Goal: Transaction & Acquisition: Download file/media

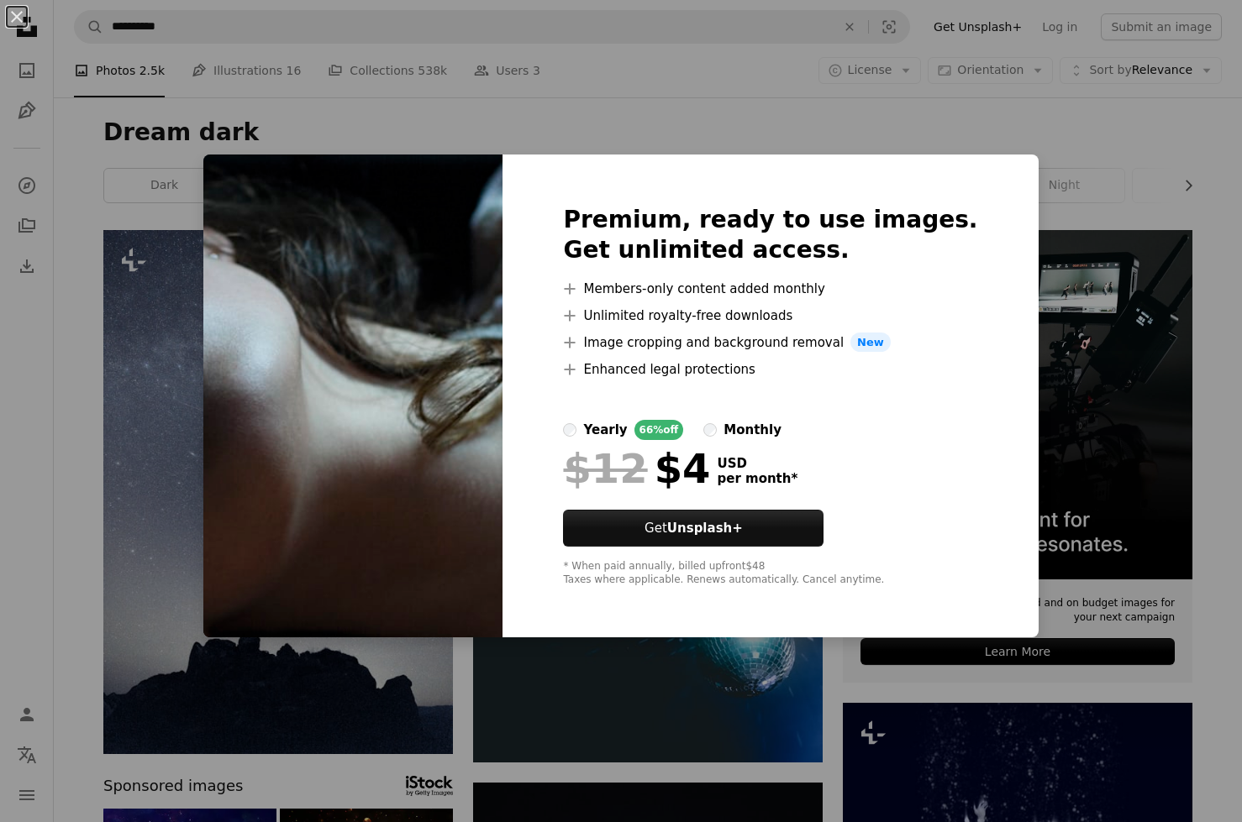
scroll to position [5943, 0]
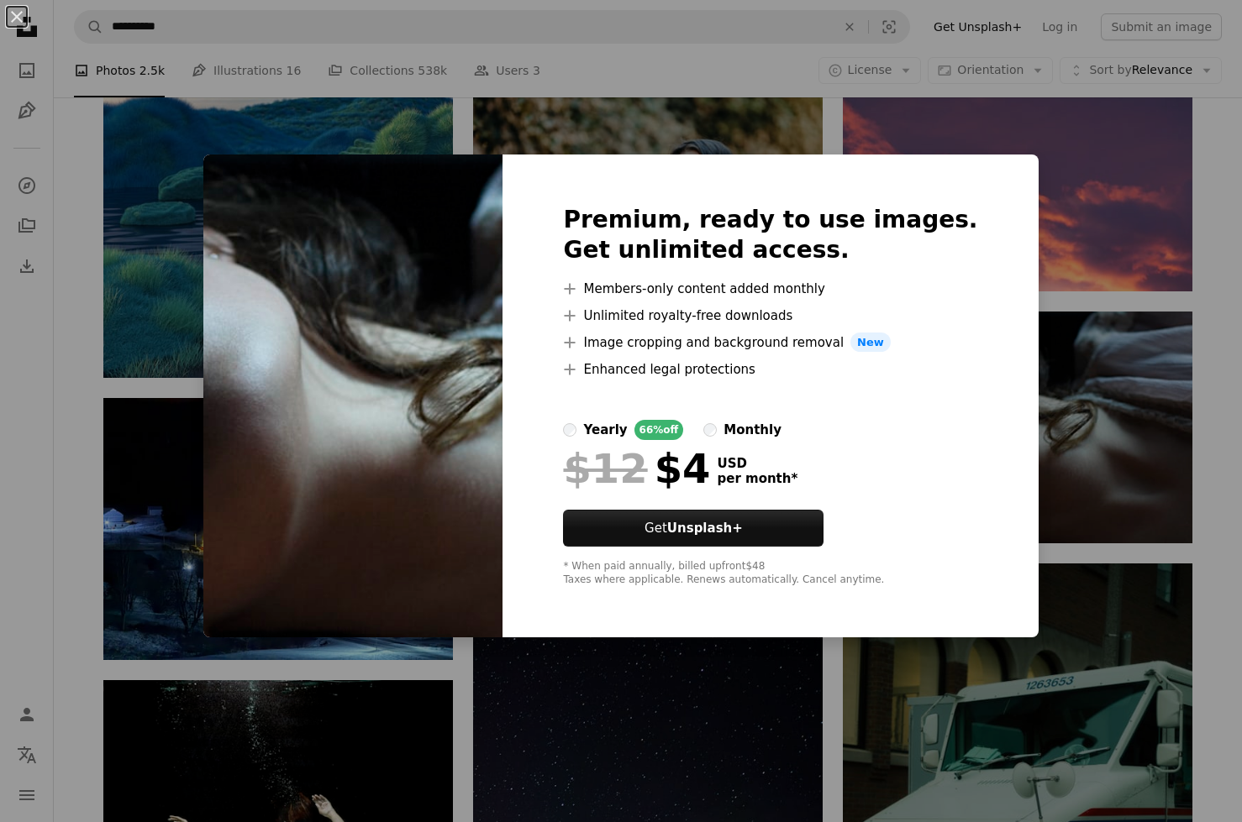
click at [632, 638] on div "Premium, ready to use images. Get unlimited access. A plus sign Members-only co…" at bounding box center [769, 397] width 535 height 484
click at [601, 688] on div "An X shape Premium, ready to use images. Get unlimited access. A plus sign Memb…" at bounding box center [621, 411] width 1242 height 822
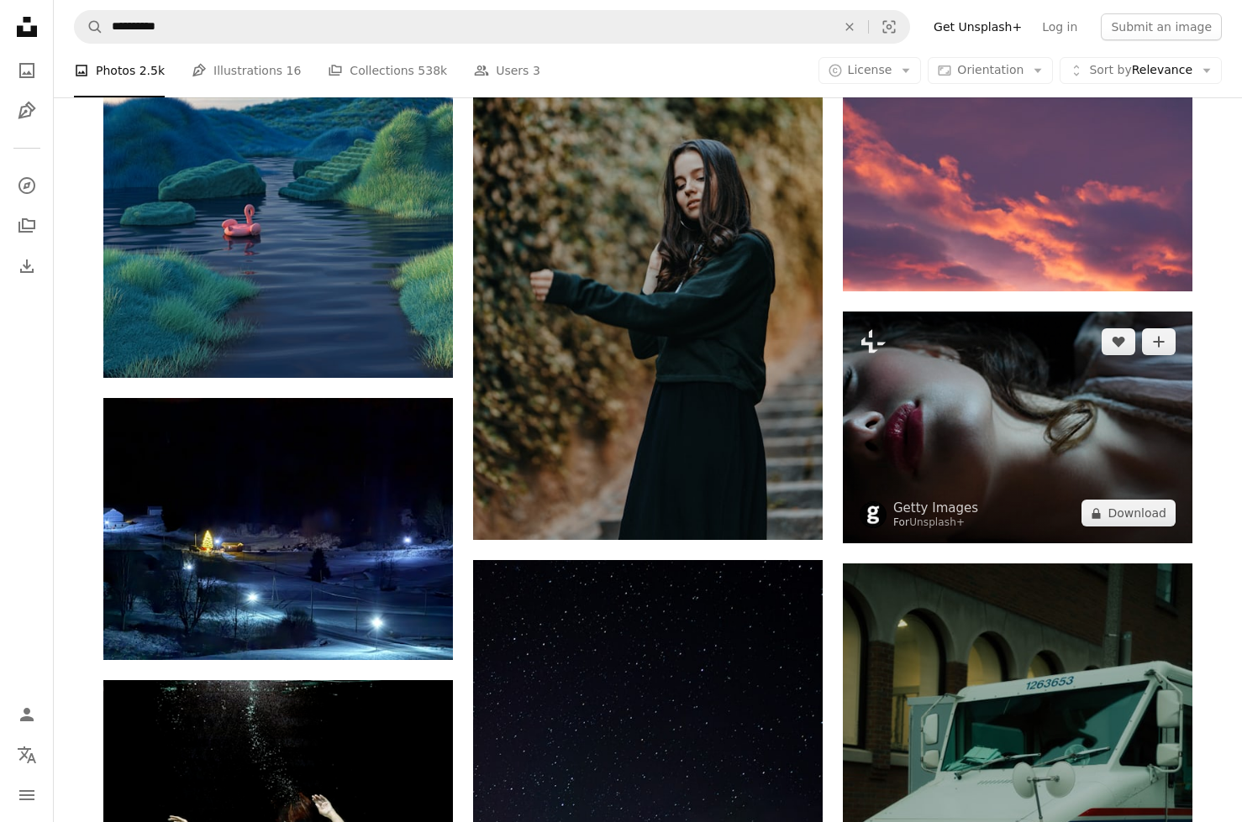
click at [911, 509] on img at bounding box center [1017, 428] width 349 height 232
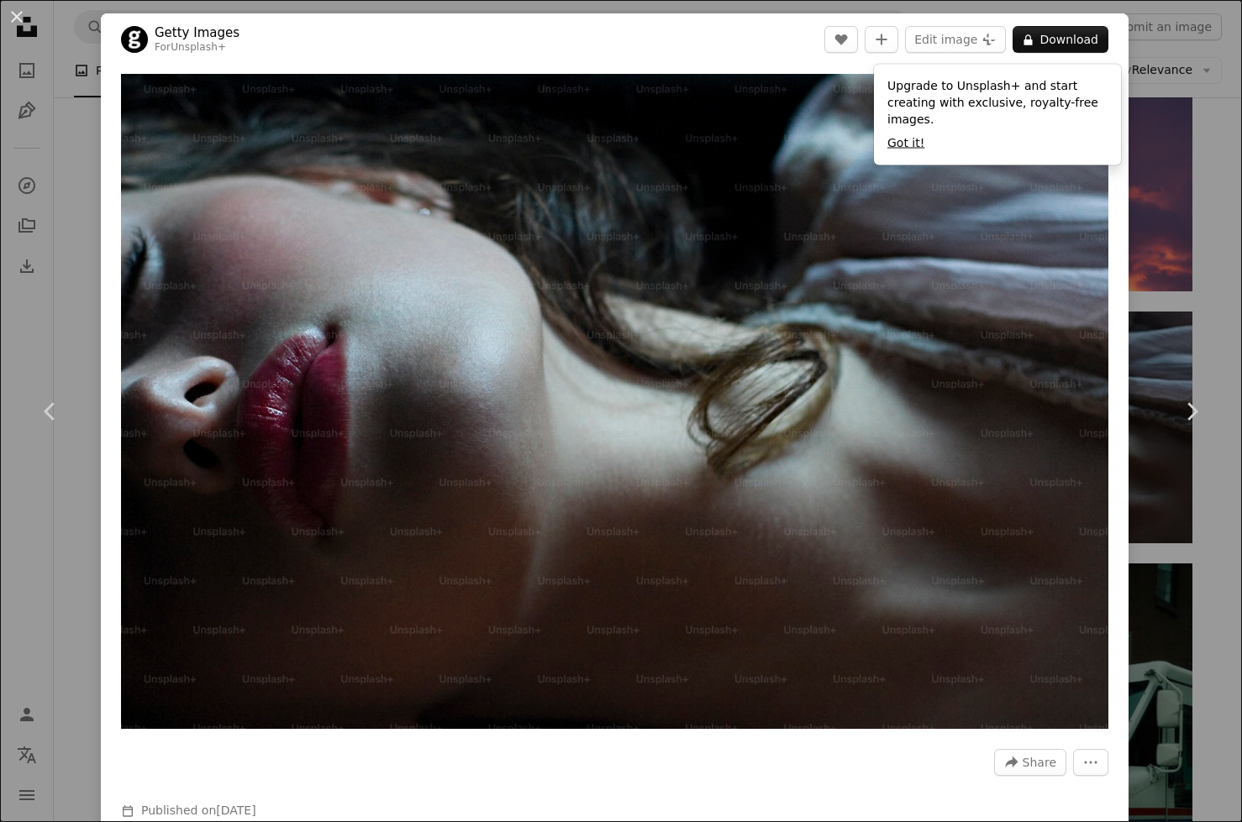
click at [897, 151] on button "Got it!" at bounding box center [905, 142] width 37 height 17
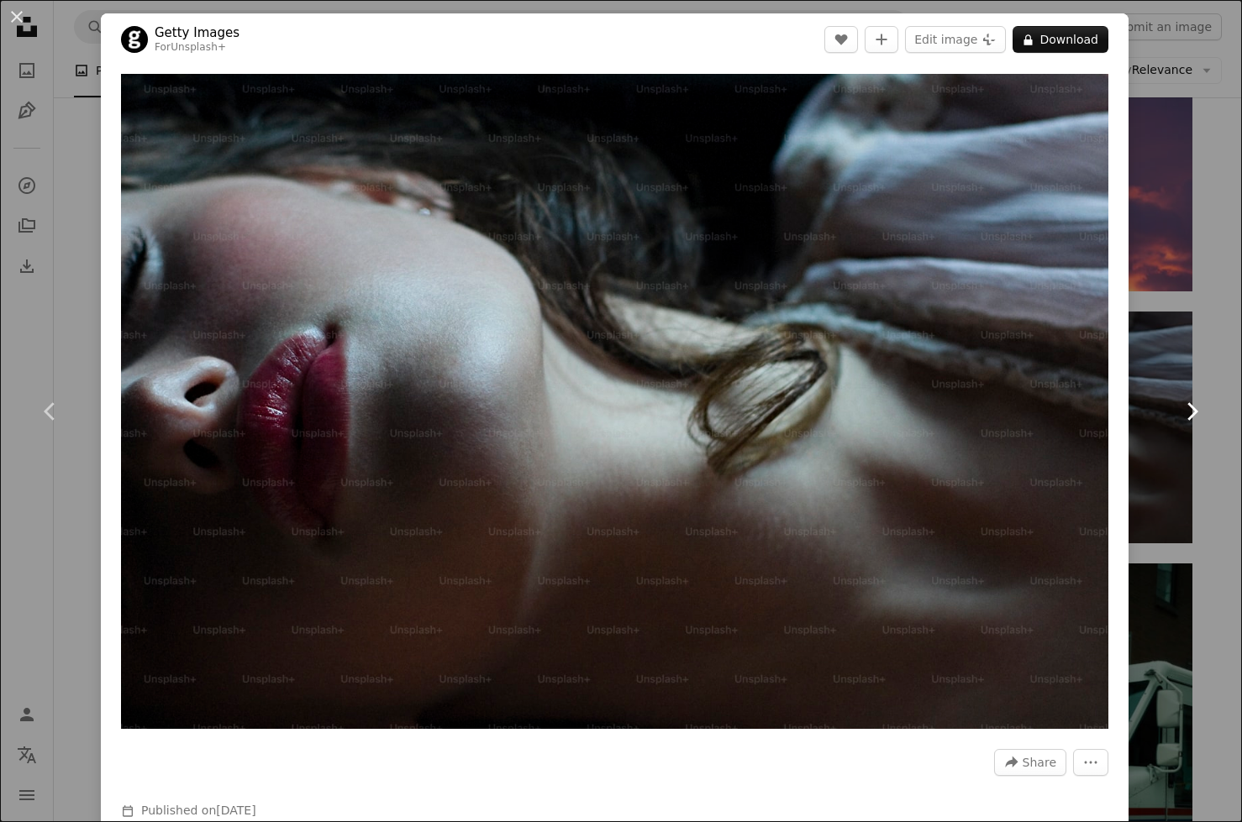
click at [1172, 390] on link "Chevron right" at bounding box center [1191, 411] width 101 height 161
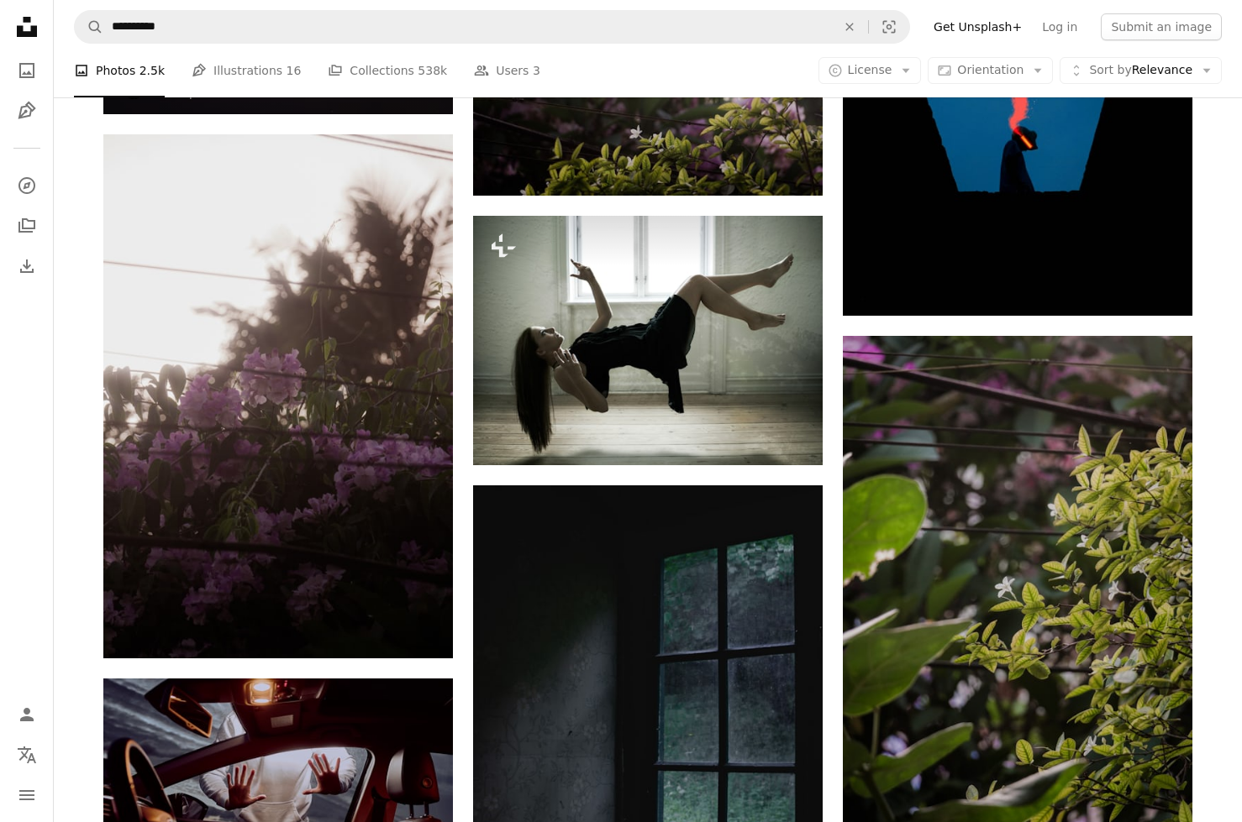
scroll to position [7136, 0]
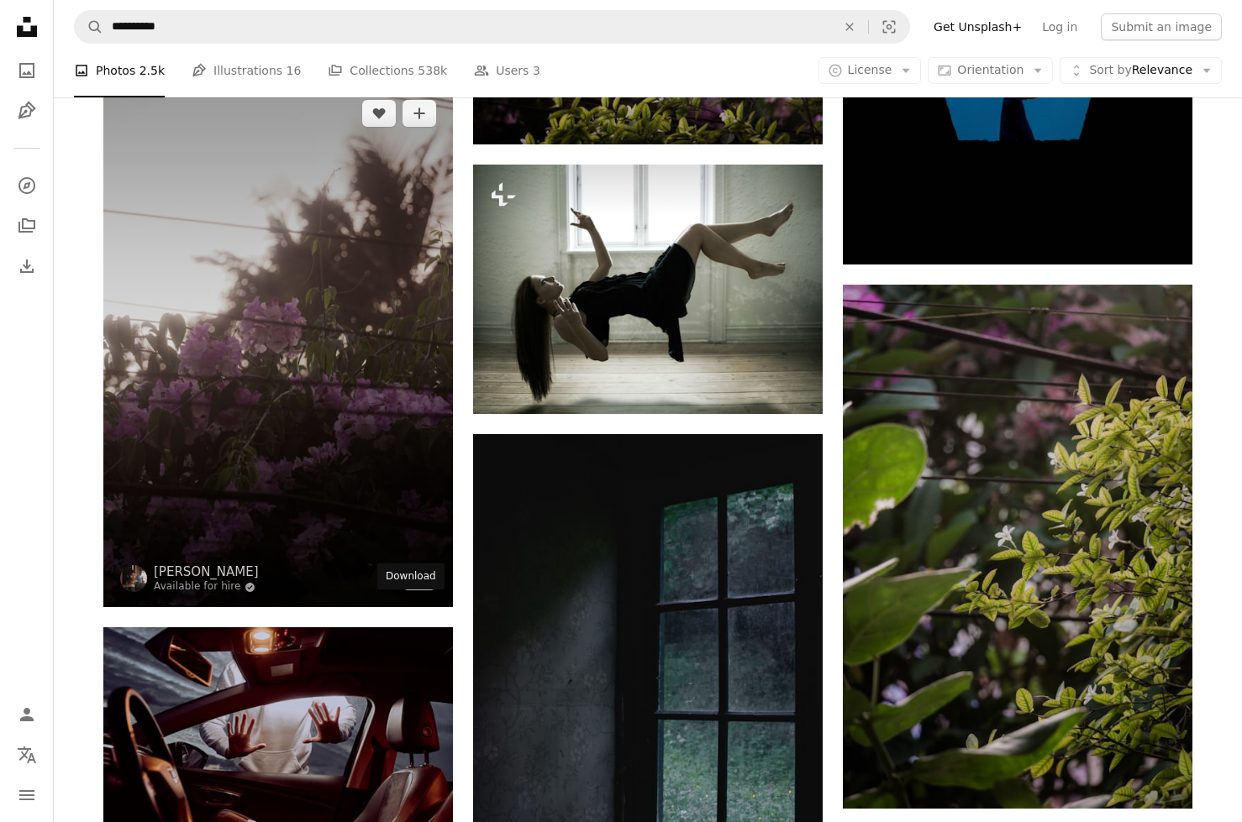
click at [423, 586] on icon "Arrow pointing down" at bounding box center [418, 576] width 13 height 20
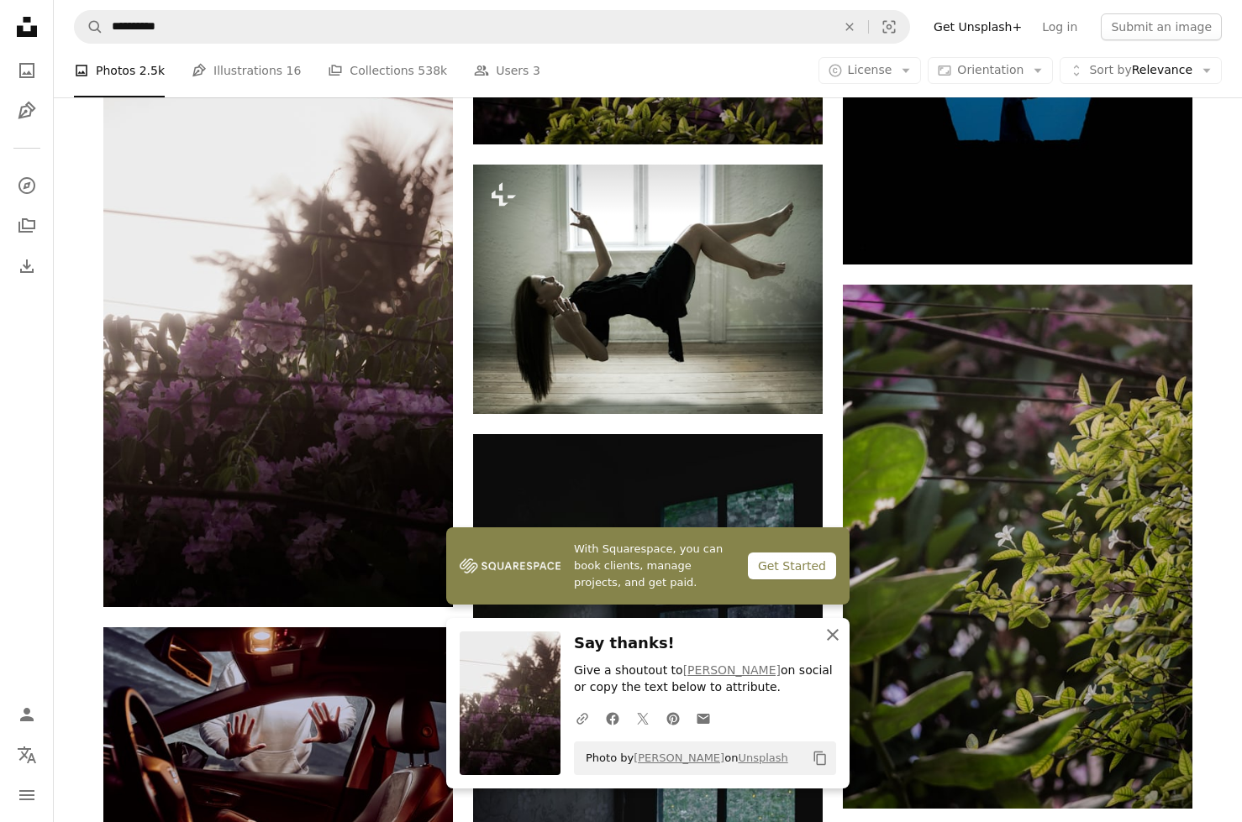
click at [832, 625] on icon "An X shape" at bounding box center [832, 635] width 20 height 20
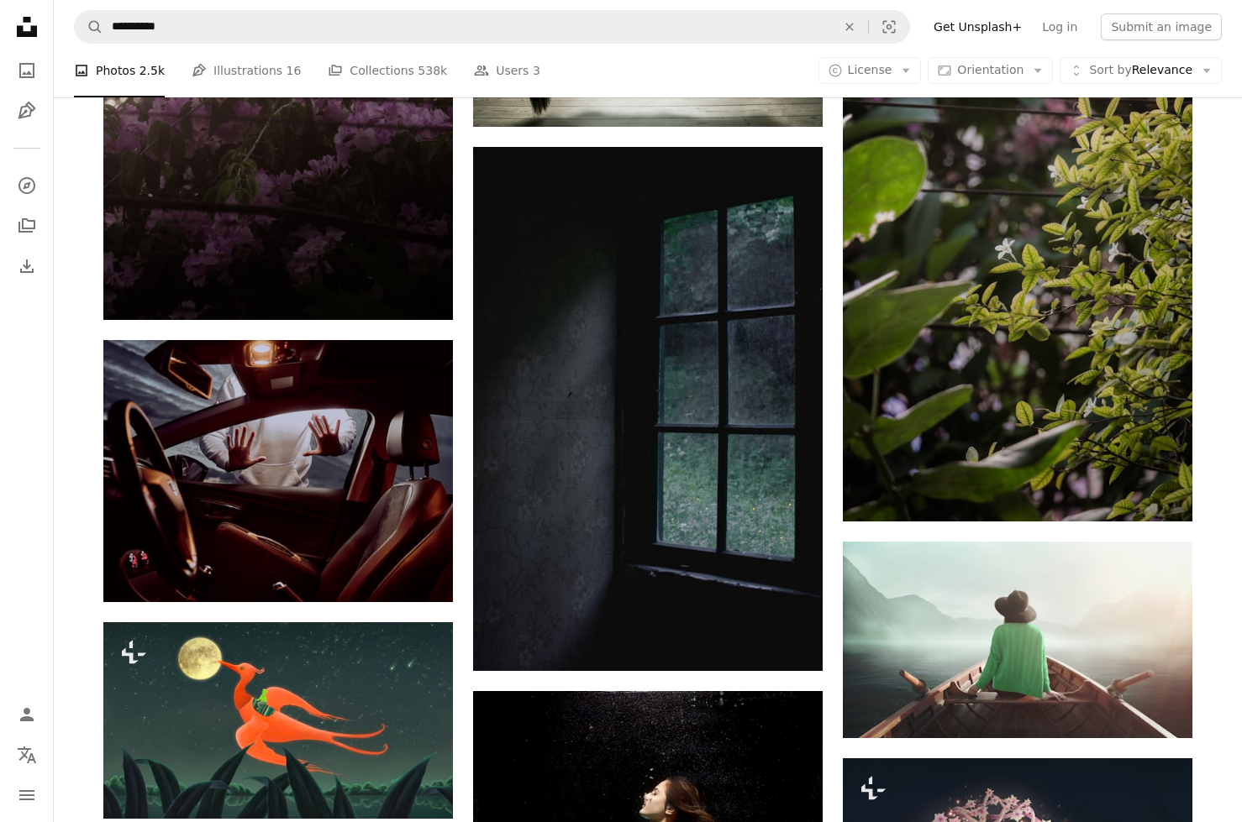
scroll to position [7417, 0]
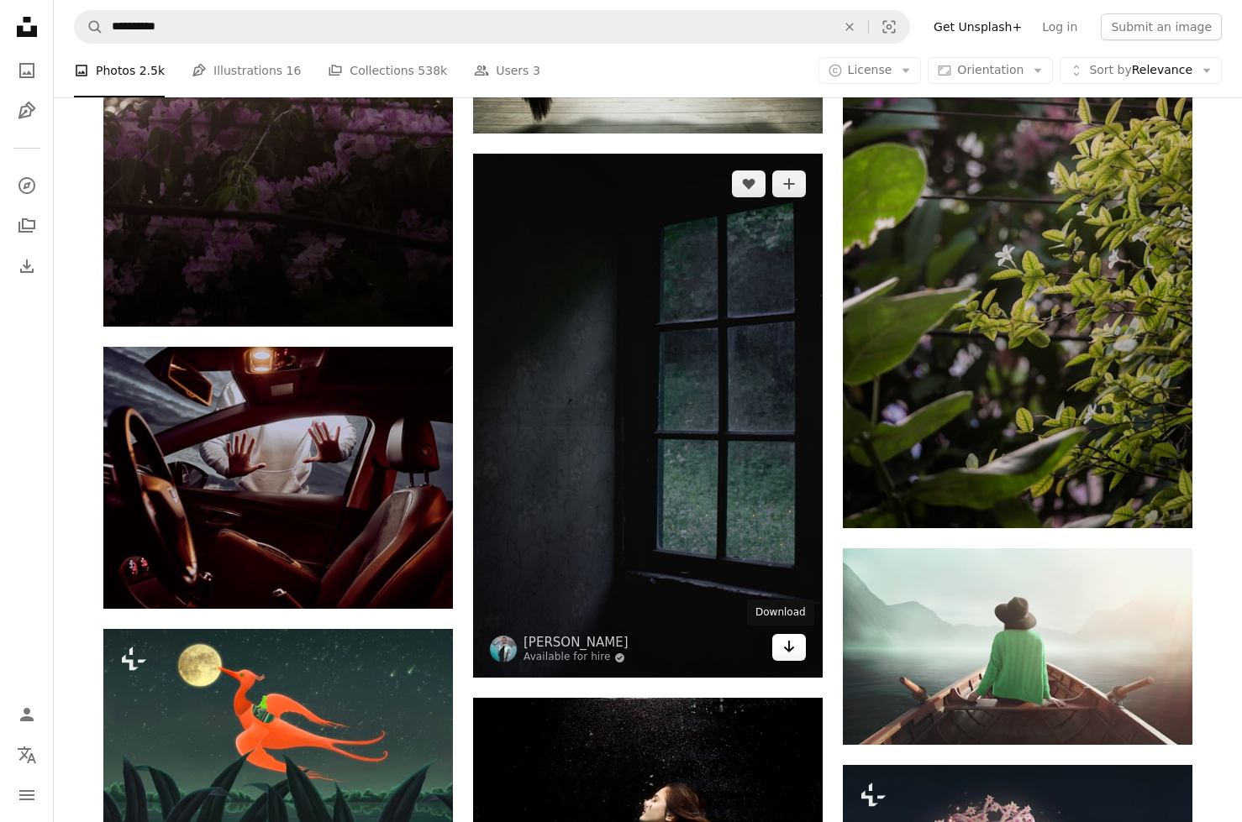
click at [789, 653] on icon "Download" at bounding box center [789, 647] width 11 height 12
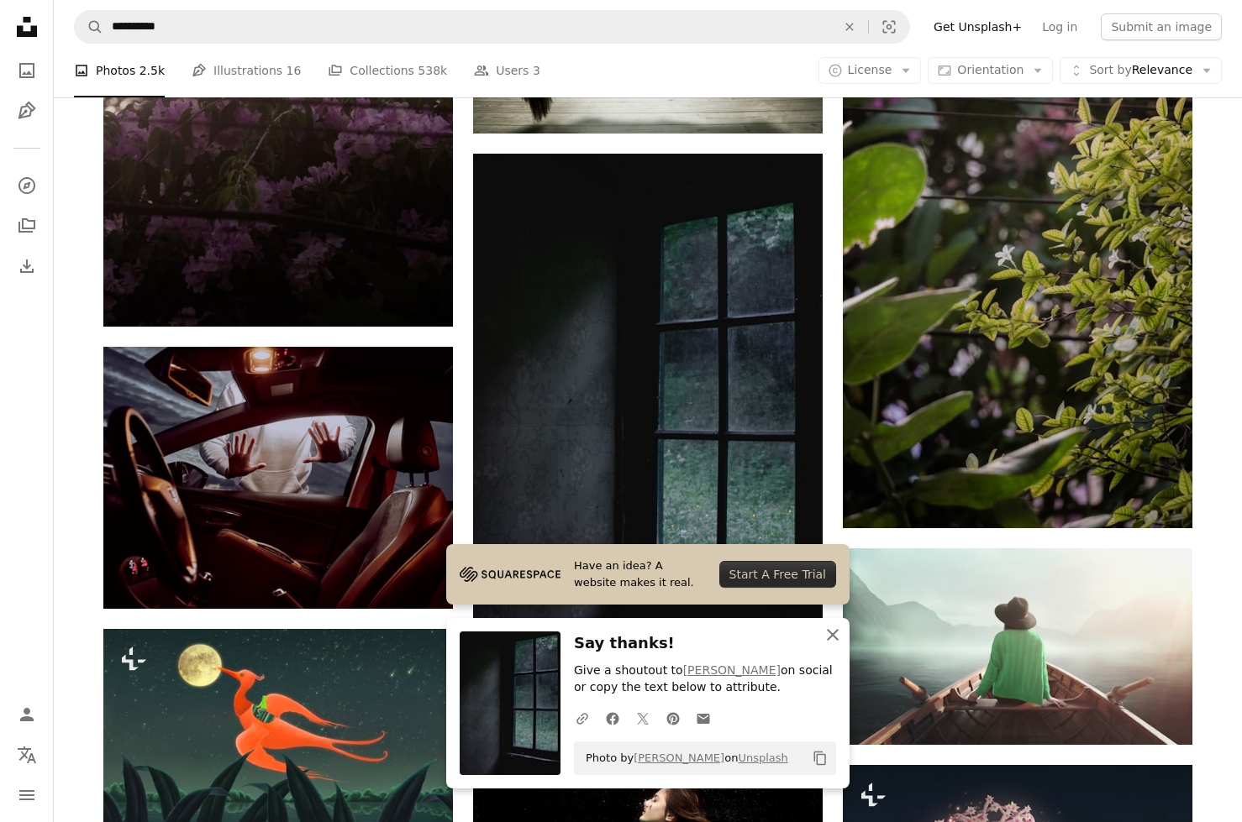
click at [832, 625] on icon "An X shape" at bounding box center [832, 635] width 20 height 20
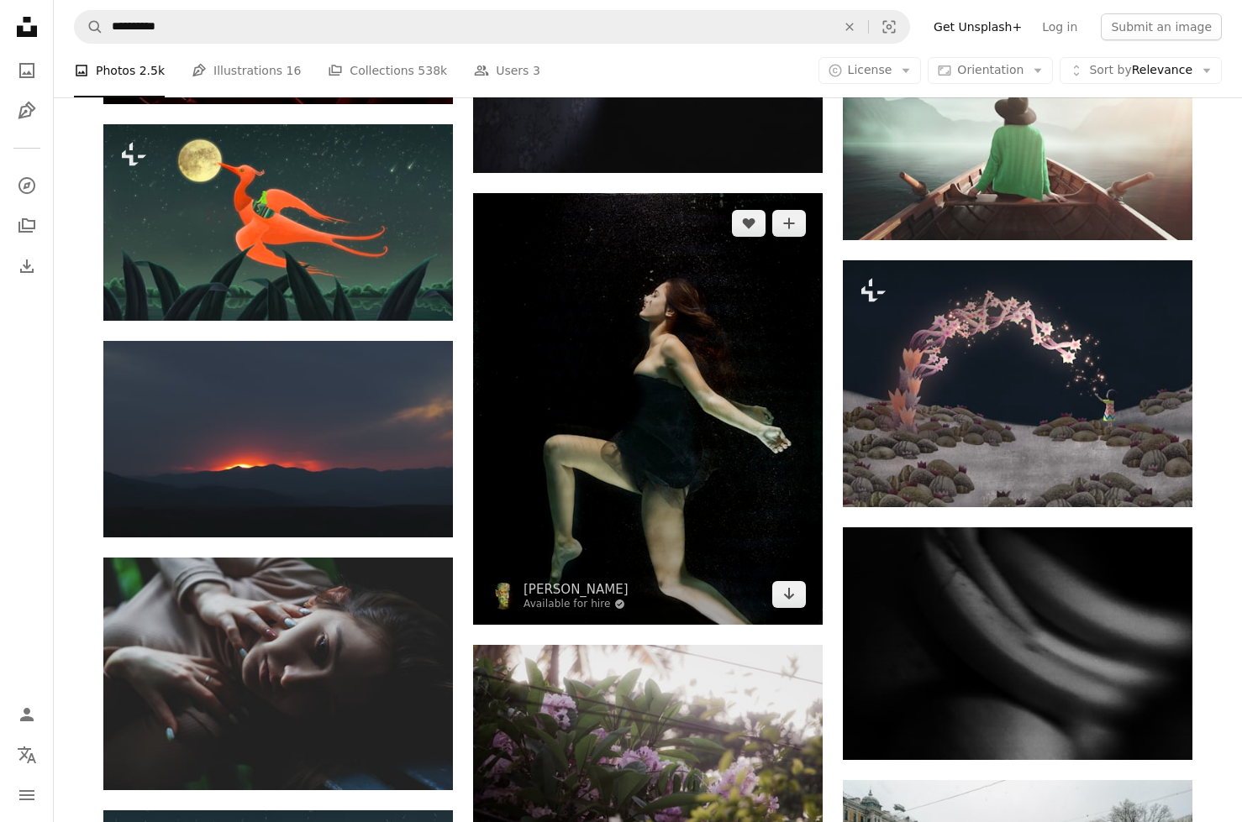
scroll to position [7894, 0]
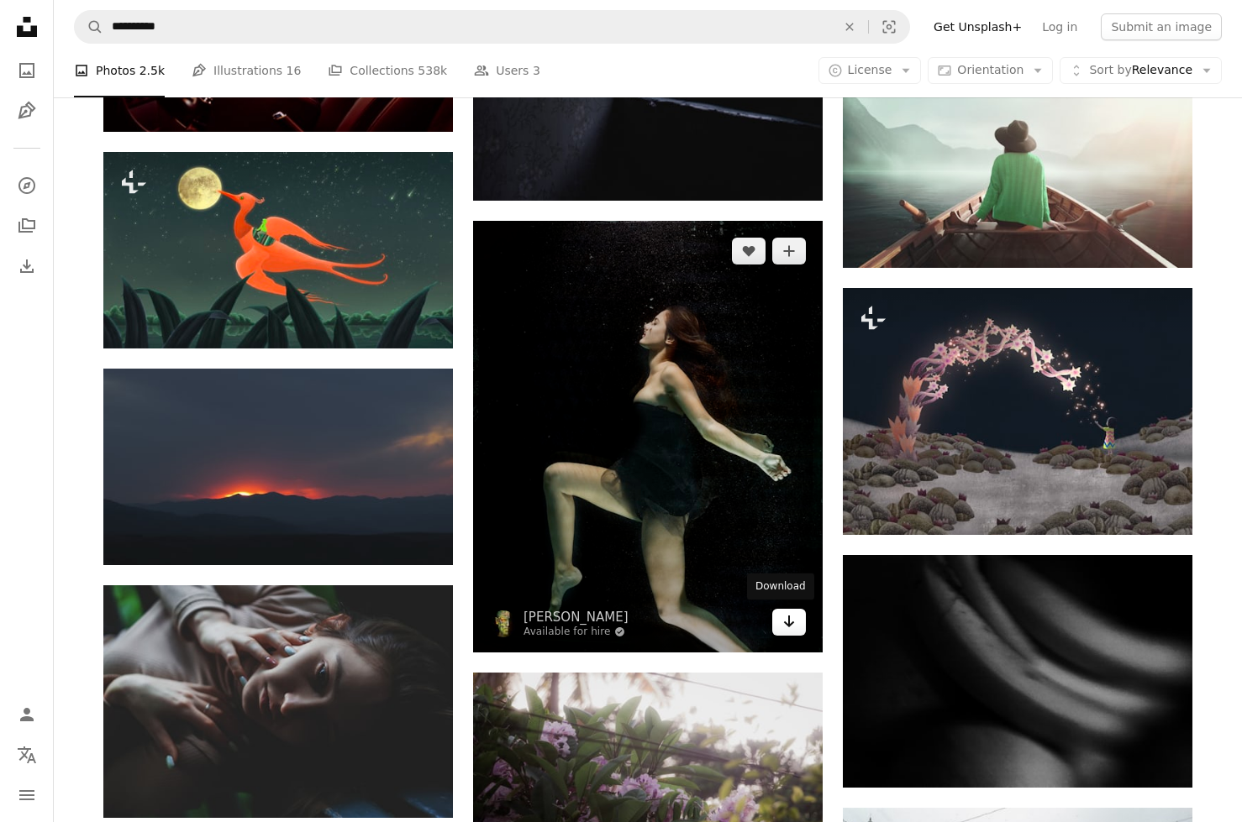
click at [785, 618] on icon "Arrow pointing down" at bounding box center [788, 622] width 13 height 20
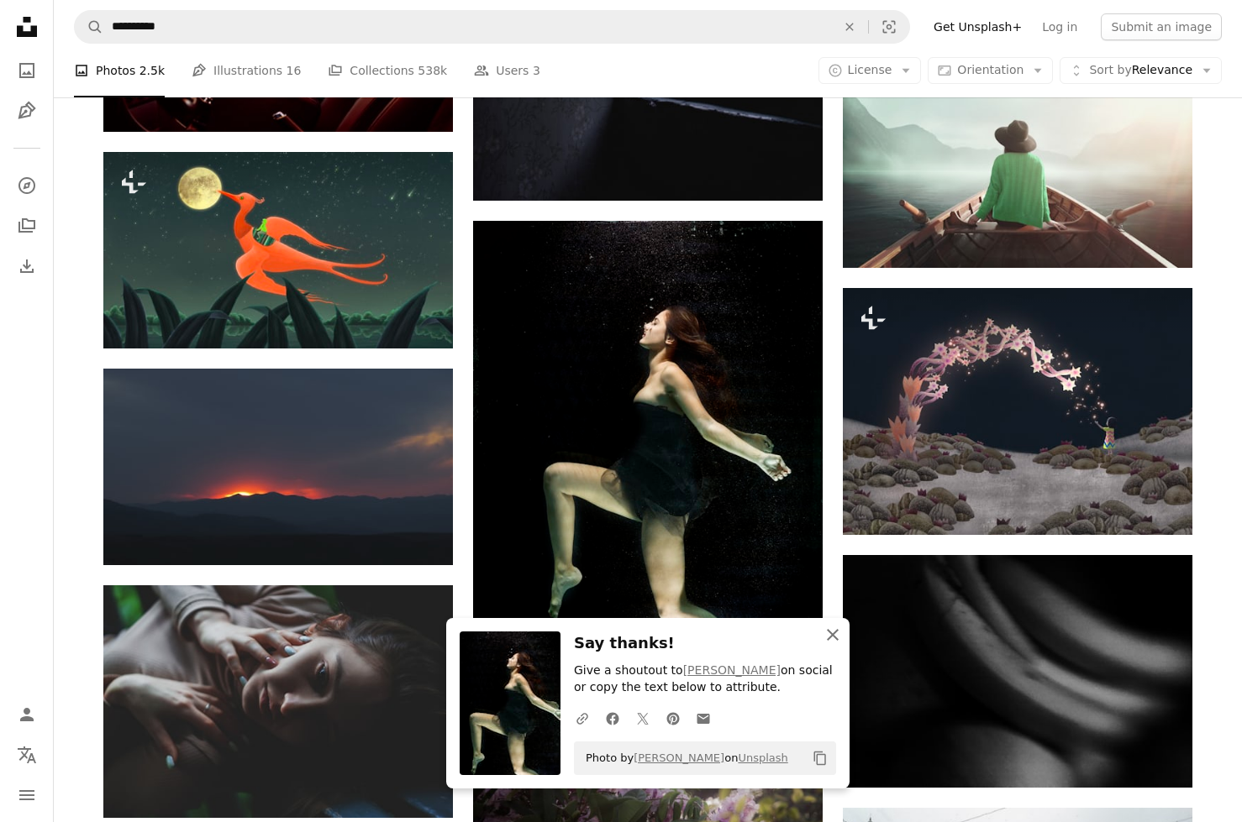
click at [827, 629] on icon "button" at bounding box center [833, 635] width 12 height 12
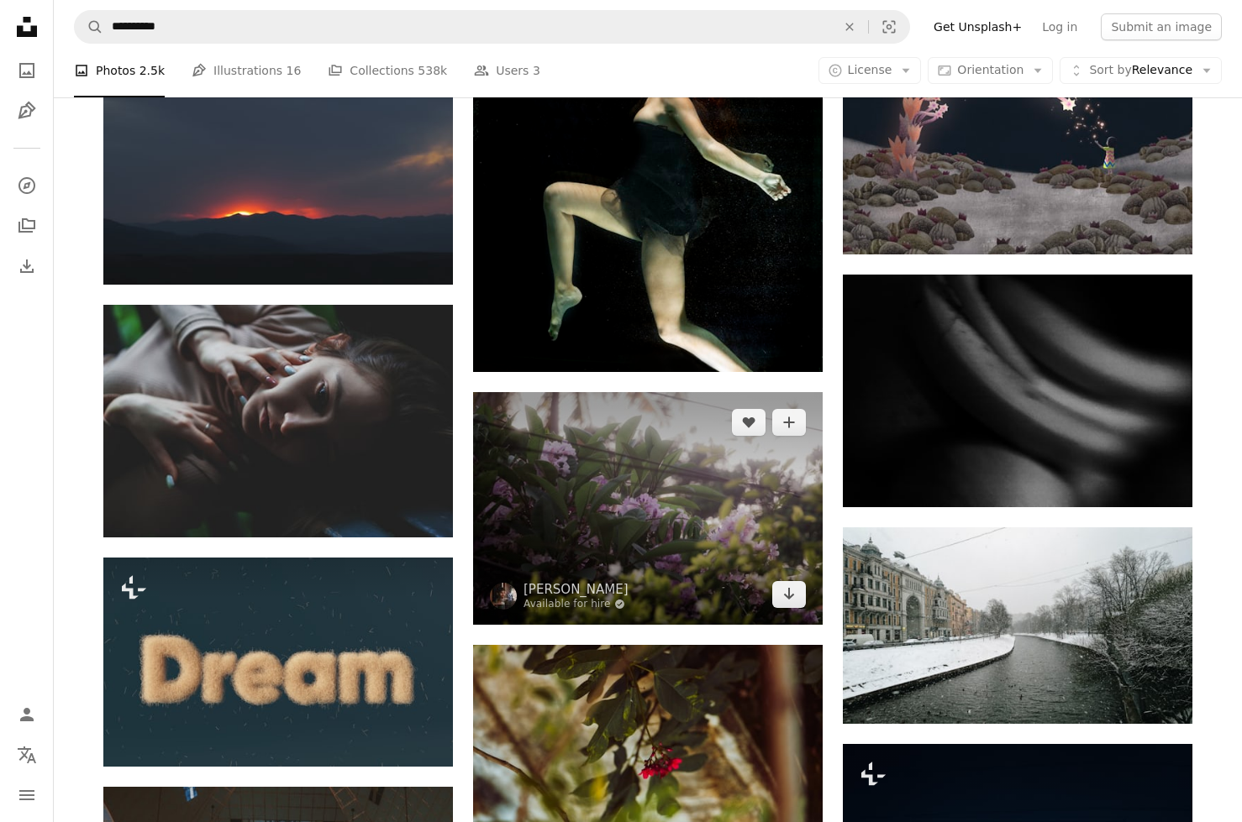
scroll to position [8167, 0]
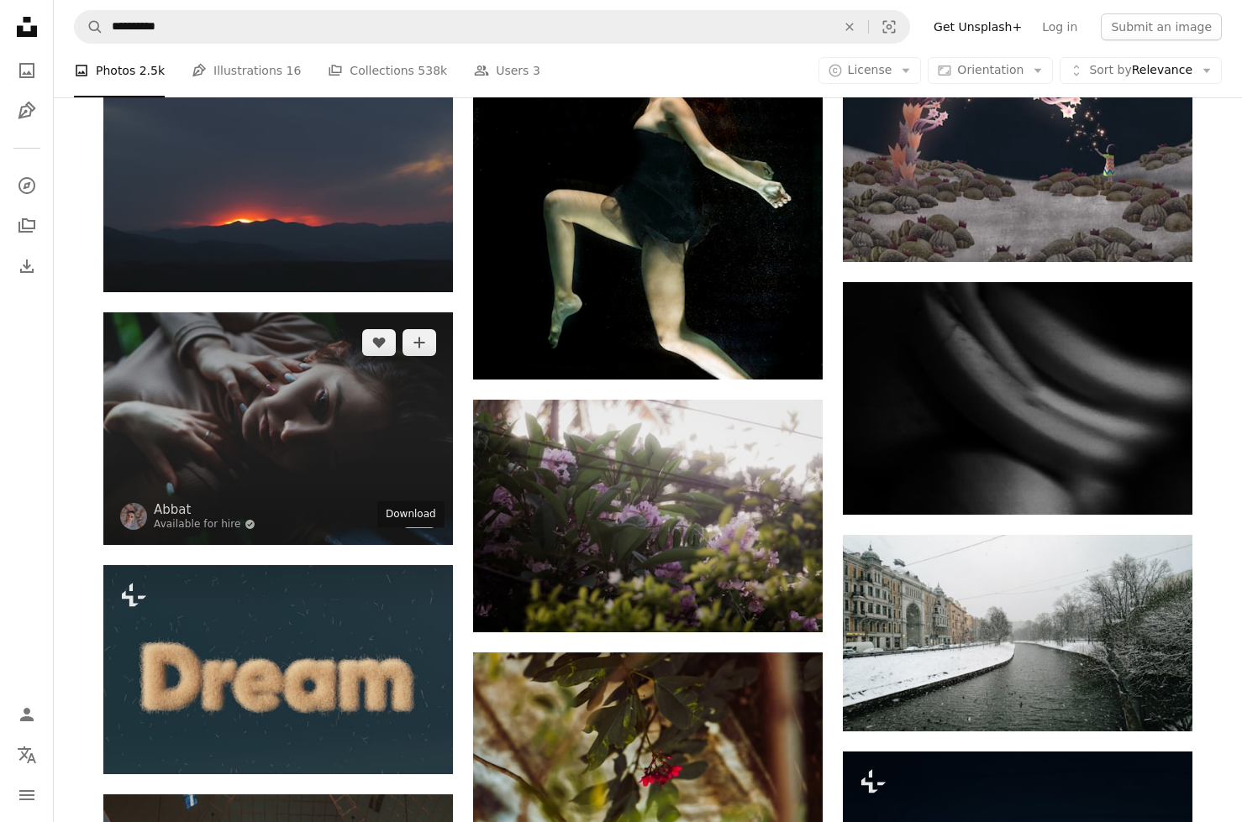
click at [410, 528] on link "Arrow pointing down" at bounding box center [419, 515] width 34 height 27
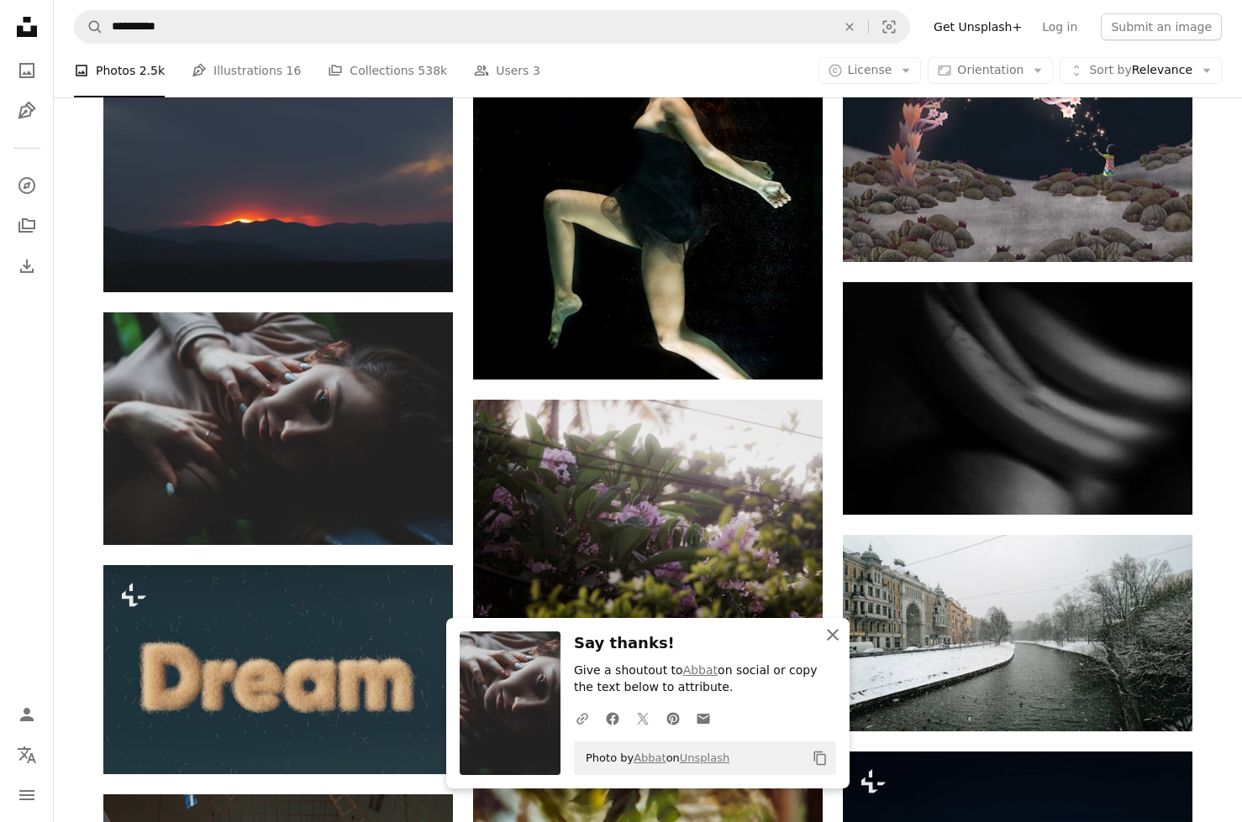
click at [831, 625] on icon "An X shape" at bounding box center [832, 635] width 20 height 20
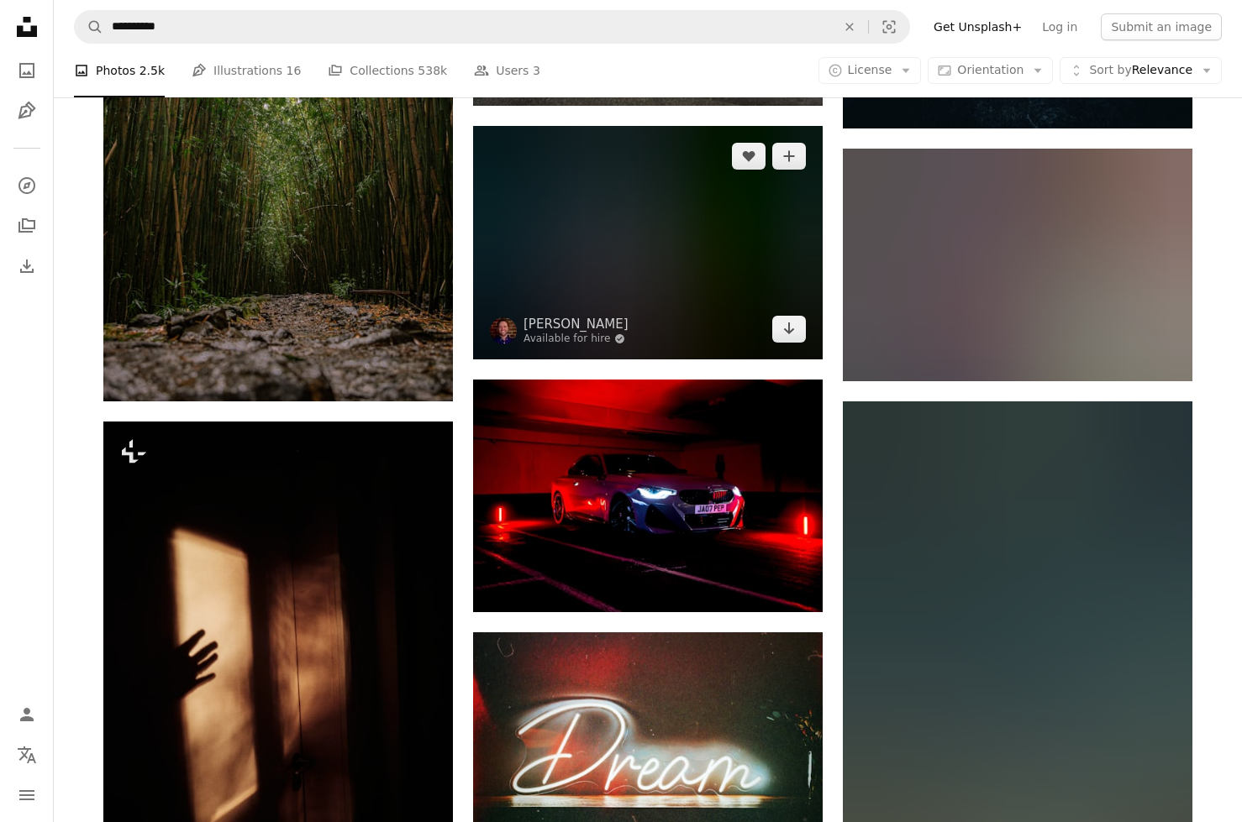
scroll to position [10782, 0]
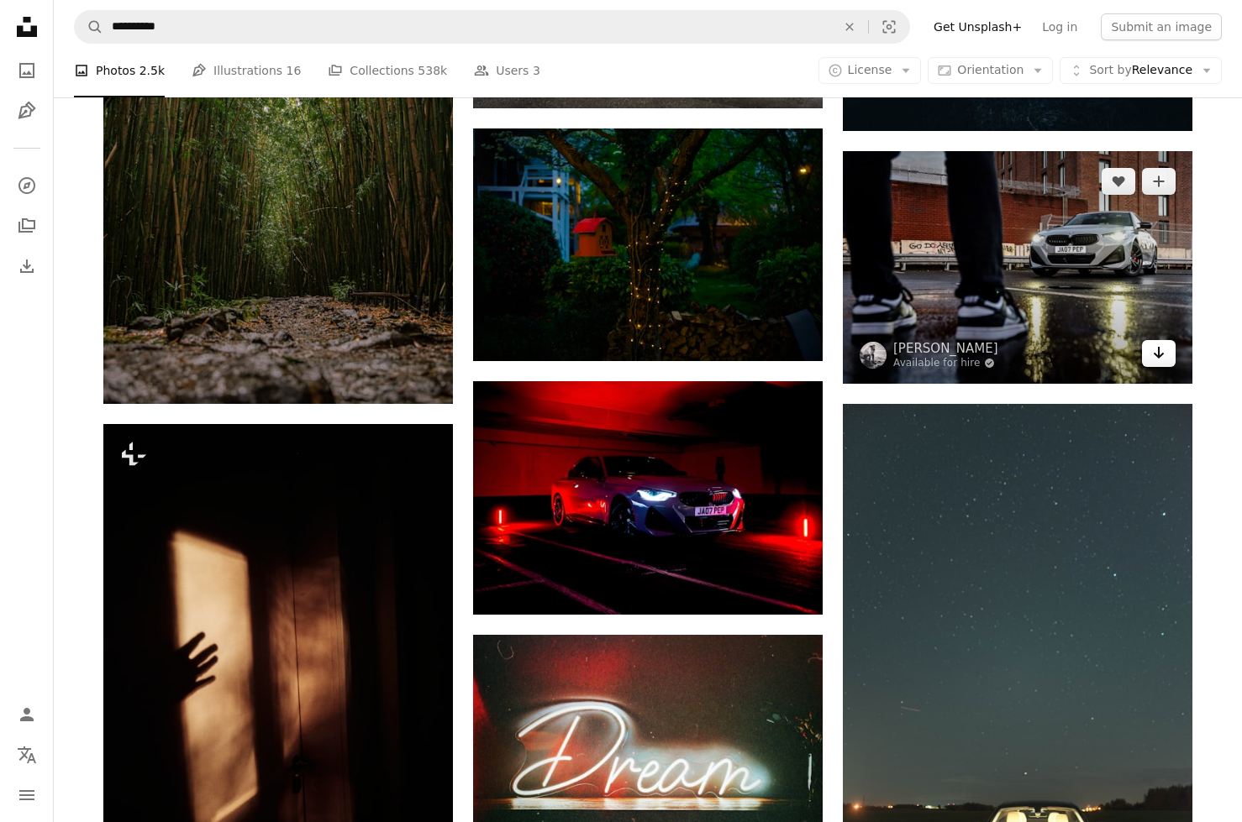
click at [1158, 359] on icon "Download" at bounding box center [1158, 353] width 11 height 12
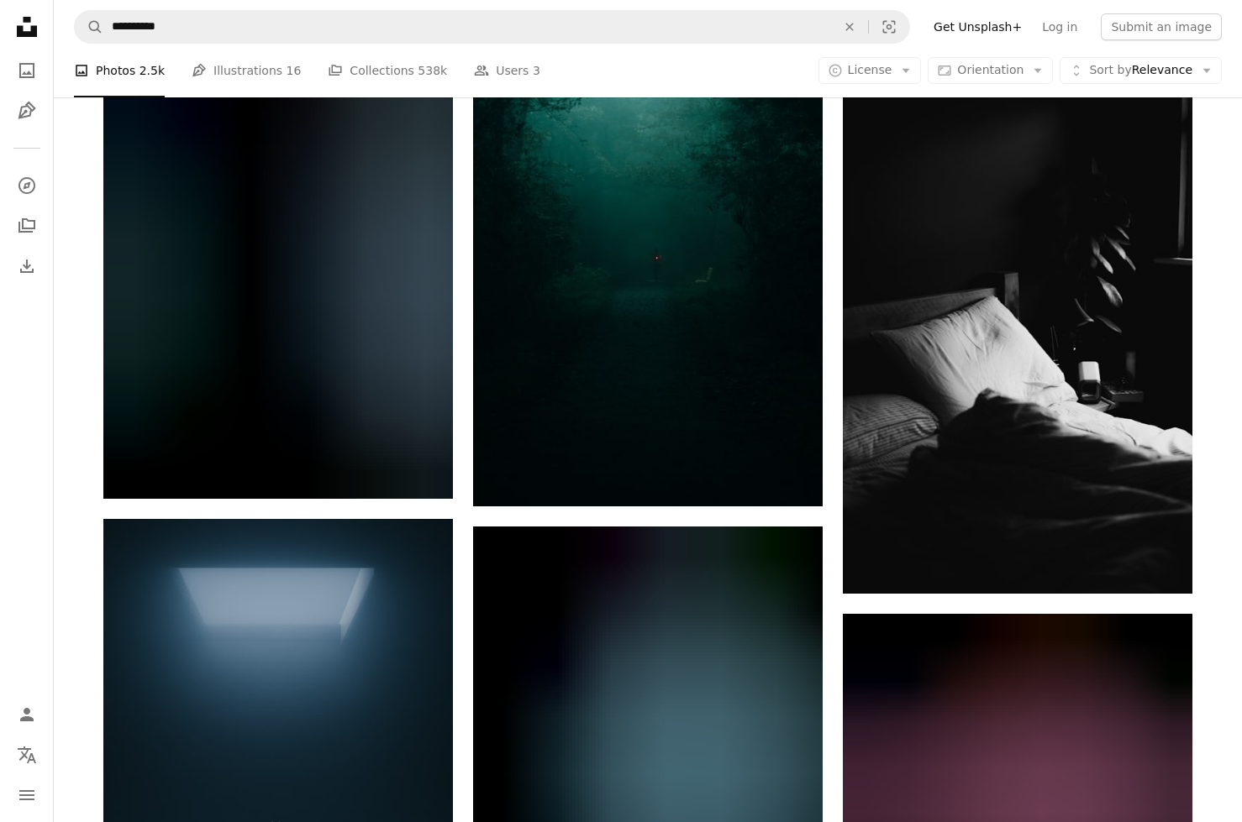
scroll to position [12318, 0]
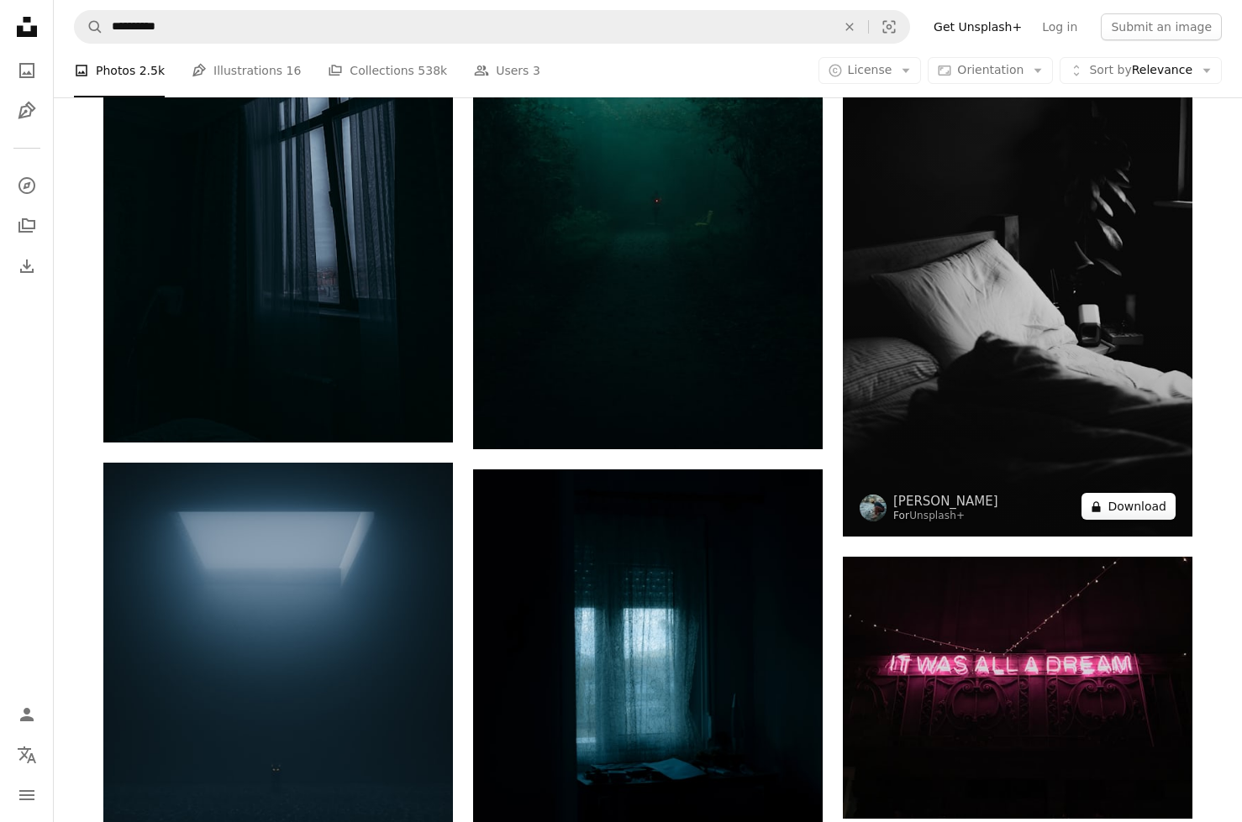
click at [1100, 520] on button "A lock Download" at bounding box center [1128, 506] width 94 height 27
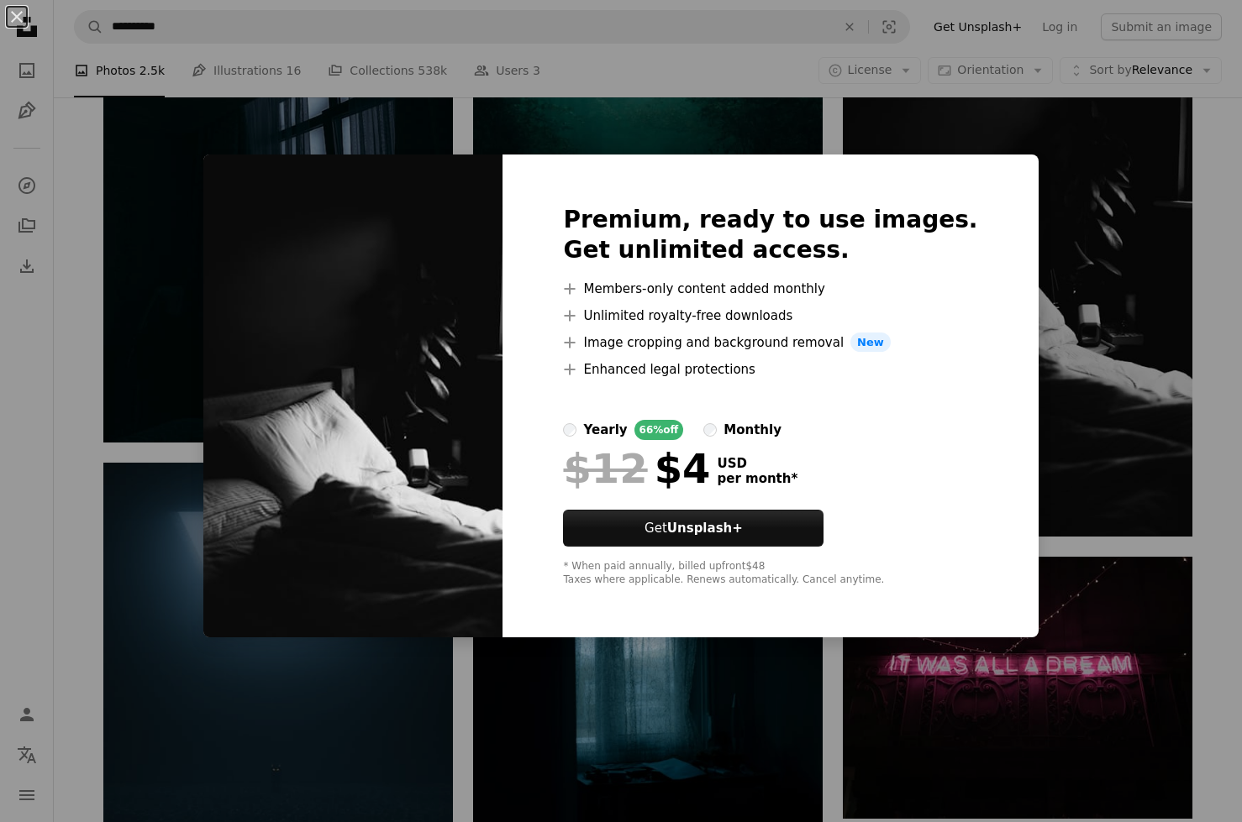
click at [1074, 405] on div "An X shape Premium, ready to use images. Get unlimited access. A plus sign Memb…" at bounding box center [621, 411] width 1242 height 822
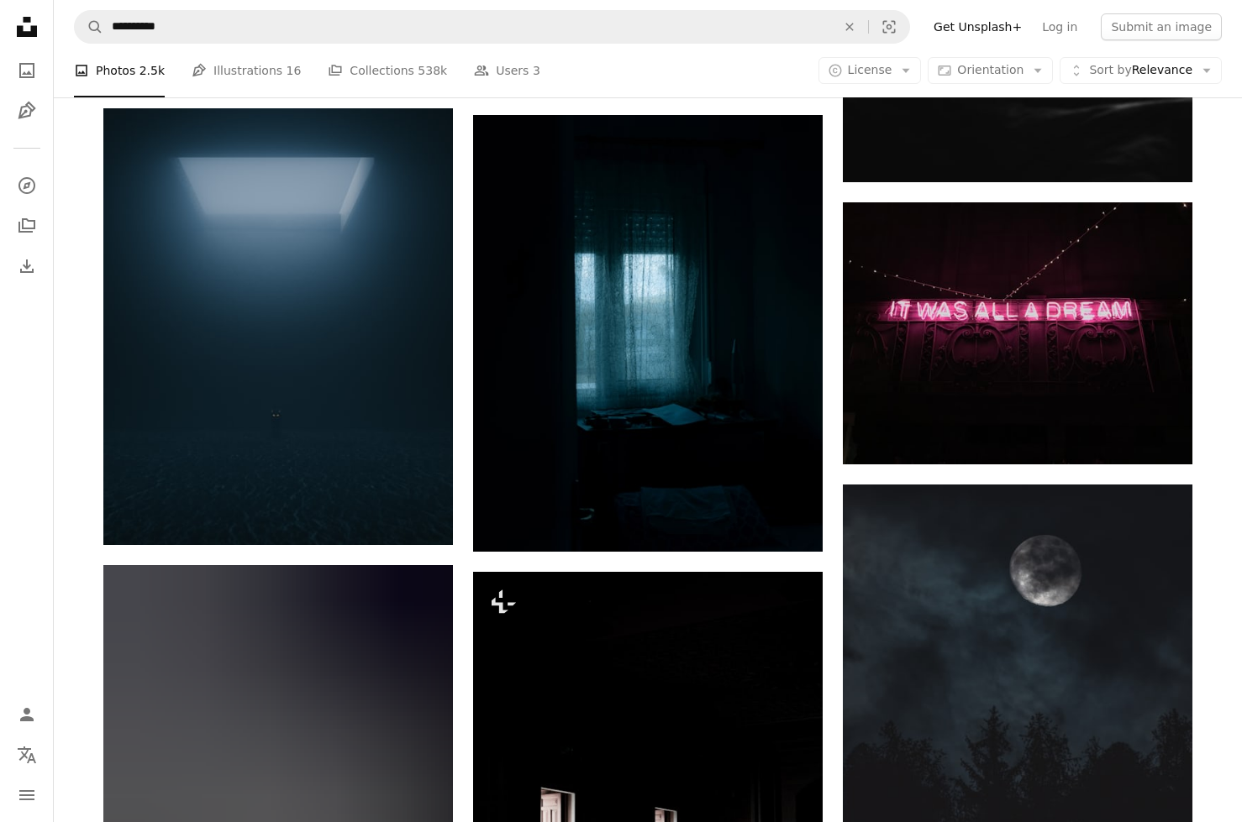
scroll to position [12677, 0]
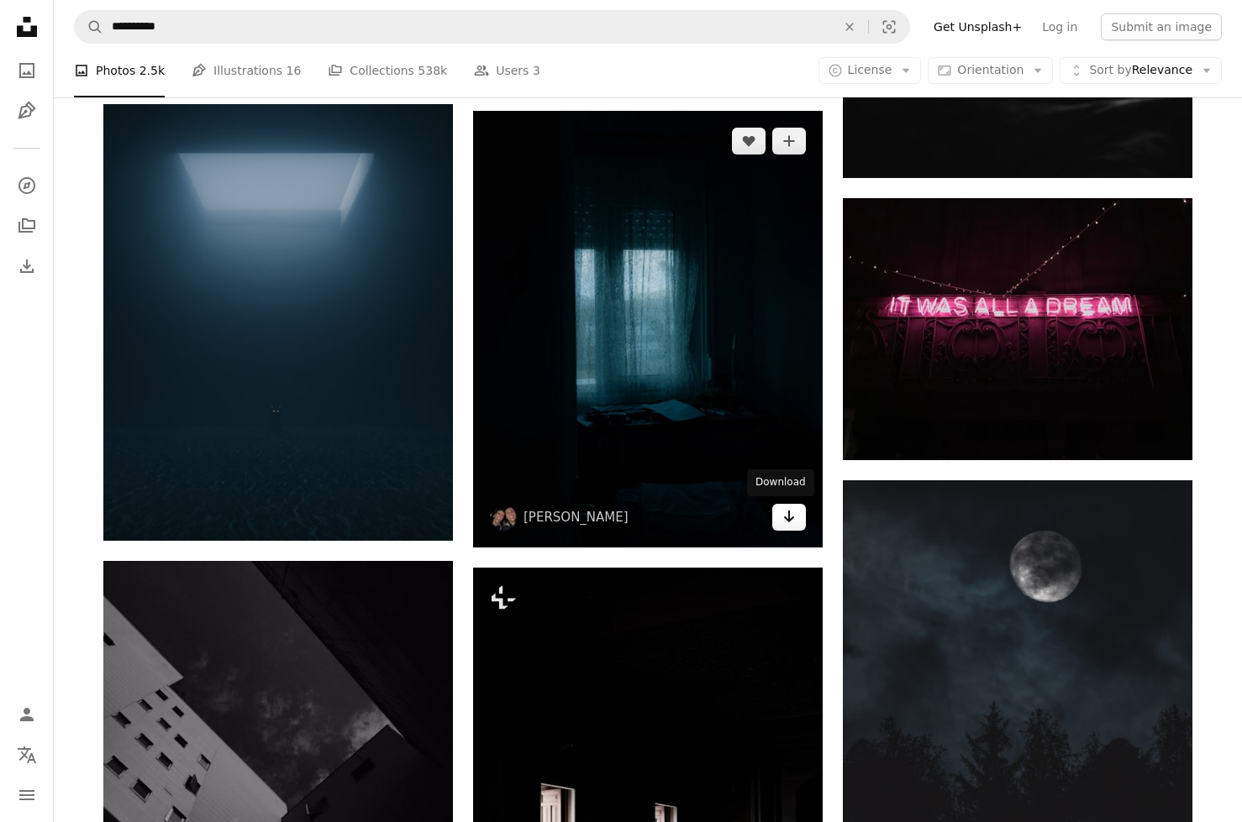
click at [796, 523] on link "Arrow pointing down" at bounding box center [789, 517] width 34 height 27
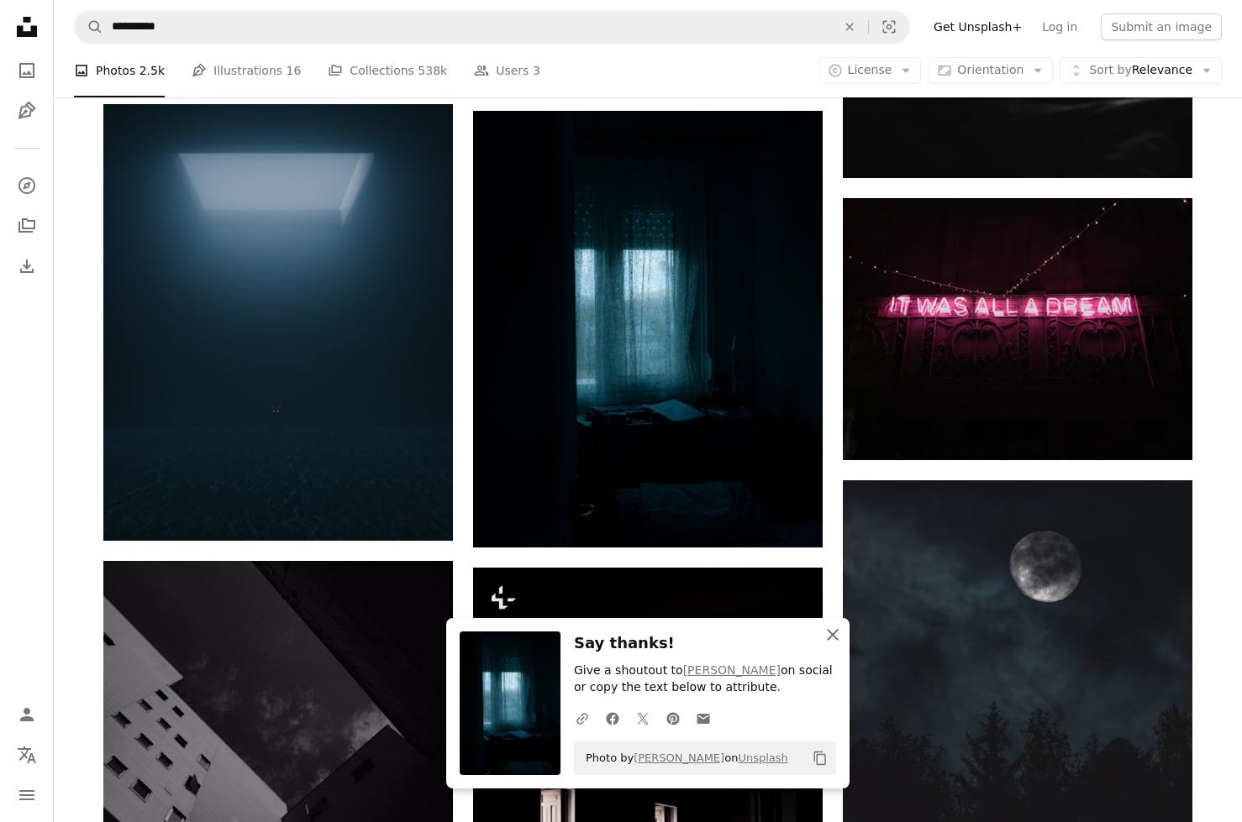
click at [831, 632] on icon "An X shape" at bounding box center [832, 635] width 20 height 20
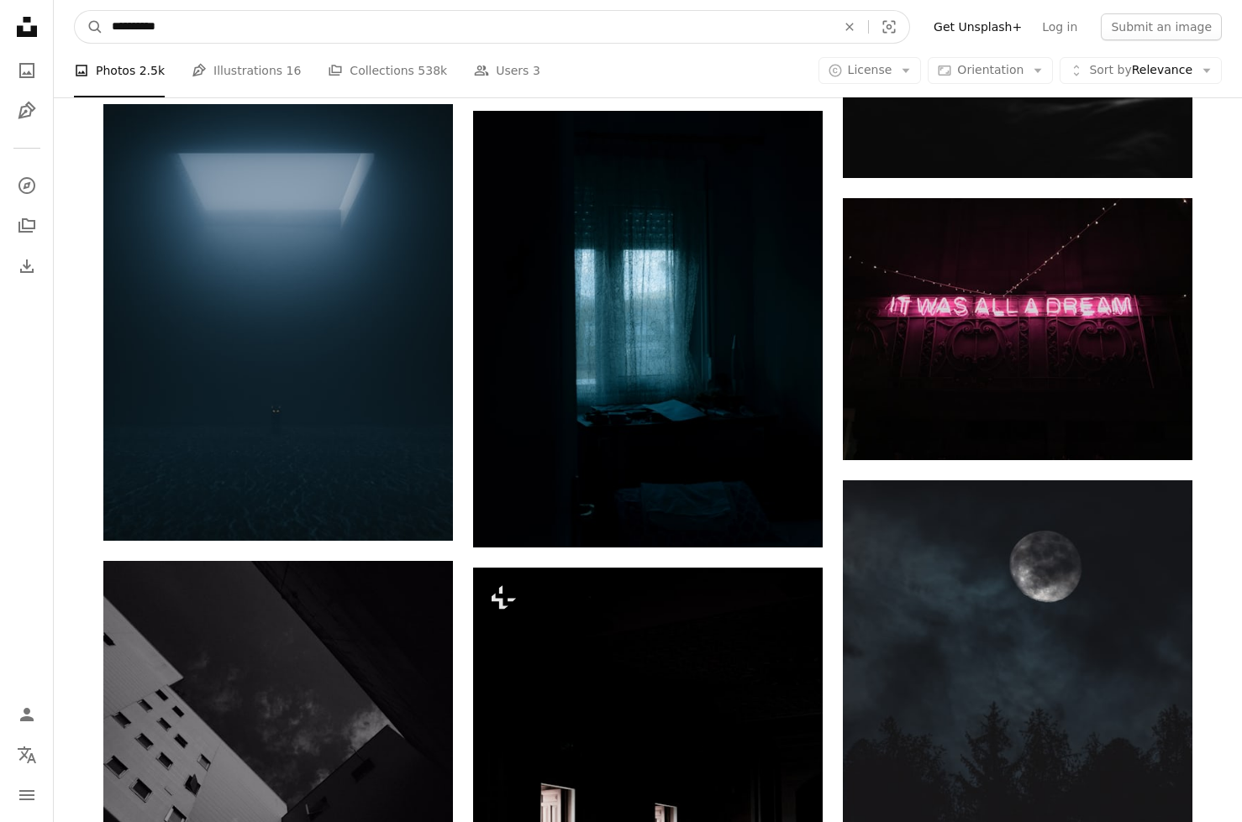
drag, startPoint x: 155, startPoint y: 35, endPoint x: 107, endPoint y: 37, distance: 47.9
click at [107, 37] on input "**********" at bounding box center [466, 27] width 727 height 32
drag, startPoint x: 151, startPoint y: 33, endPoint x: 96, endPoint y: 36, distance: 55.5
click at [96, 36] on form "**********" at bounding box center [492, 27] width 836 height 34
click at [140, 24] on input "**********" at bounding box center [466, 27] width 727 height 32
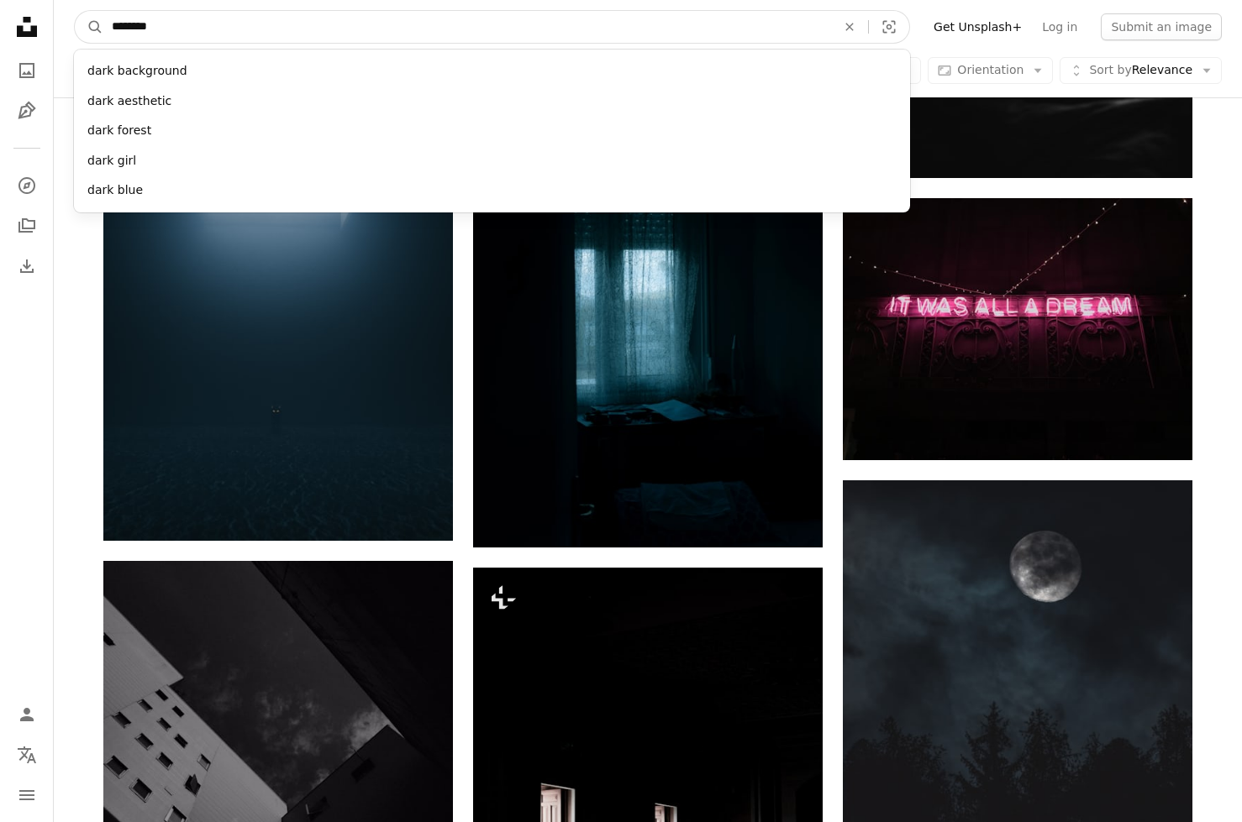
type input "*********"
click at [89, 27] on button "A magnifying glass" at bounding box center [89, 27] width 29 height 32
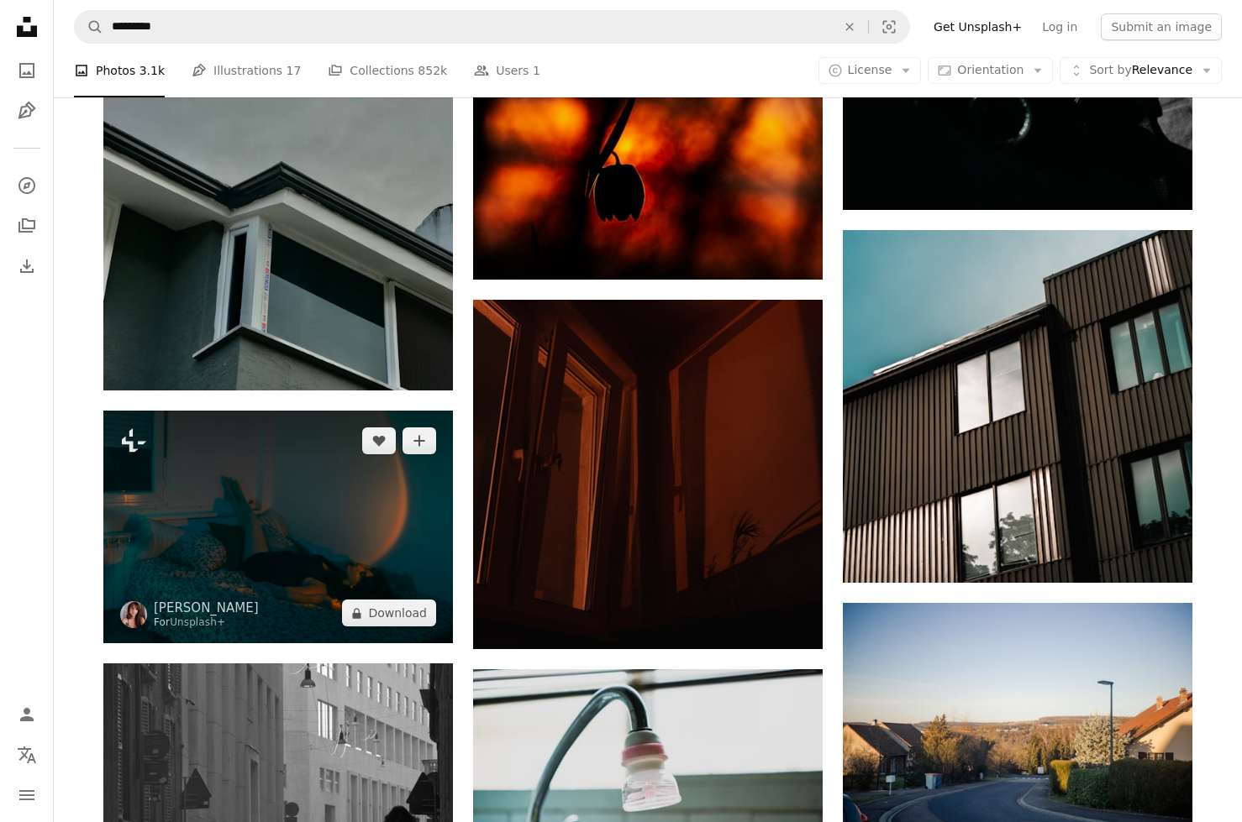
scroll to position [2051, 0]
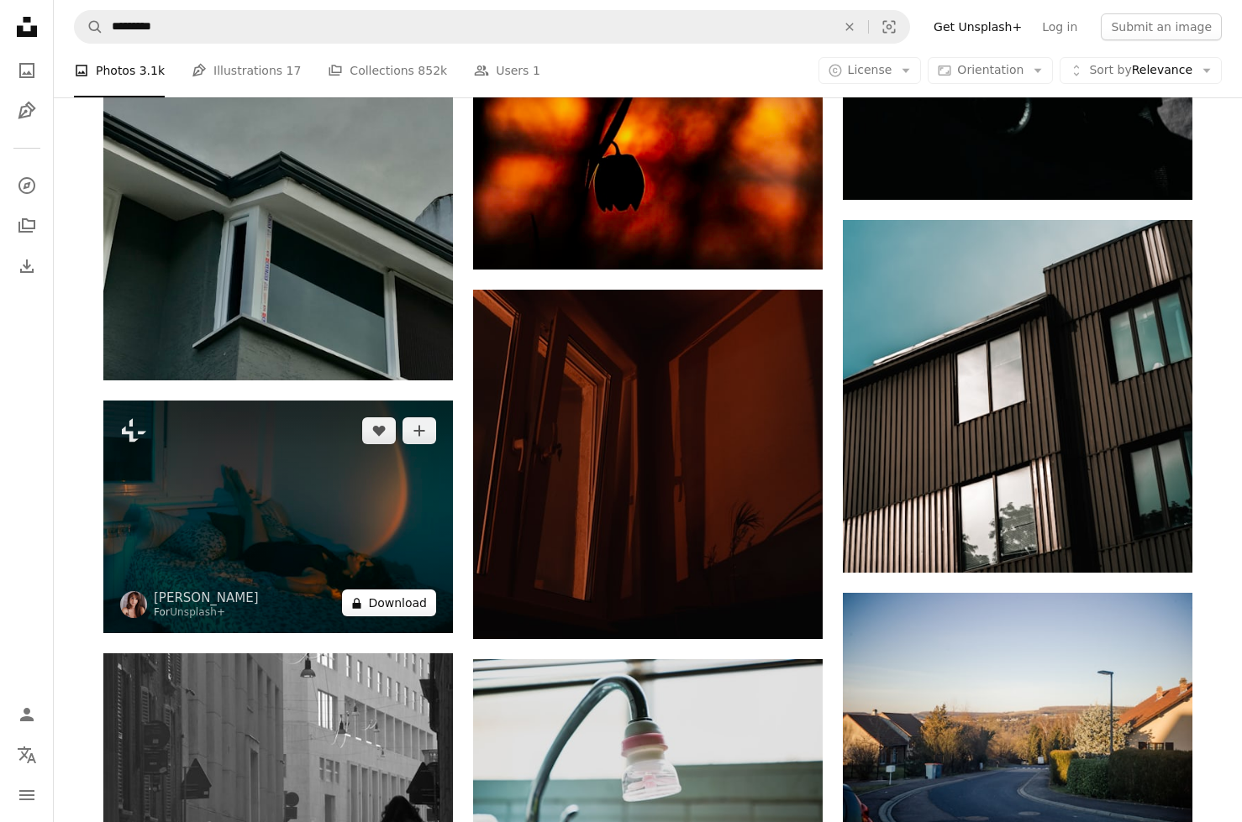
click at [370, 613] on button "A lock Download" at bounding box center [389, 603] width 94 height 27
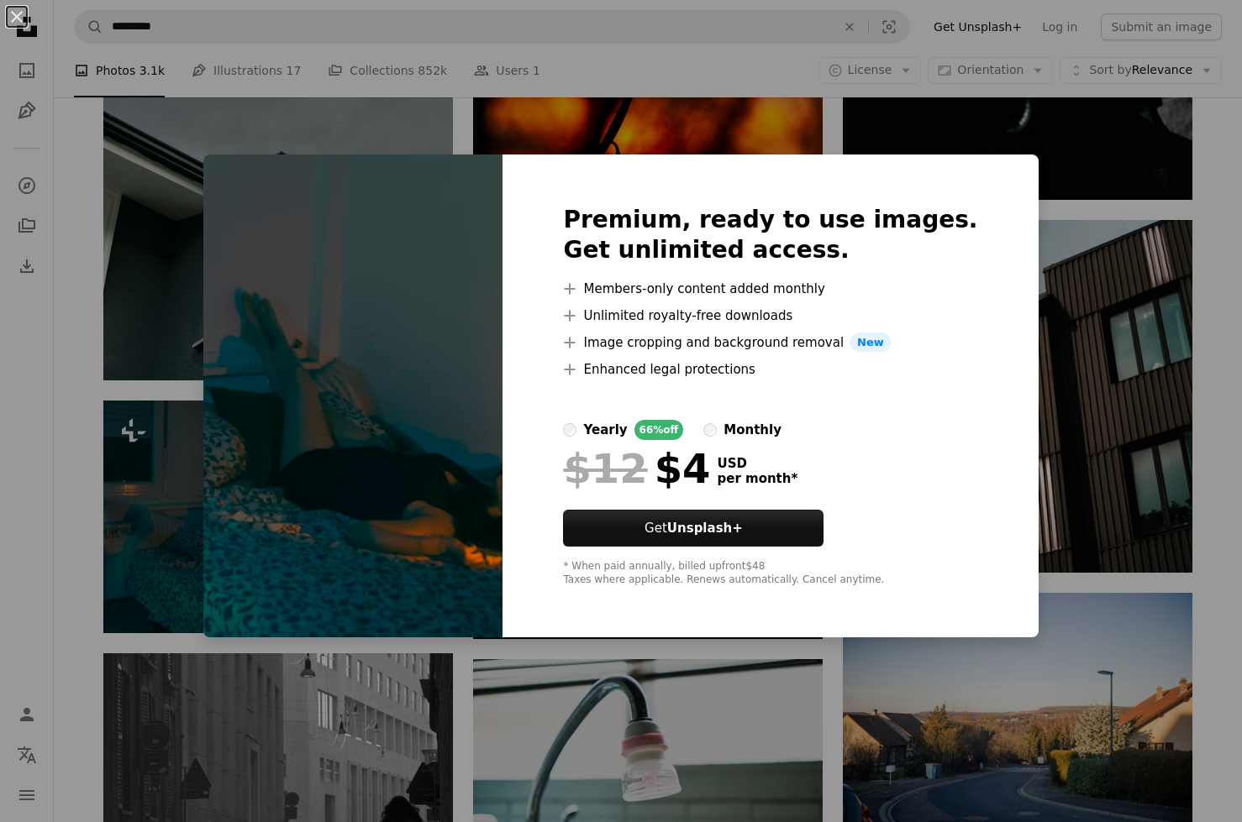
click at [103, 469] on div "An X shape Premium, ready to use images. Get unlimited access. A plus sign Memb…" at bounding box center [621, 411] width 1242 height 822
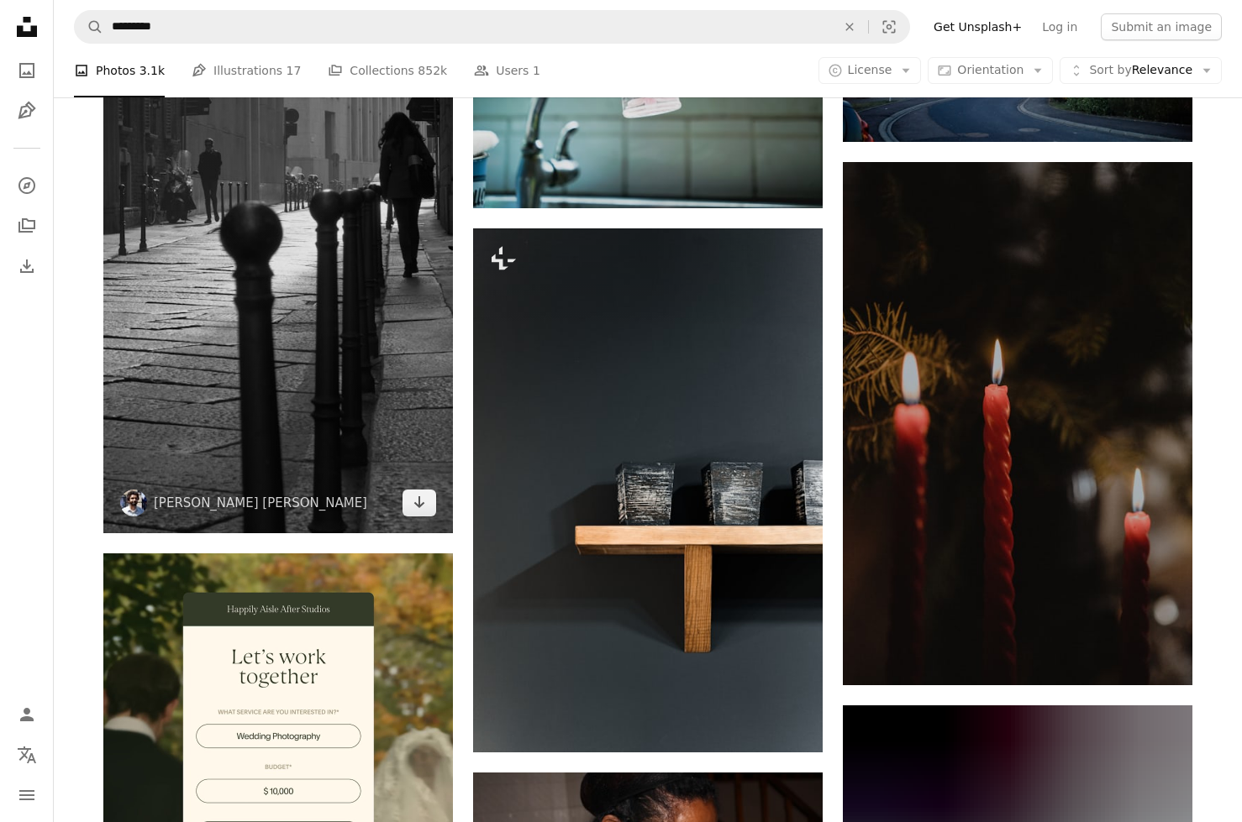
scroll to position [2790, 0]
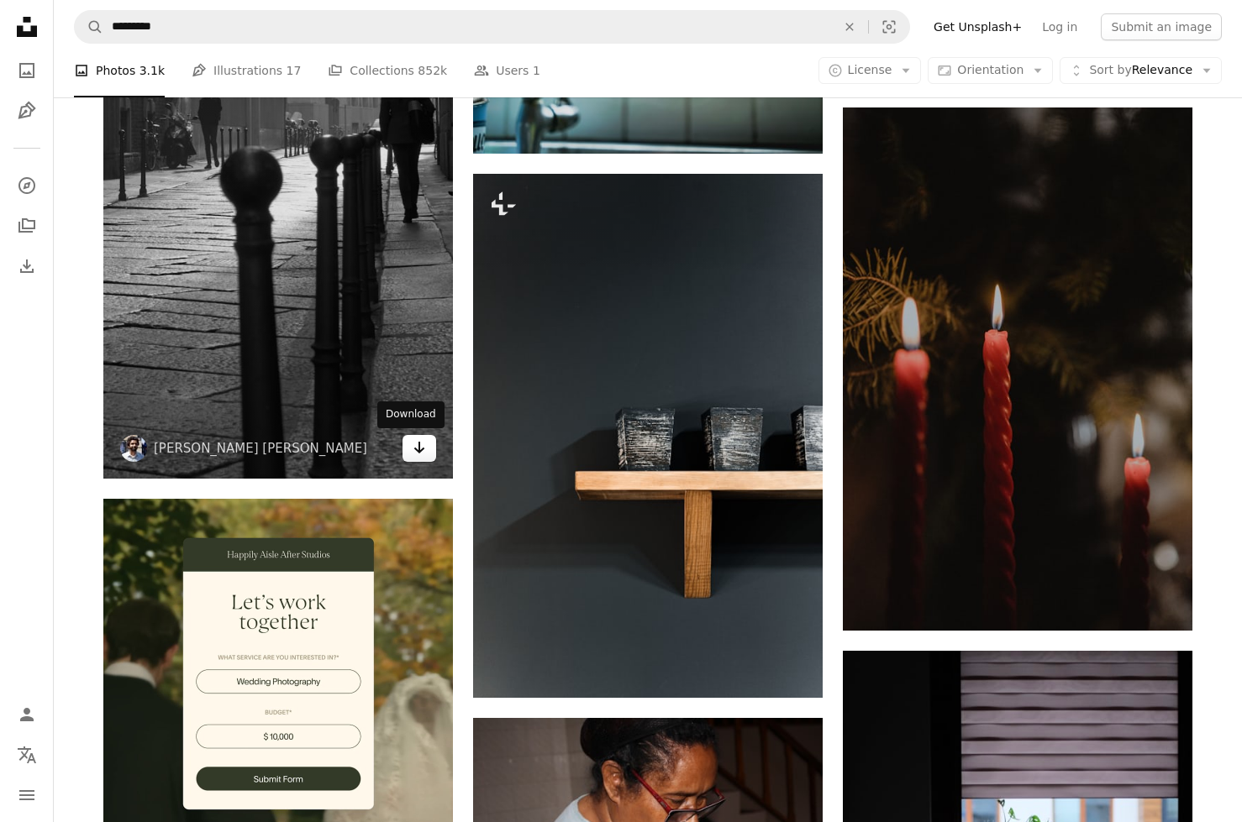
click at [412, 450] on icon "Arrow pointing down" at bounding box center [418, 448] width 13 height 20
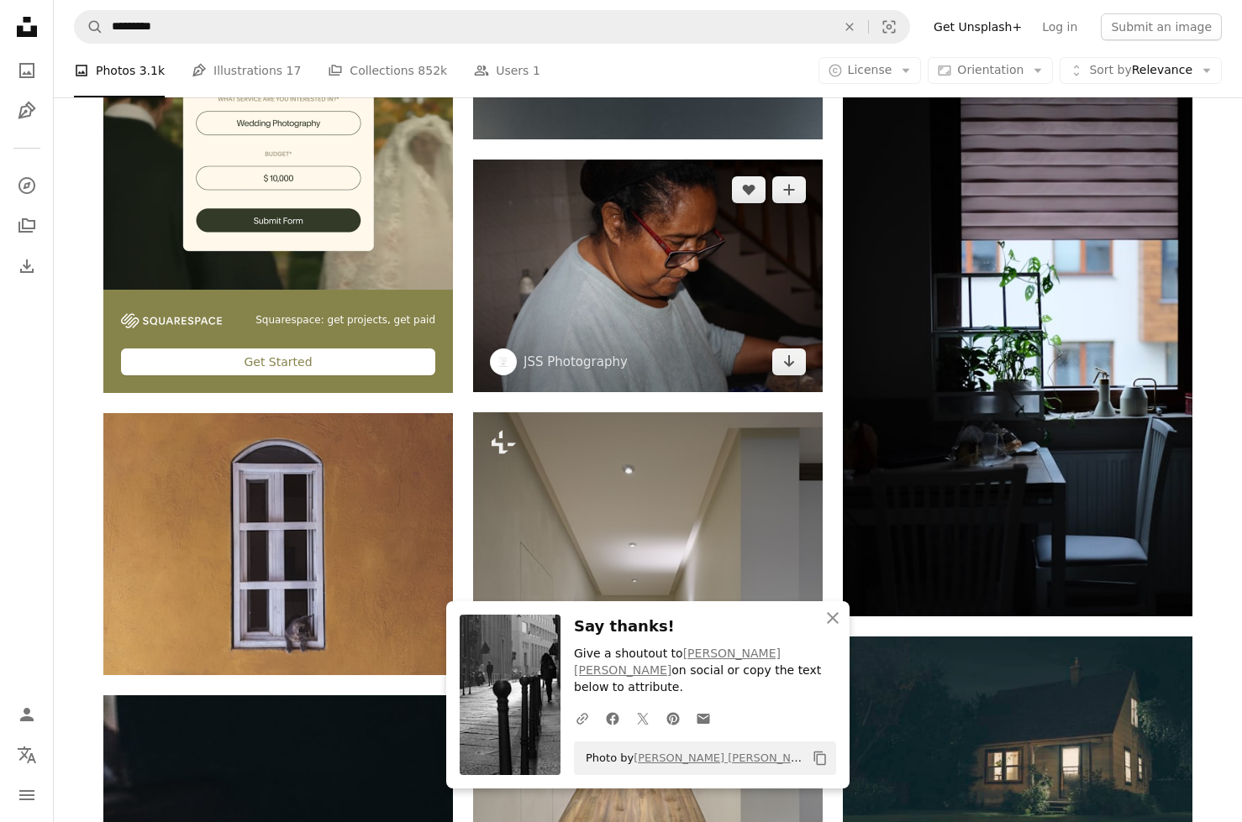
scroll to position [3355, 0]
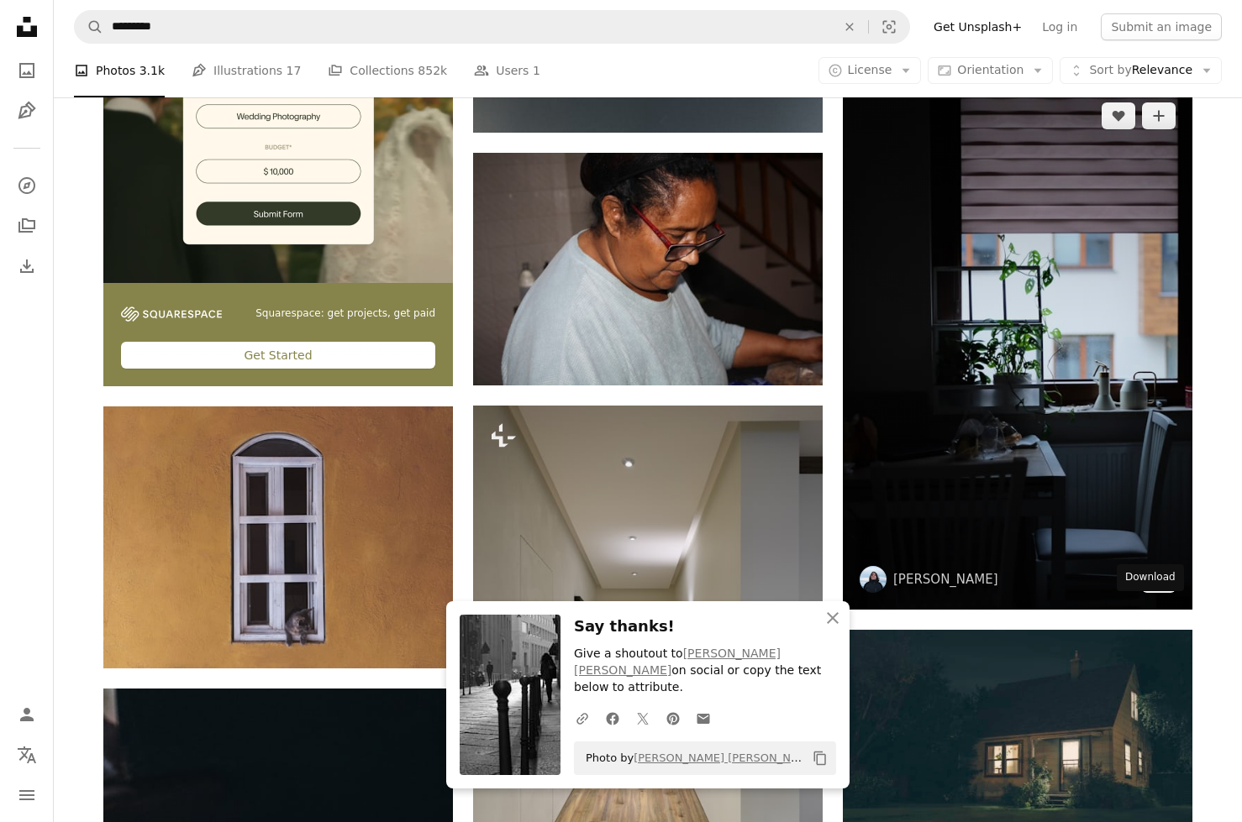
click at [1158, 585] on icon "Download" at bounding box center [1158, 579] width 11 height 12
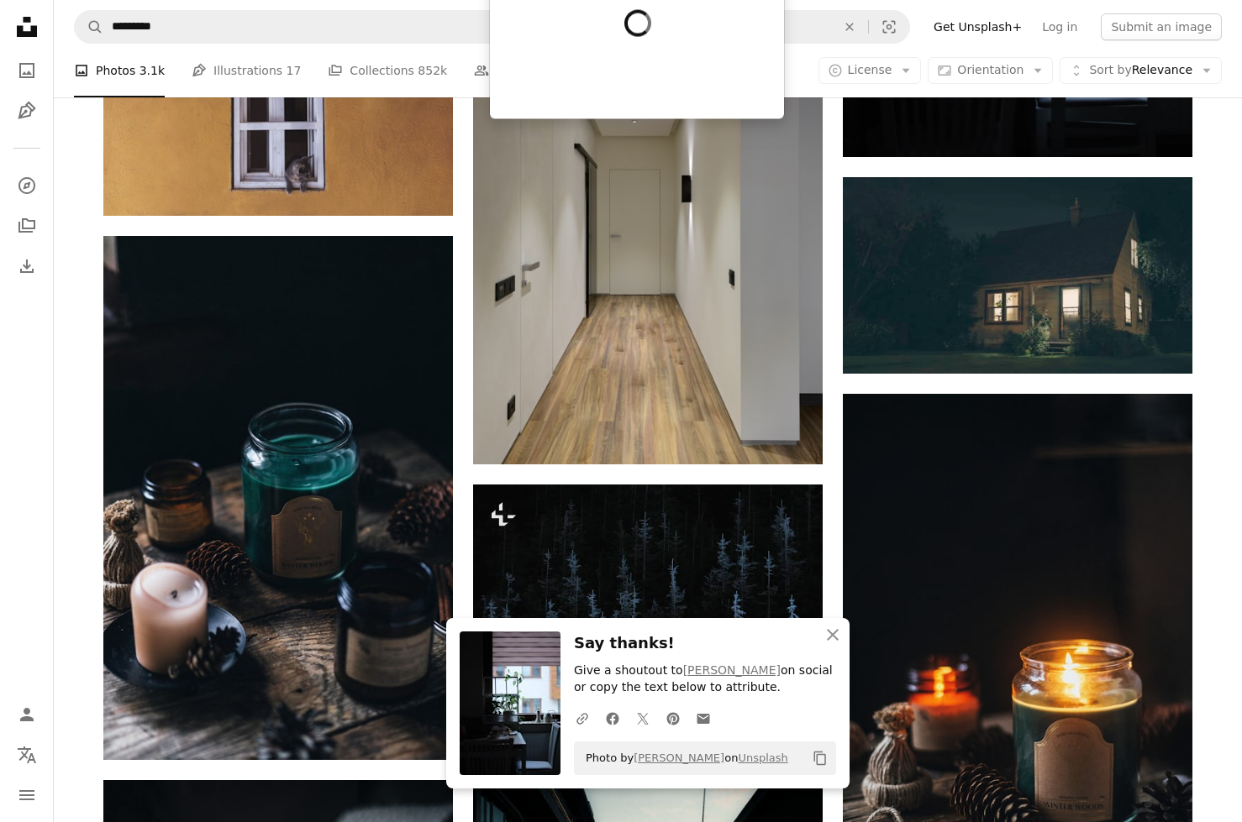
scroll to position [3809, 0]
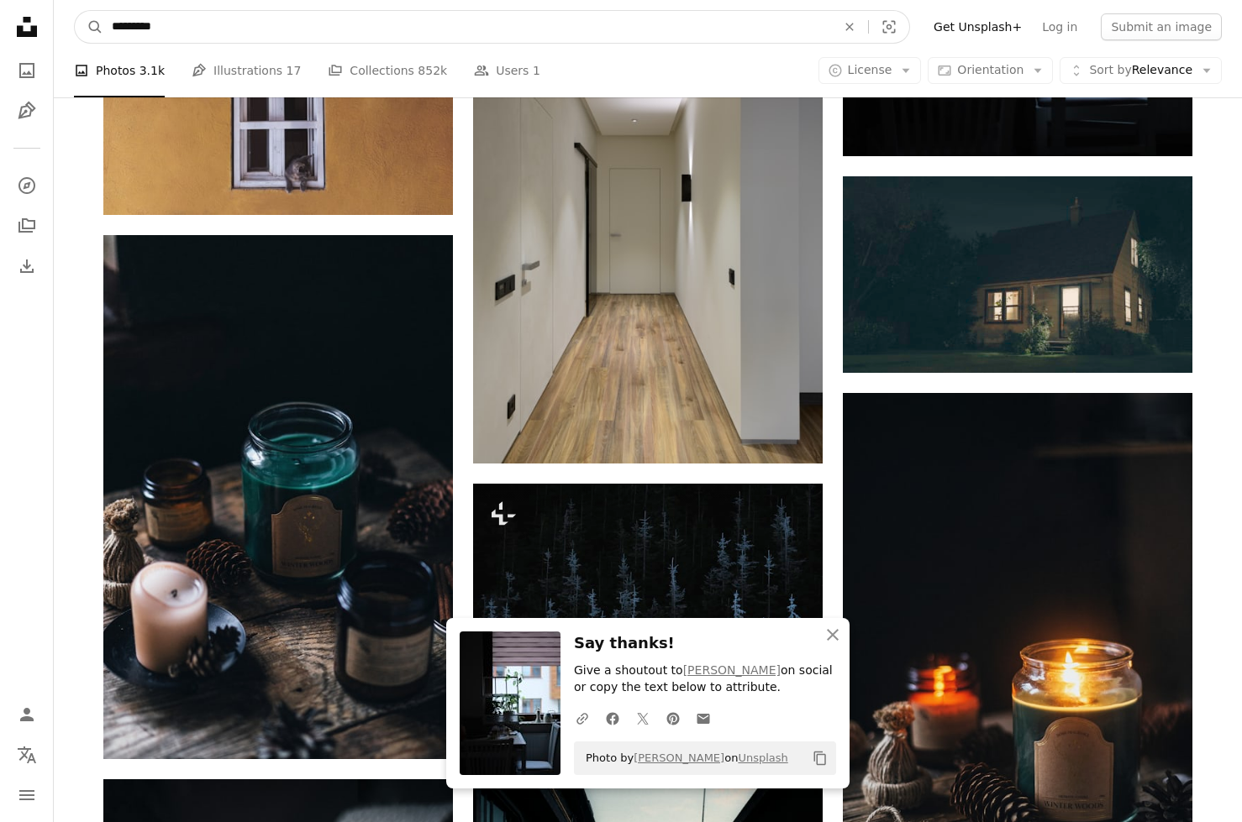
drag, startPoint x: 206, startPoint y: 27, endPoint x: 41, endPoint y: 25, distance: 164.7
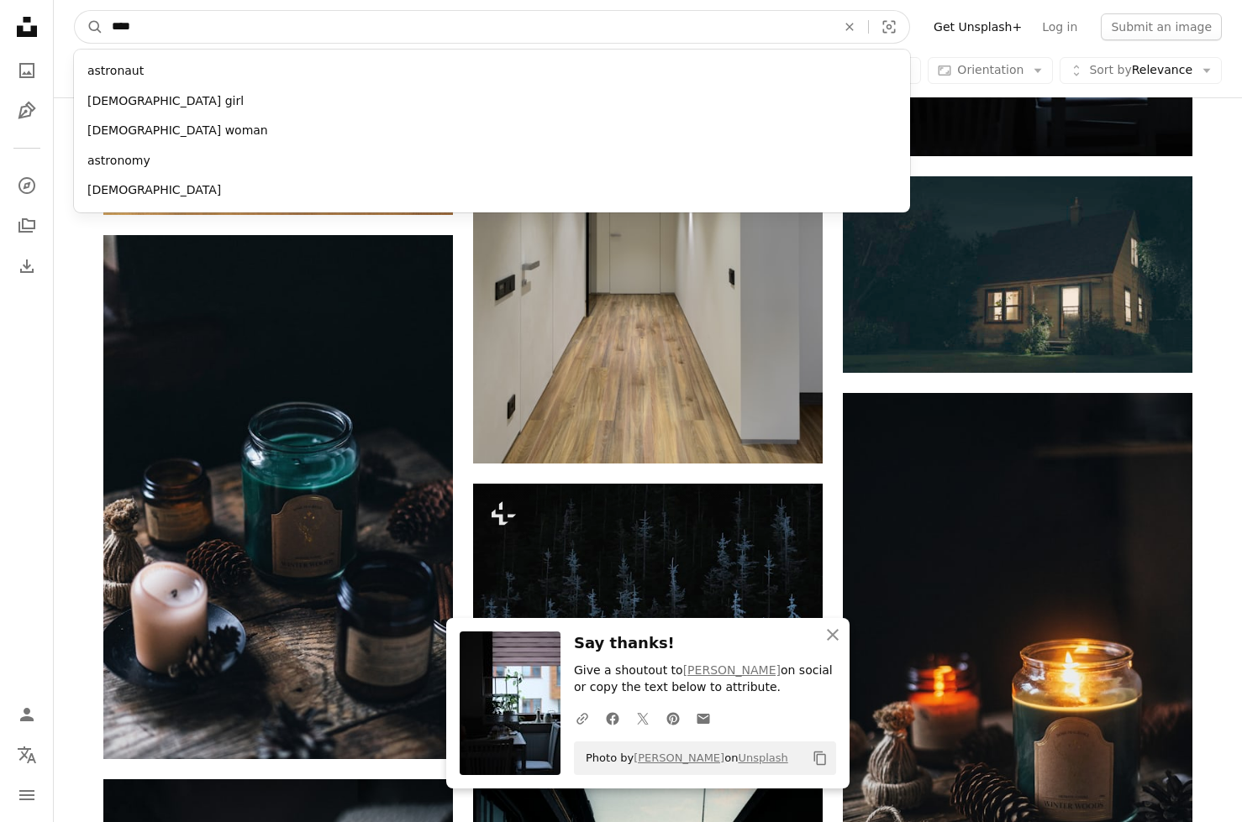
type input "*****"
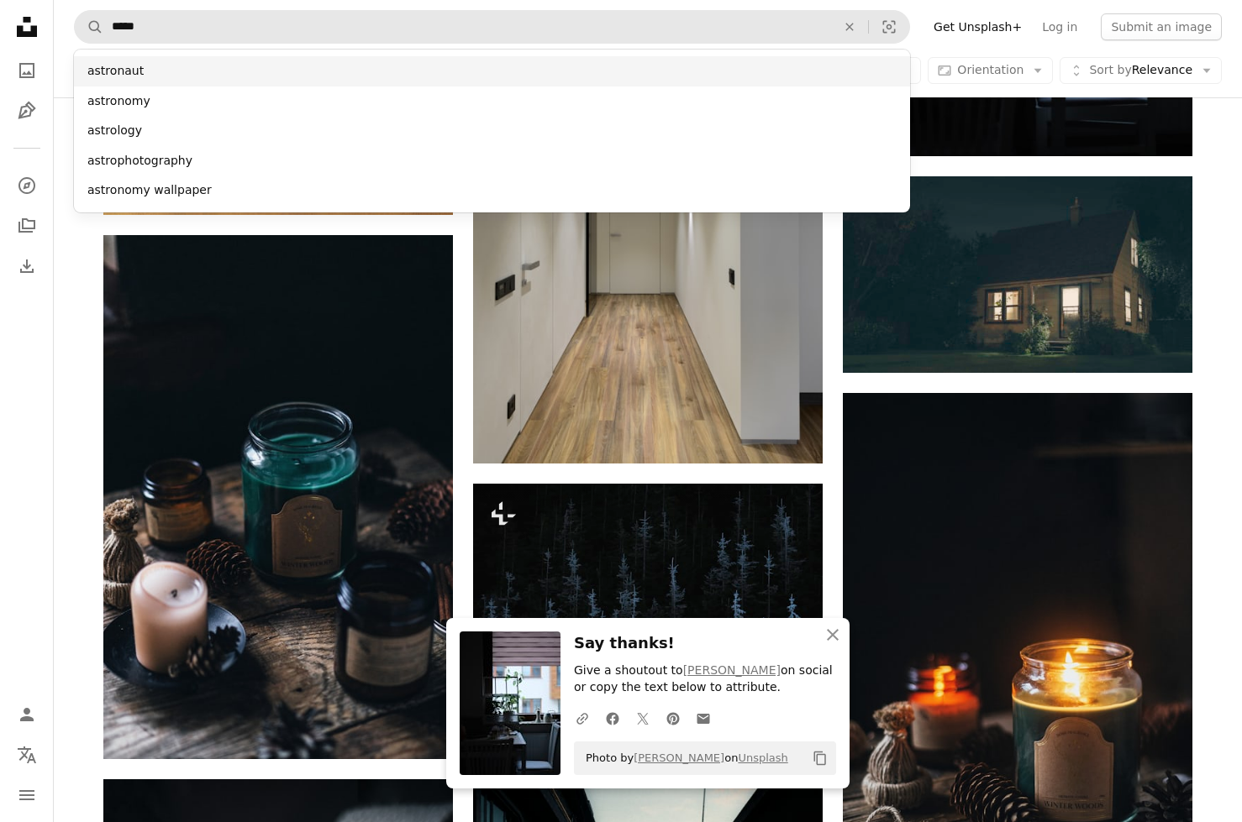
click at [159, 68] on div "astronaut" at bounding box center [492, 71] width 836 height 30
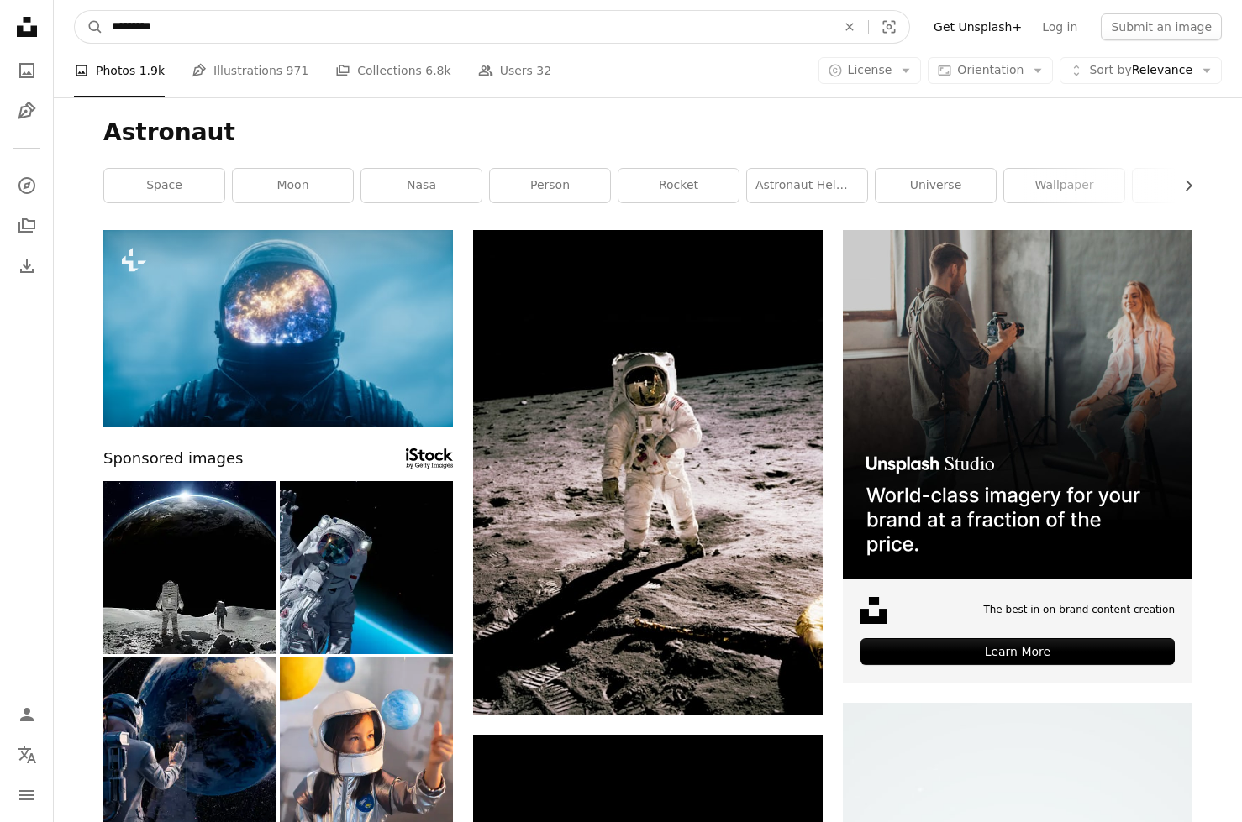
click at [201, 19] on input "*********" at bounding box center [466, 27] width 727 height 32
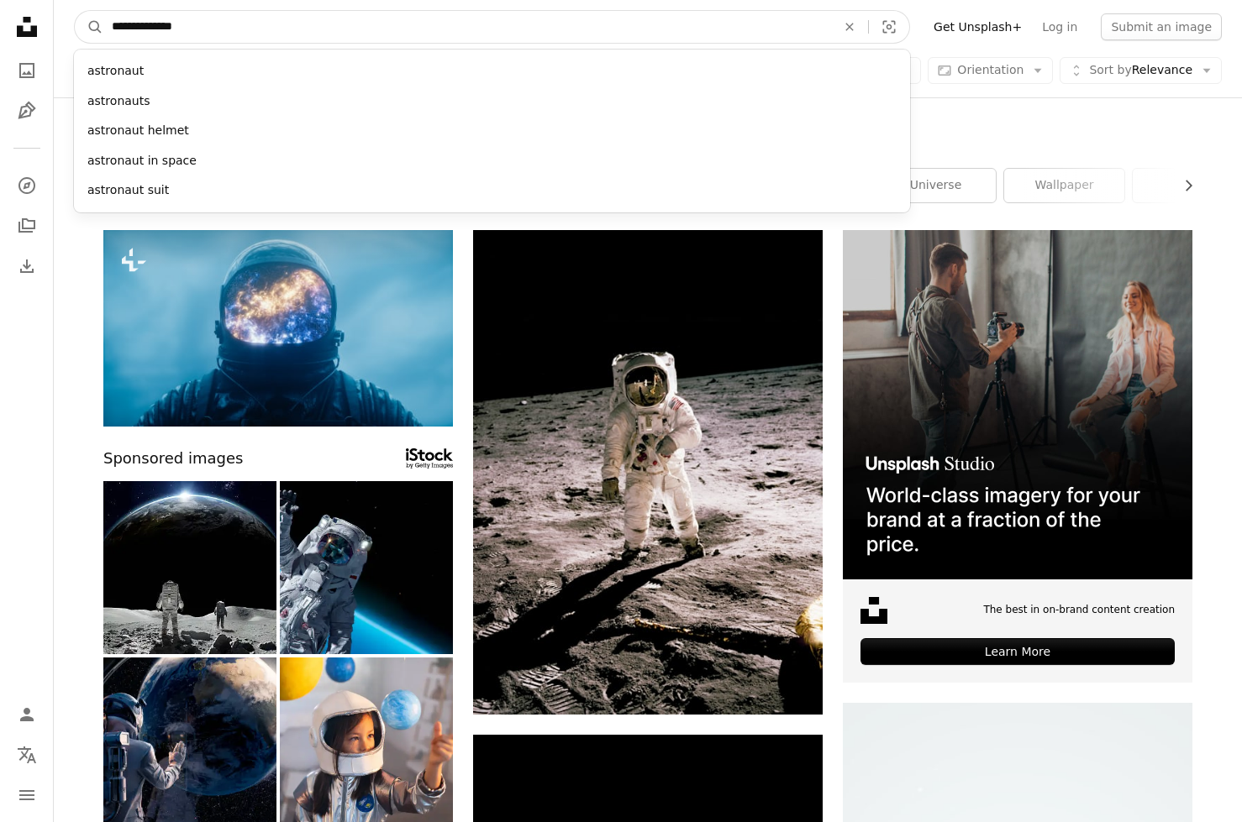
type input "**********"
click at [89, 27] on button "A magnifying glass" at bounding box center [89, 27] width 29 height 32
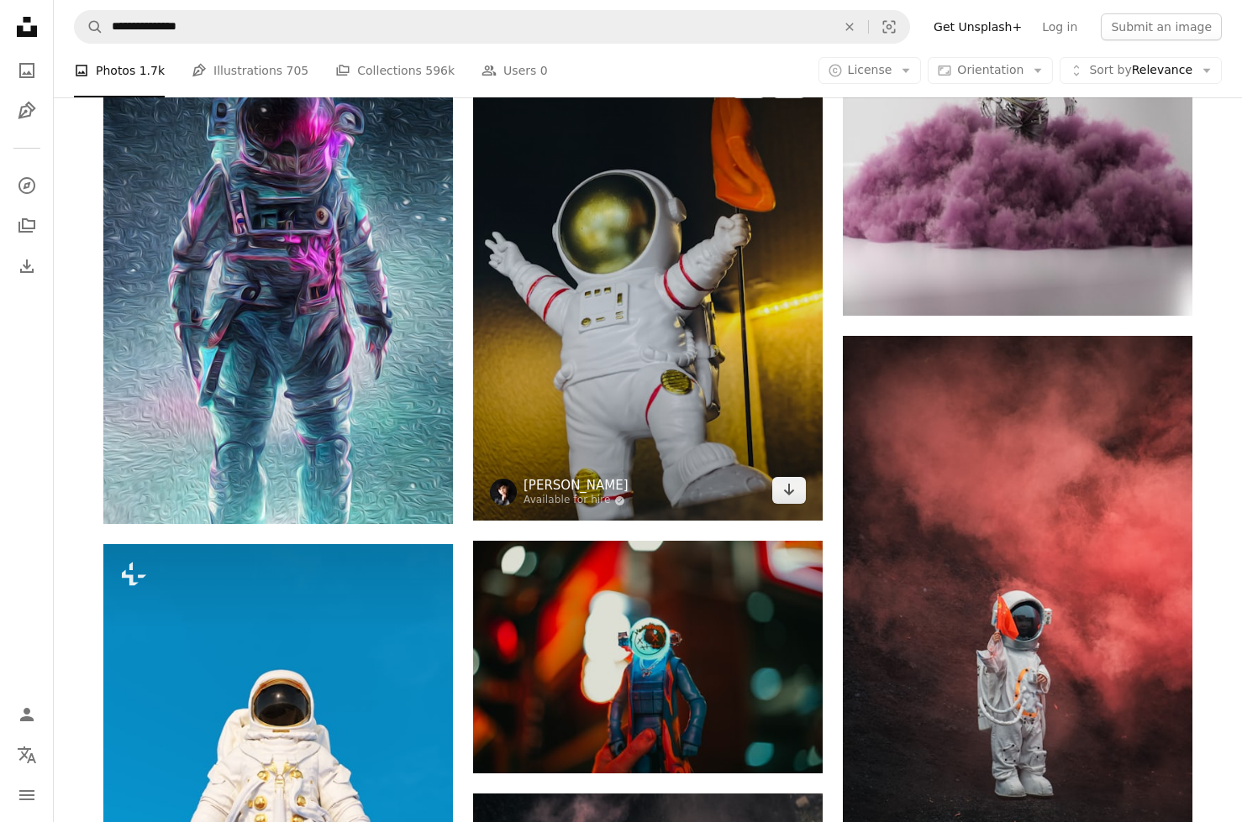
scroll to position [2754, 0]
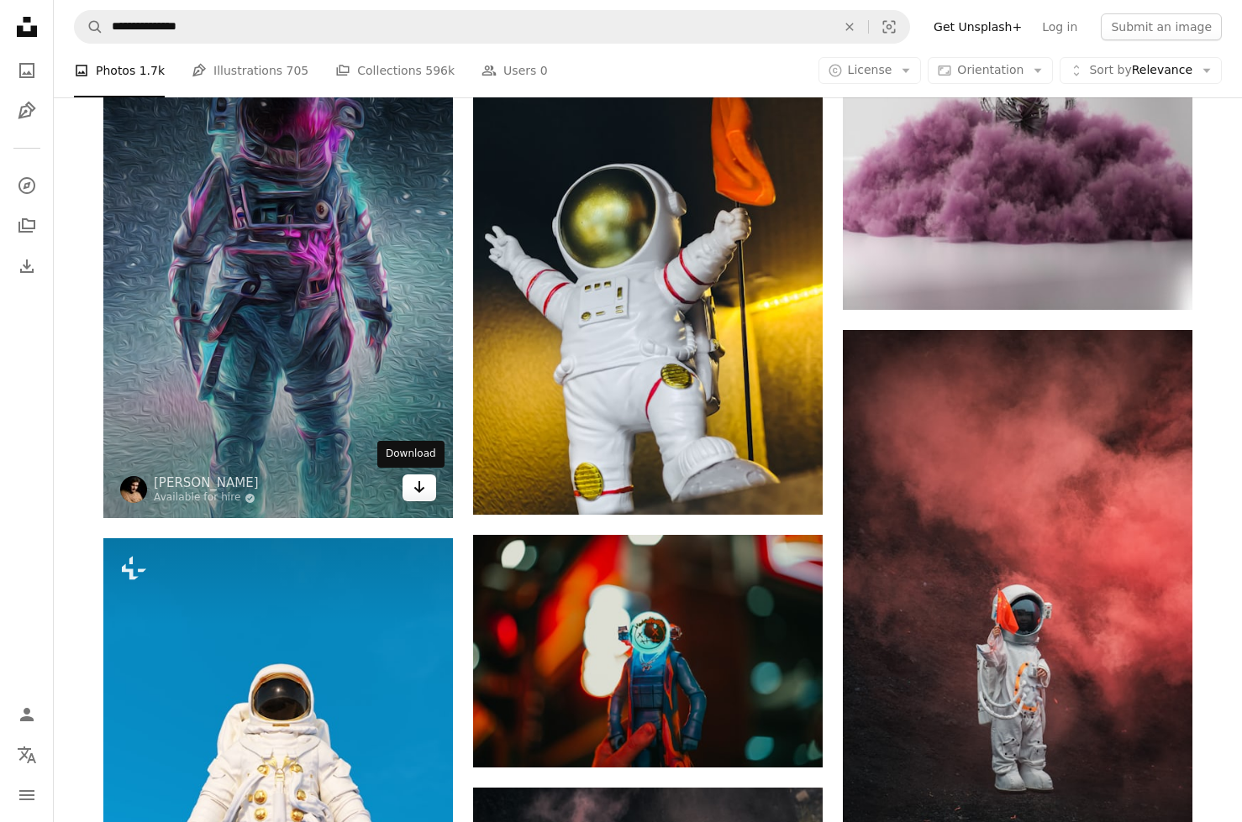
click at [412, 491] on icon "Arrow pointing down" at bounding box center [418, 487] width 13 height 20
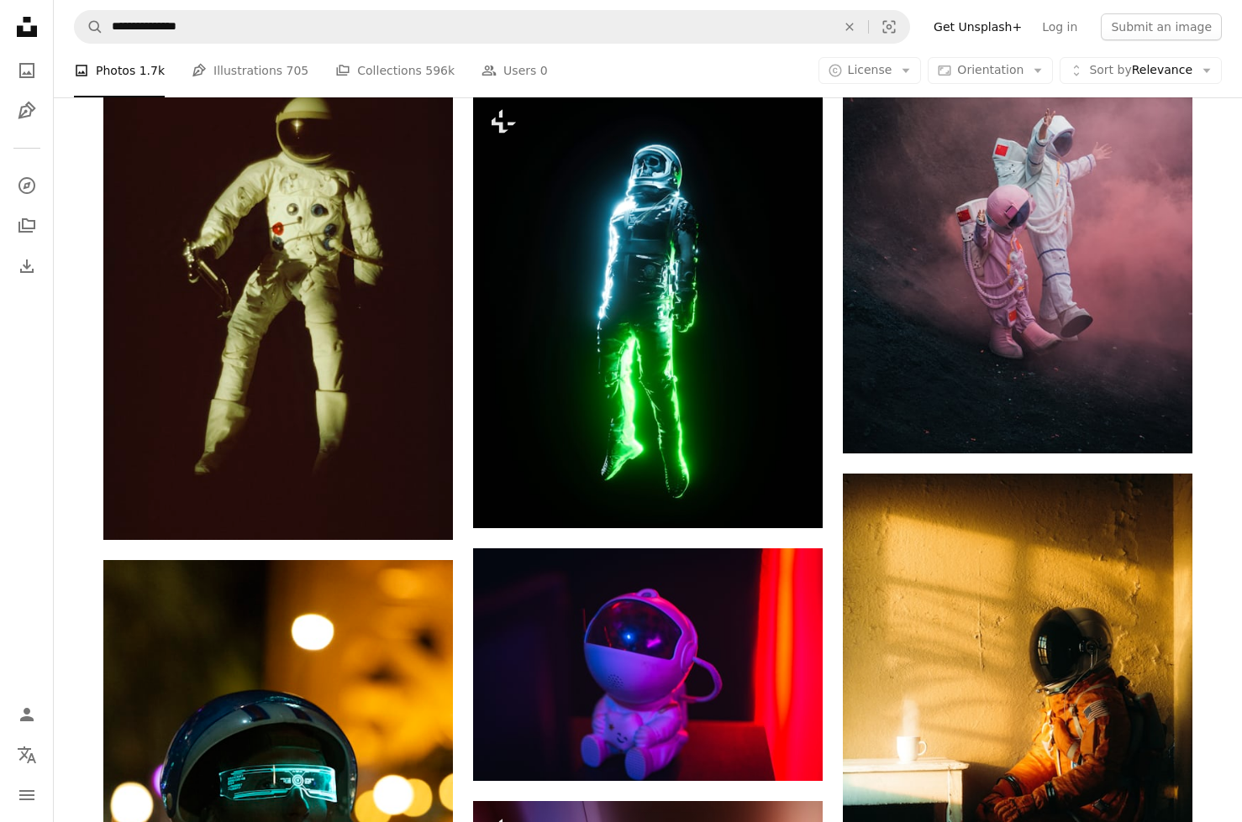
scroll to position [5008, 0]
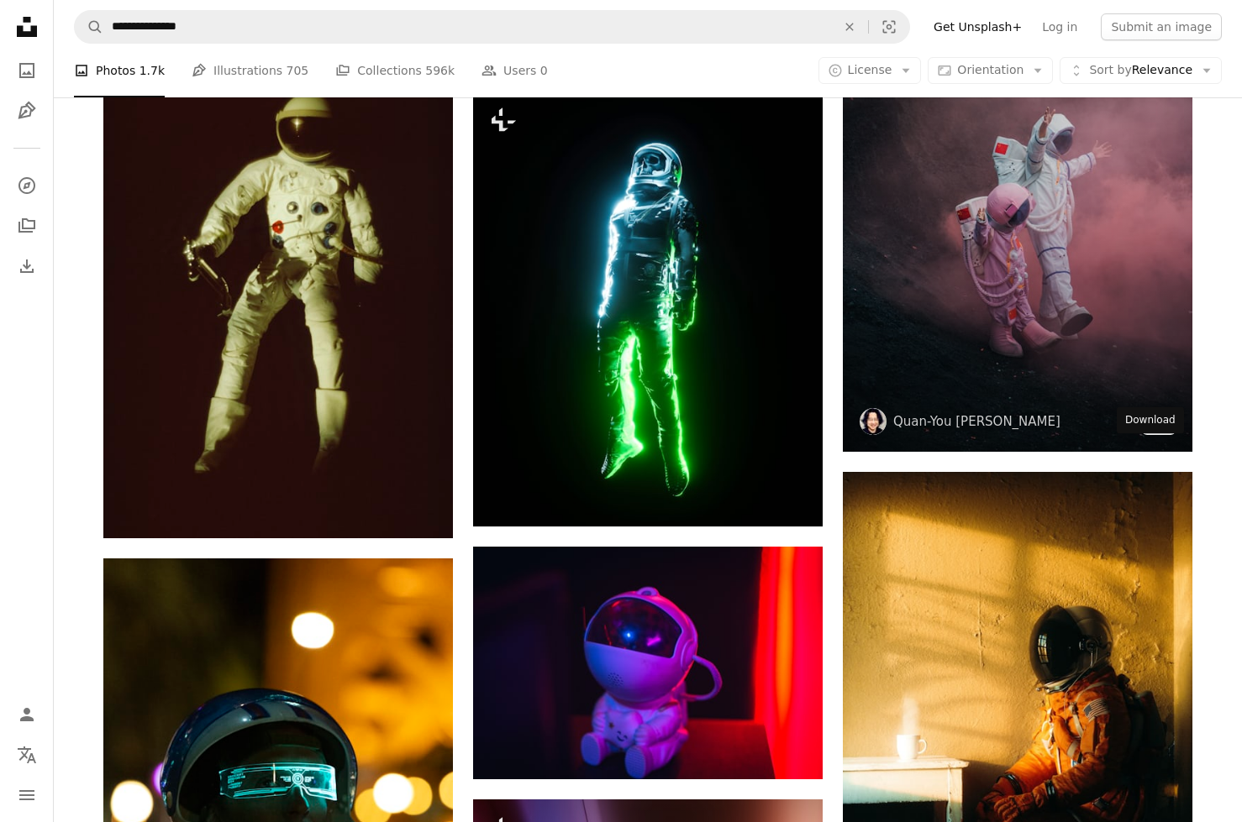
click at [1149, 435] on link "Arrow pointing down" at bounding box center [1159, 421] width 34 height 27
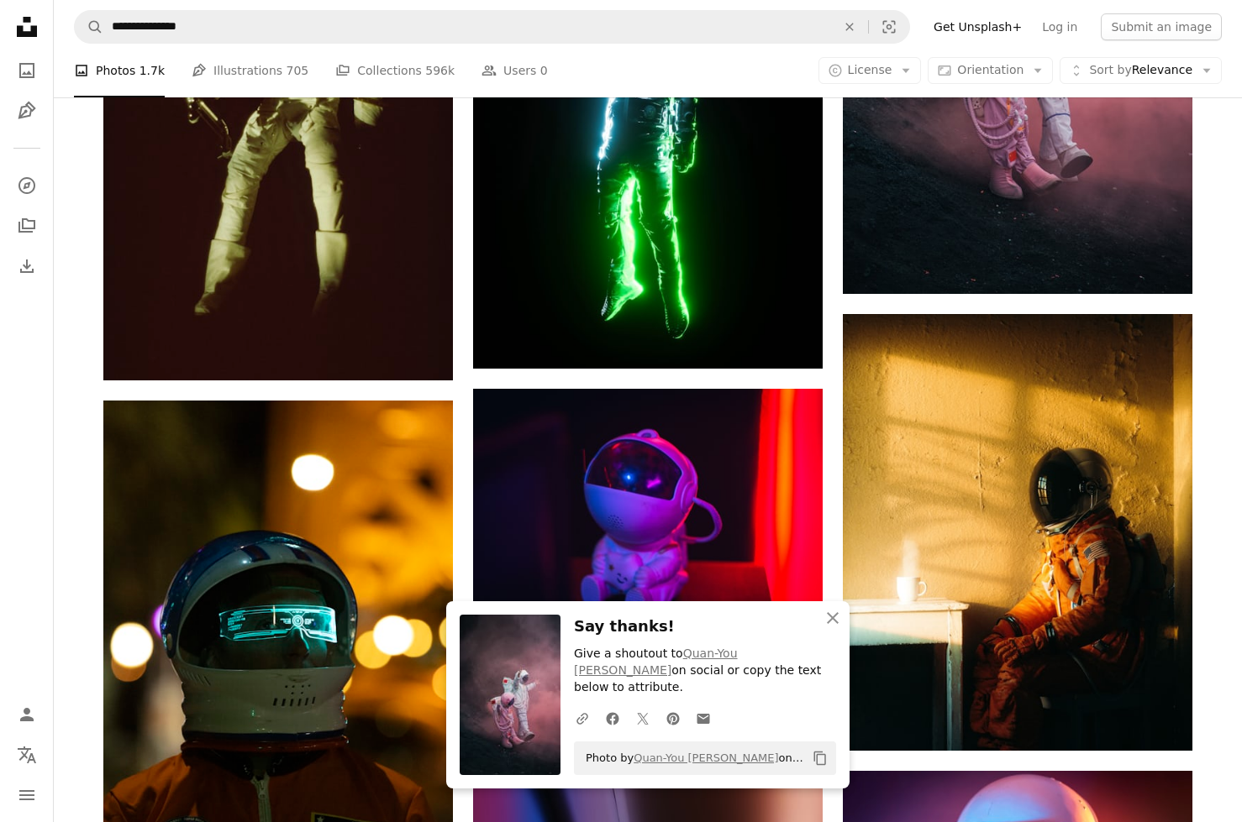
scroll to position [5194, 0]
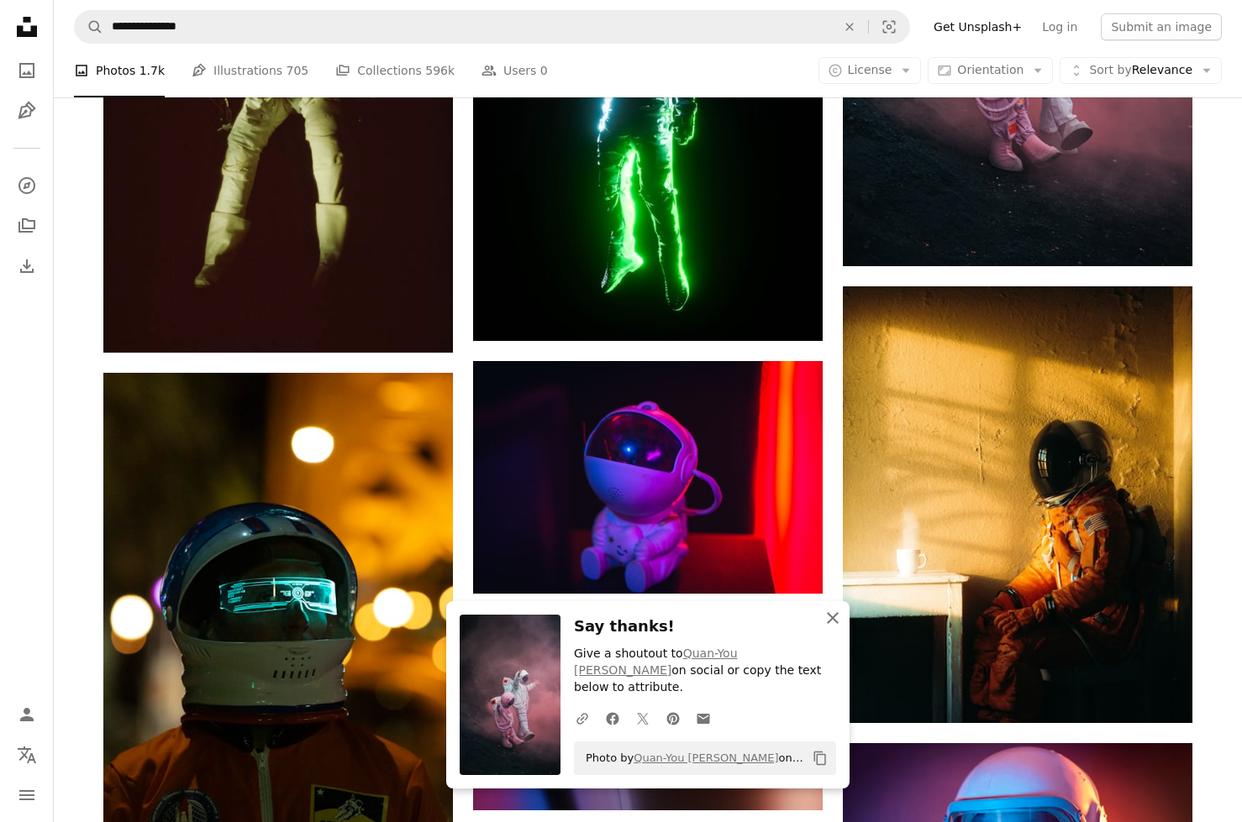
click at [829, 608] on icon "An X shape" at bounding box center [832, 618] width 20 height 20
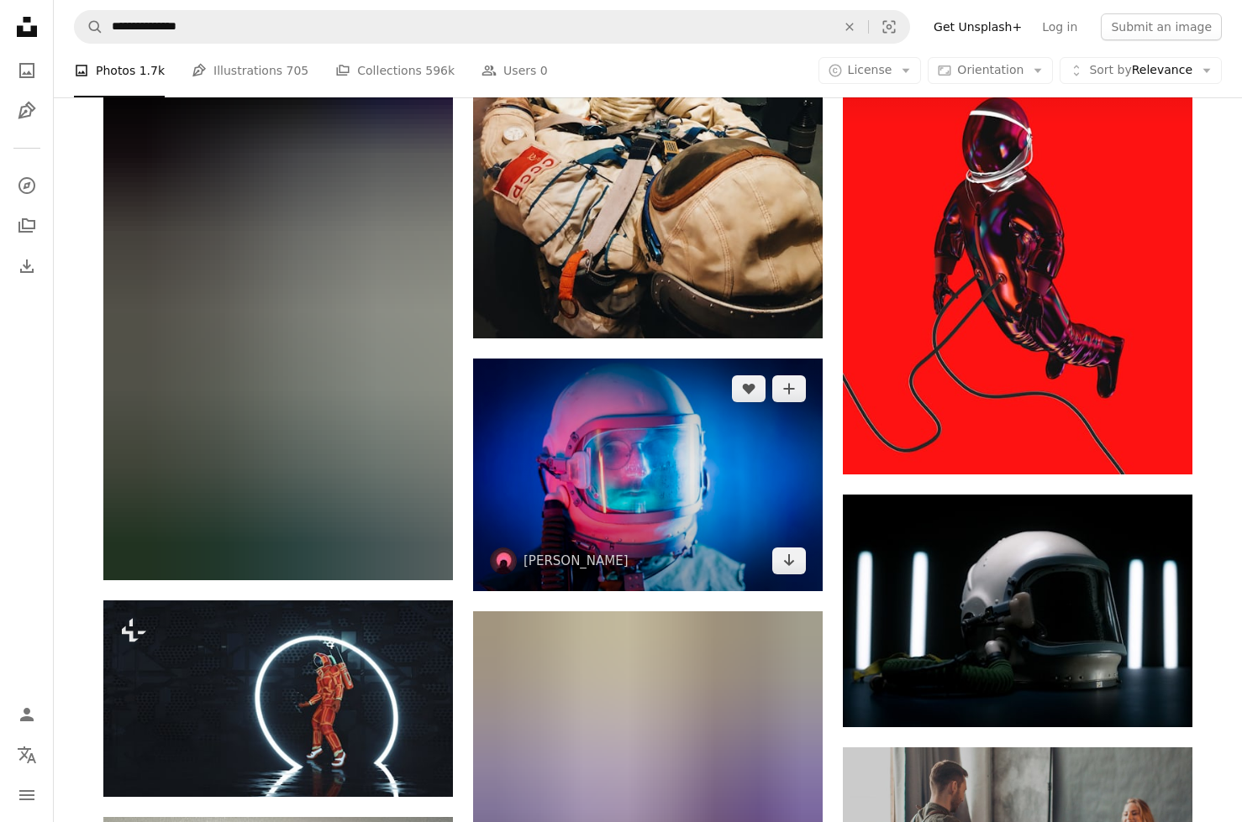
scroll to position [6179, 0]
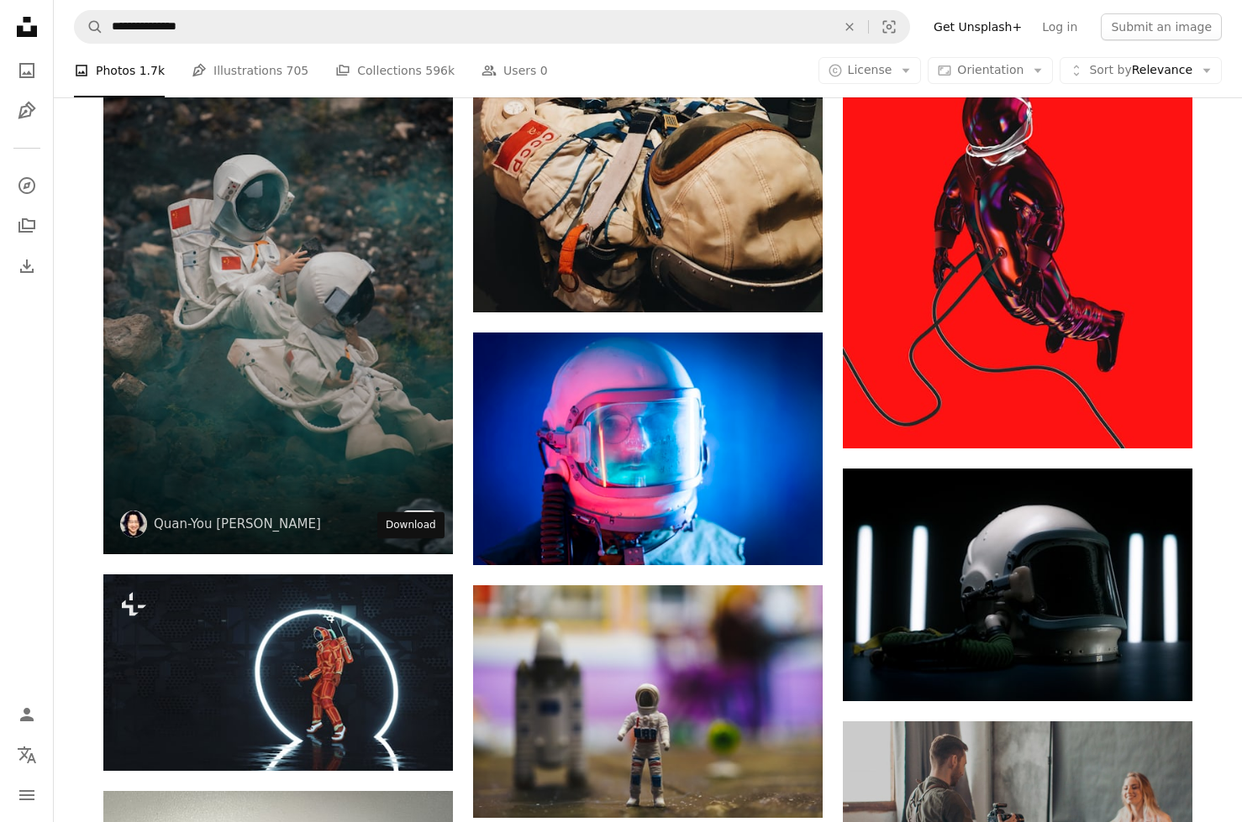
click at [412, 533] on icon "Arrow pointing down" at bounding box center [418, 523] width 13 height 20
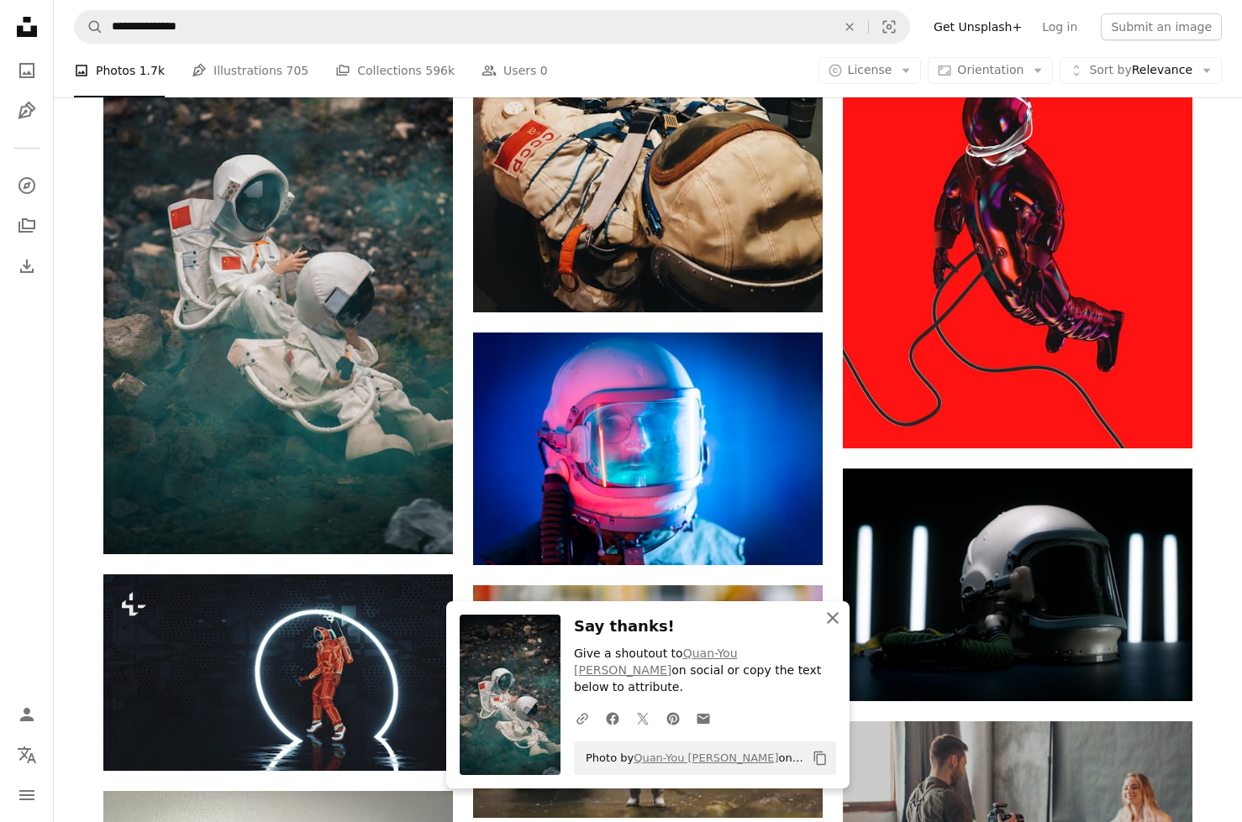
click at [832, 612] on icon "button" at bounding box center [833, 618] width 12 height 12
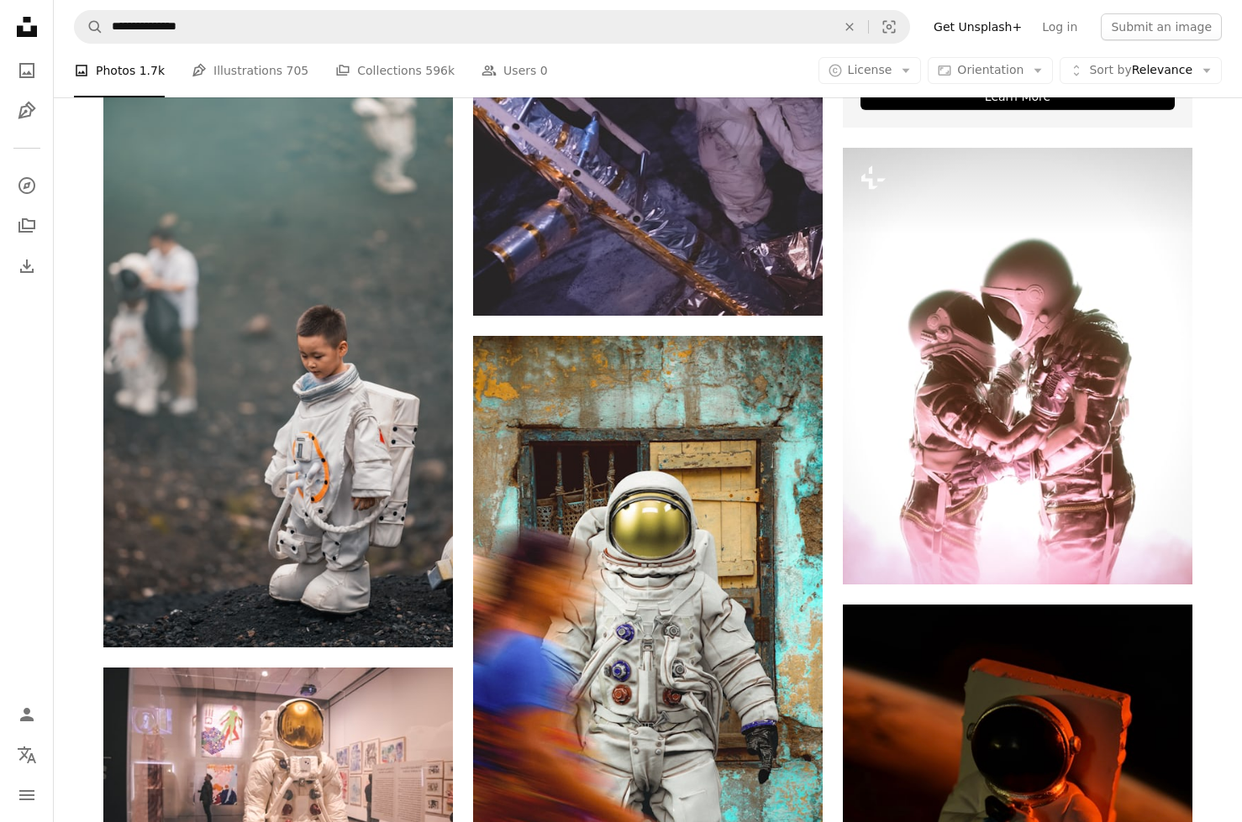
scroll to position [7228, 0]
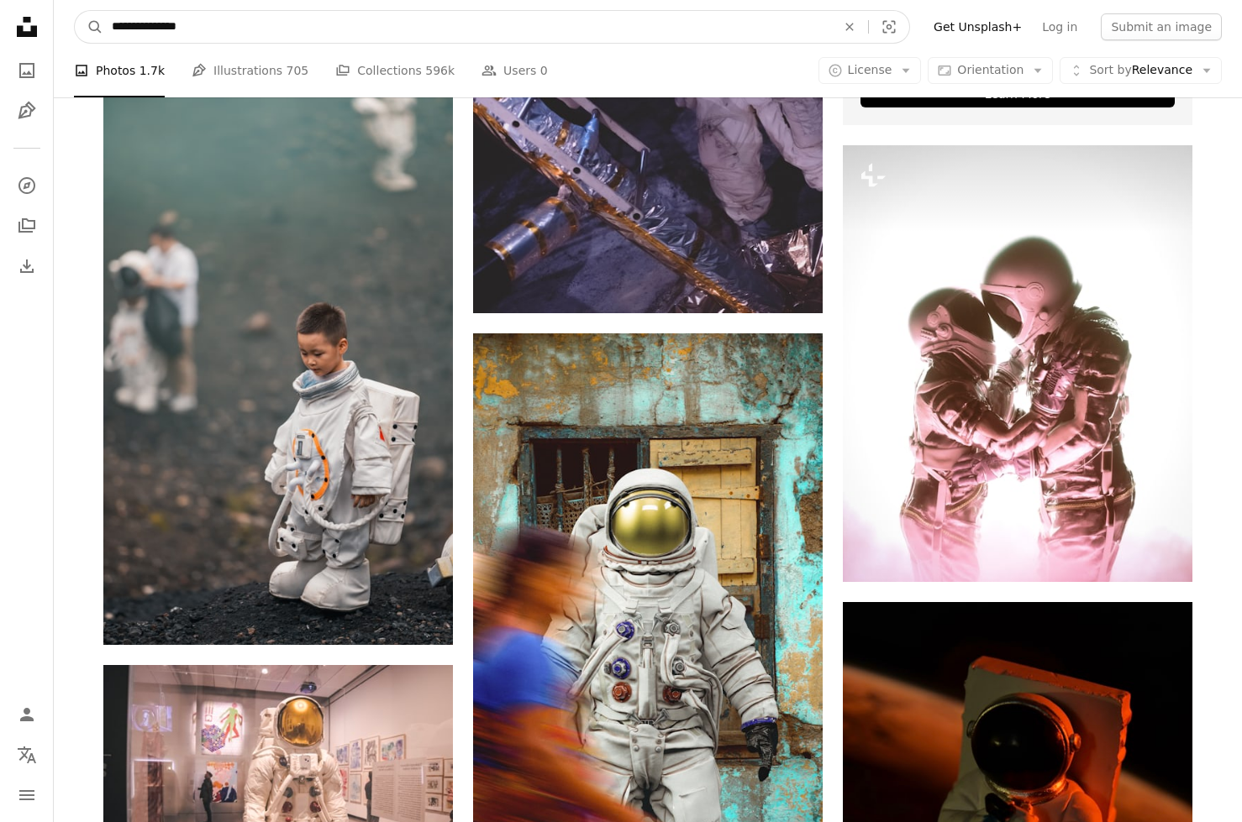
click at [237, 26] on input "**********" at bounding box center [466, 27] width 727 height 32
type input "**********"
click at [89, 27] on button "A magnifying glass" at bounding box center [89, 27] width 29 height 32
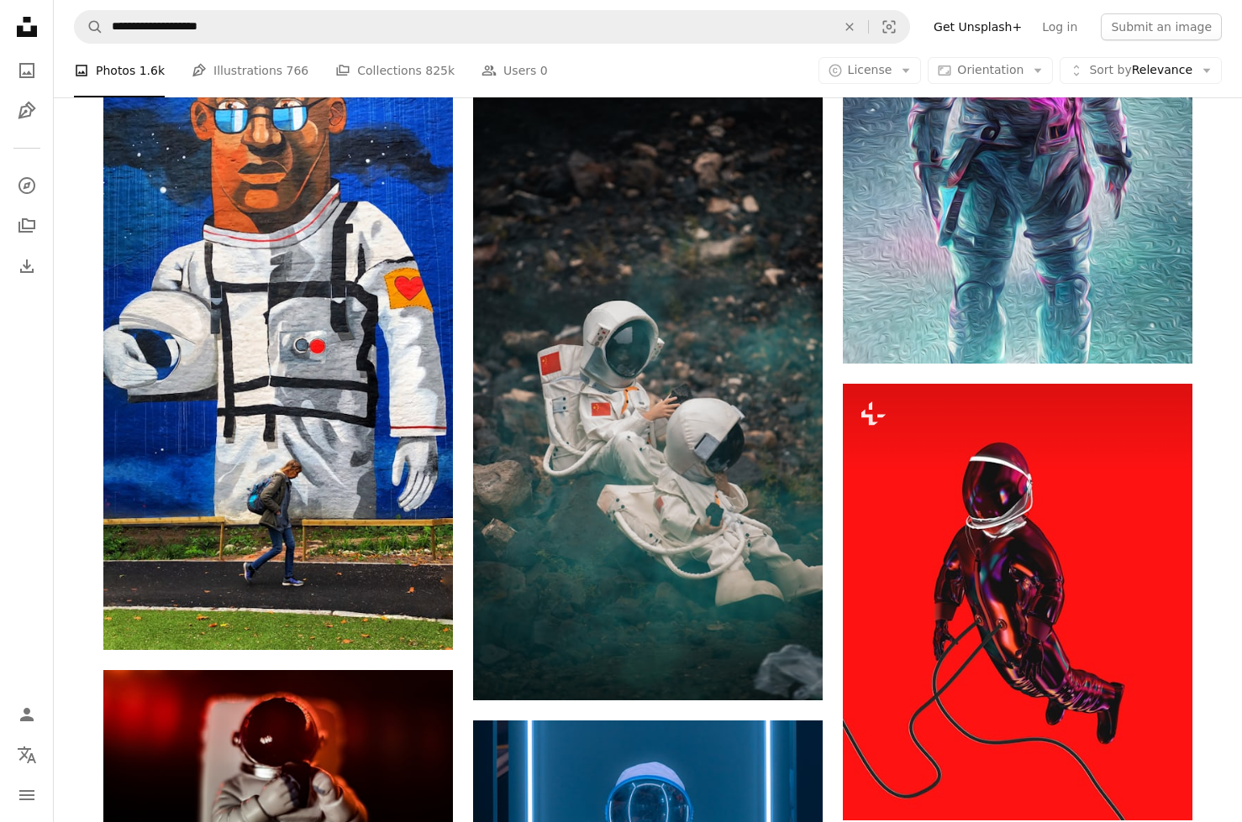
scroll to position [2392, 0]
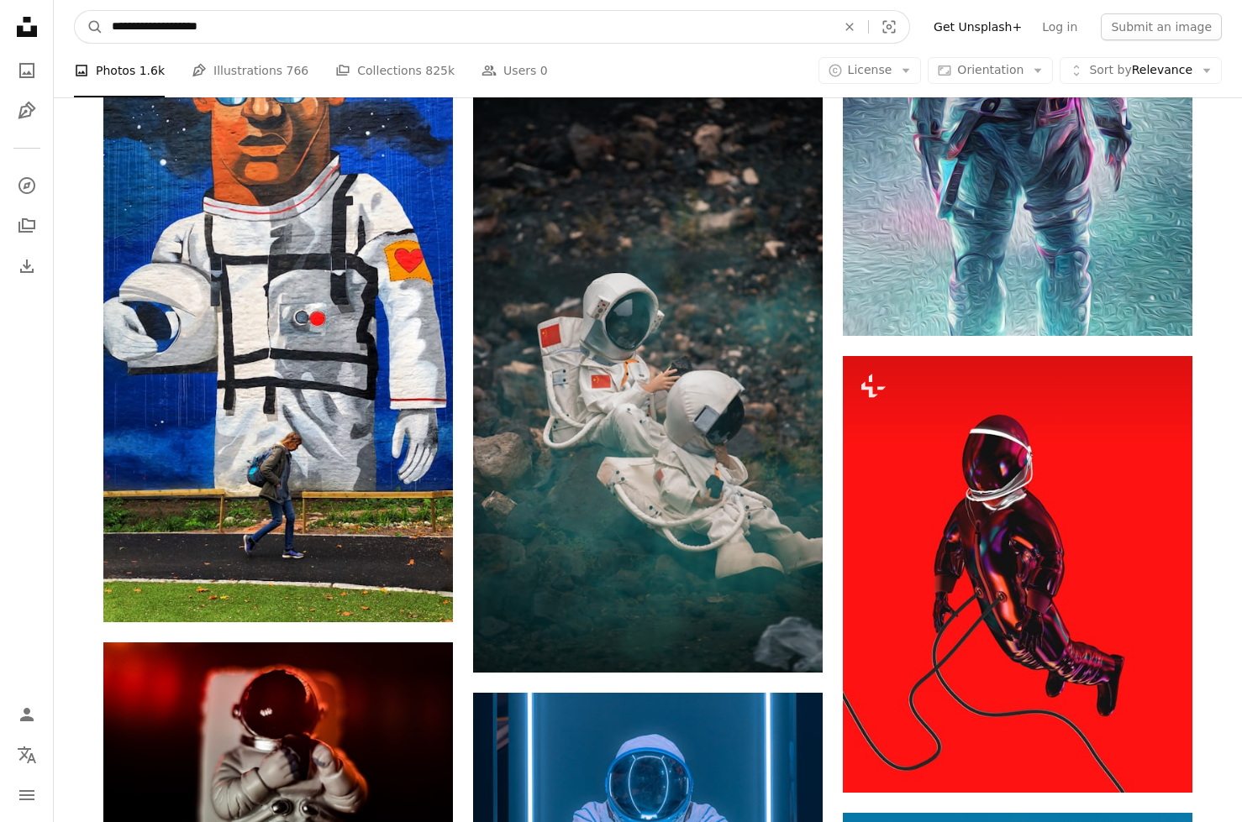
drag, startPoint x: 210, startPoint y: 28, endPoint x: 111, endPoint y: 34, distance: 99.3
click at [111, 34] on input "**********" at bounding box center [466, 27] width 727 height 32
type input "*********"
click at [89, 27] on button "A magnifying glass" at bounding box center [89, 27] width 29 height 32
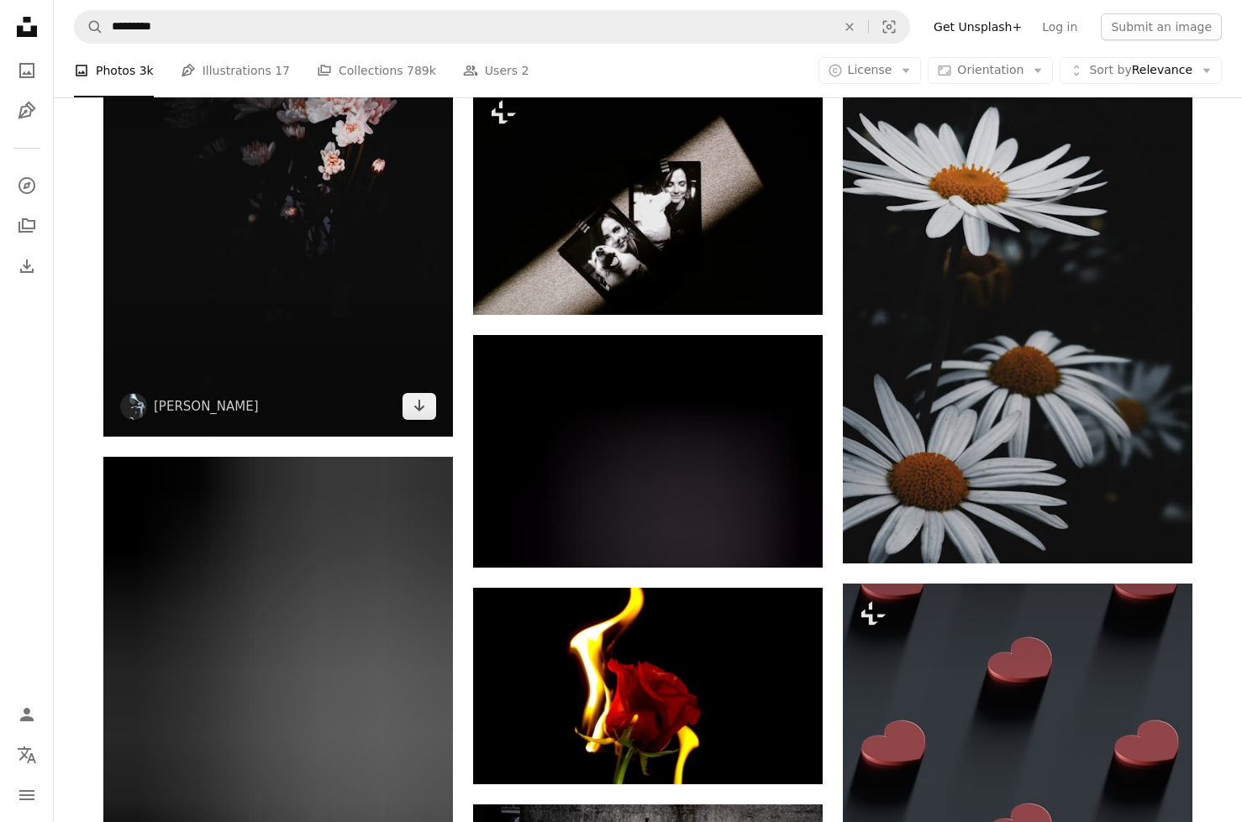
scroll to position [2457, 0]
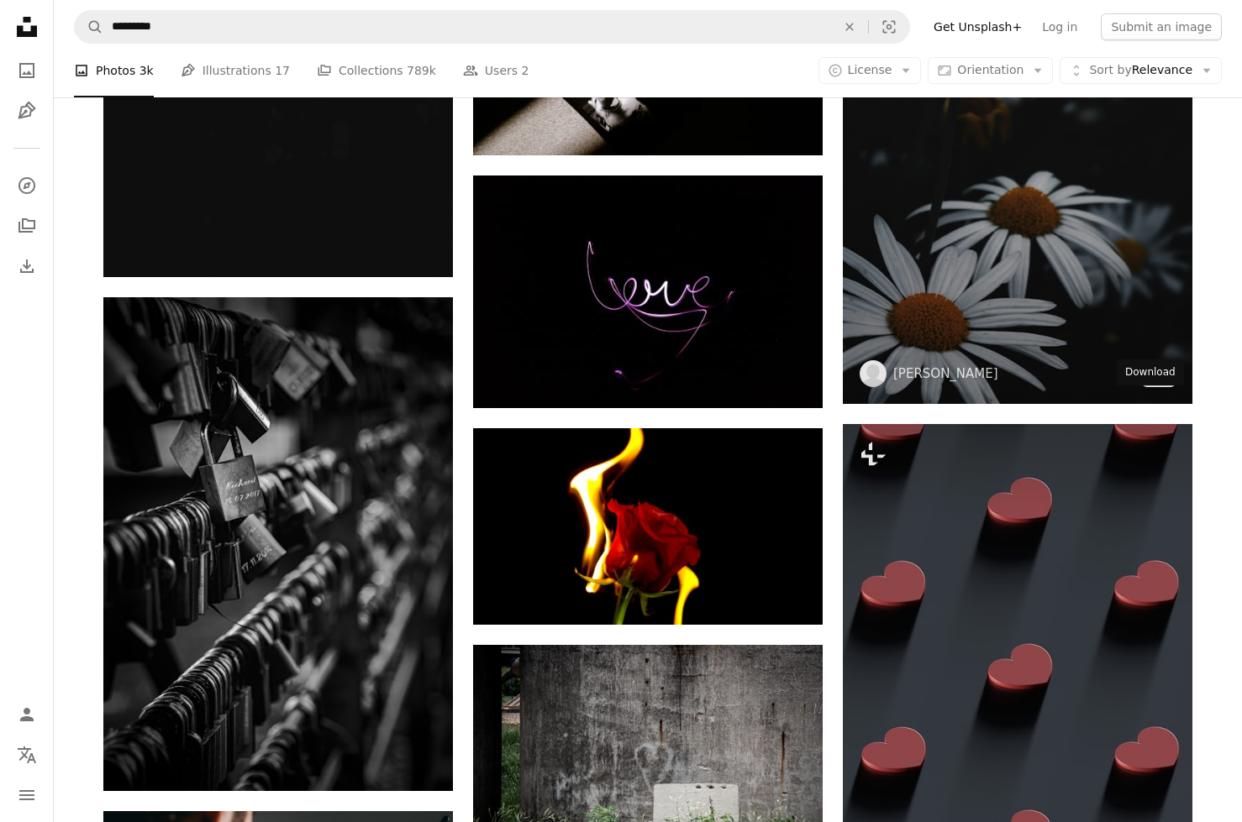
click at [1165, 387] on link "Arrow pointing down" at bounding box center [1159, 373] width 34 height 27
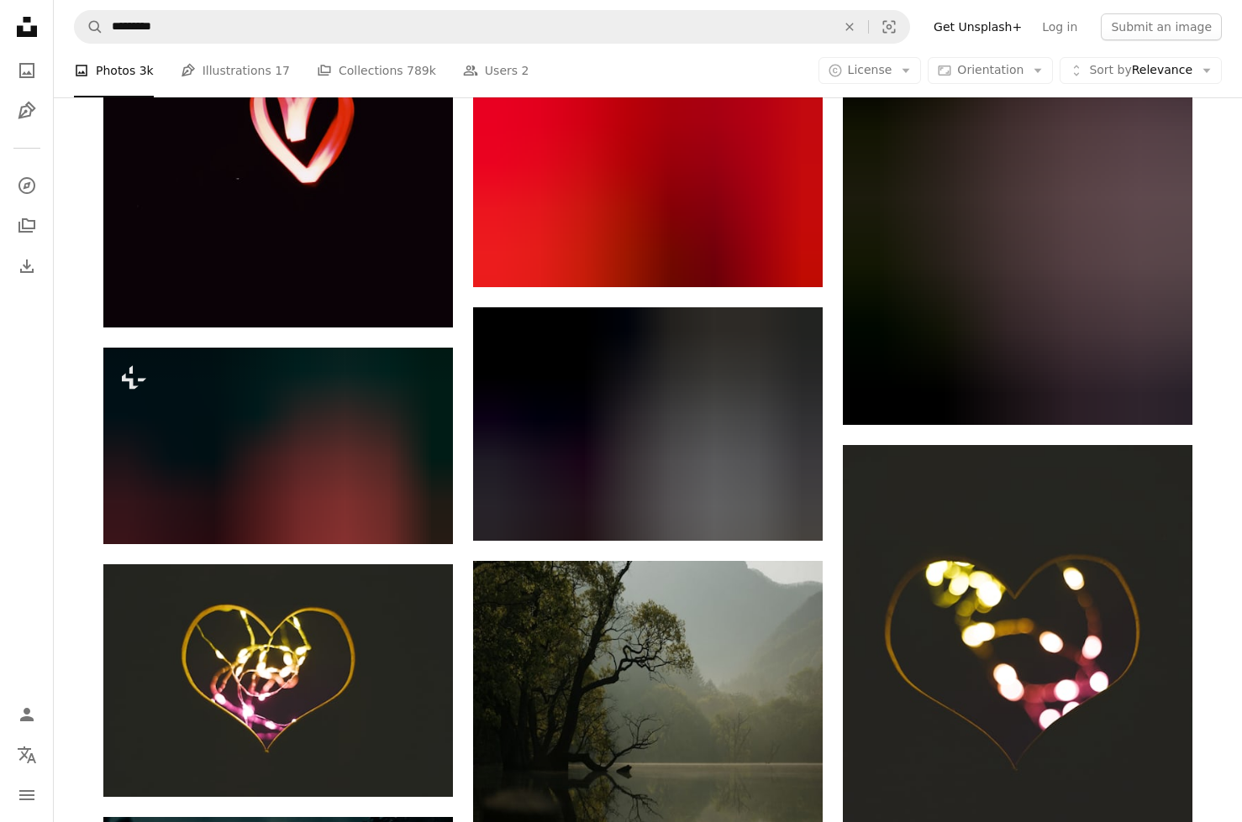
scroll to position [9282, 0]
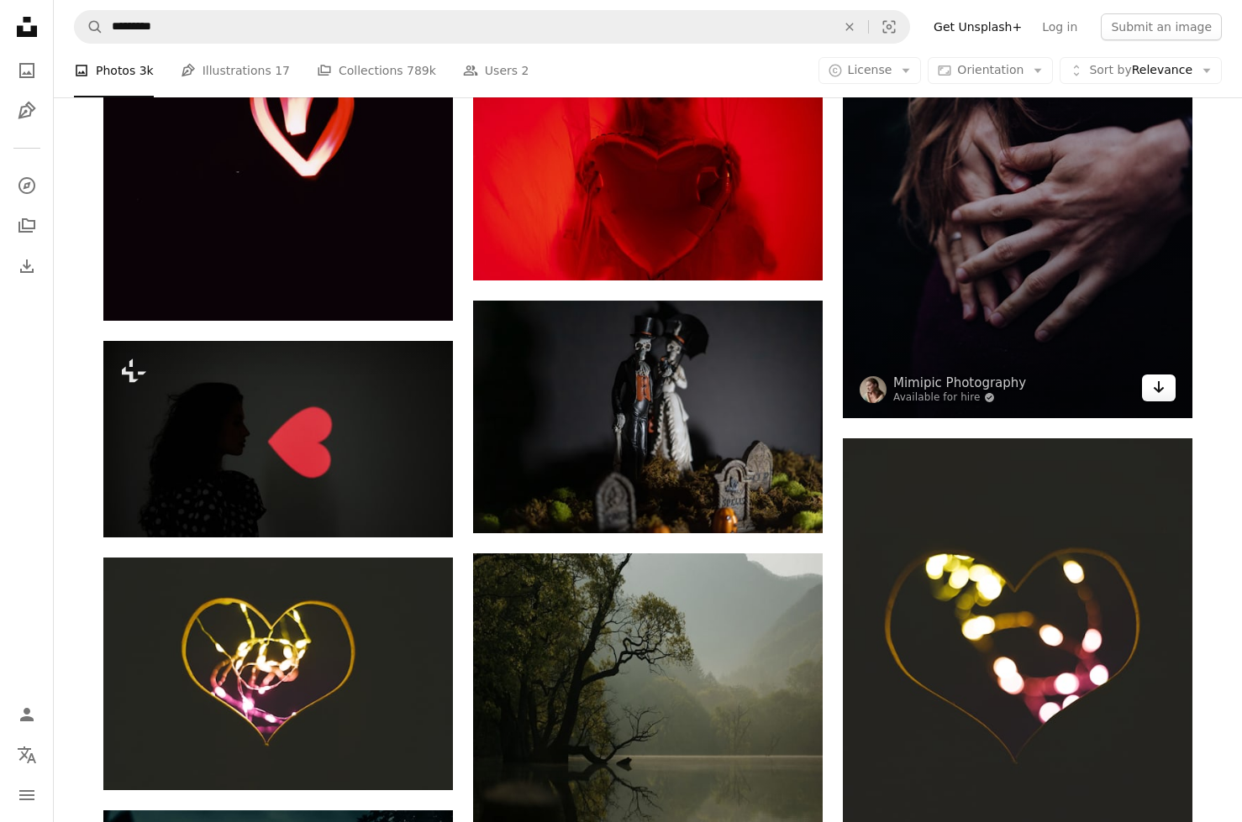
click at [1155, 397] on icon "Arrow pointing down" at bounding box center [1158, 387] width 13 height 20
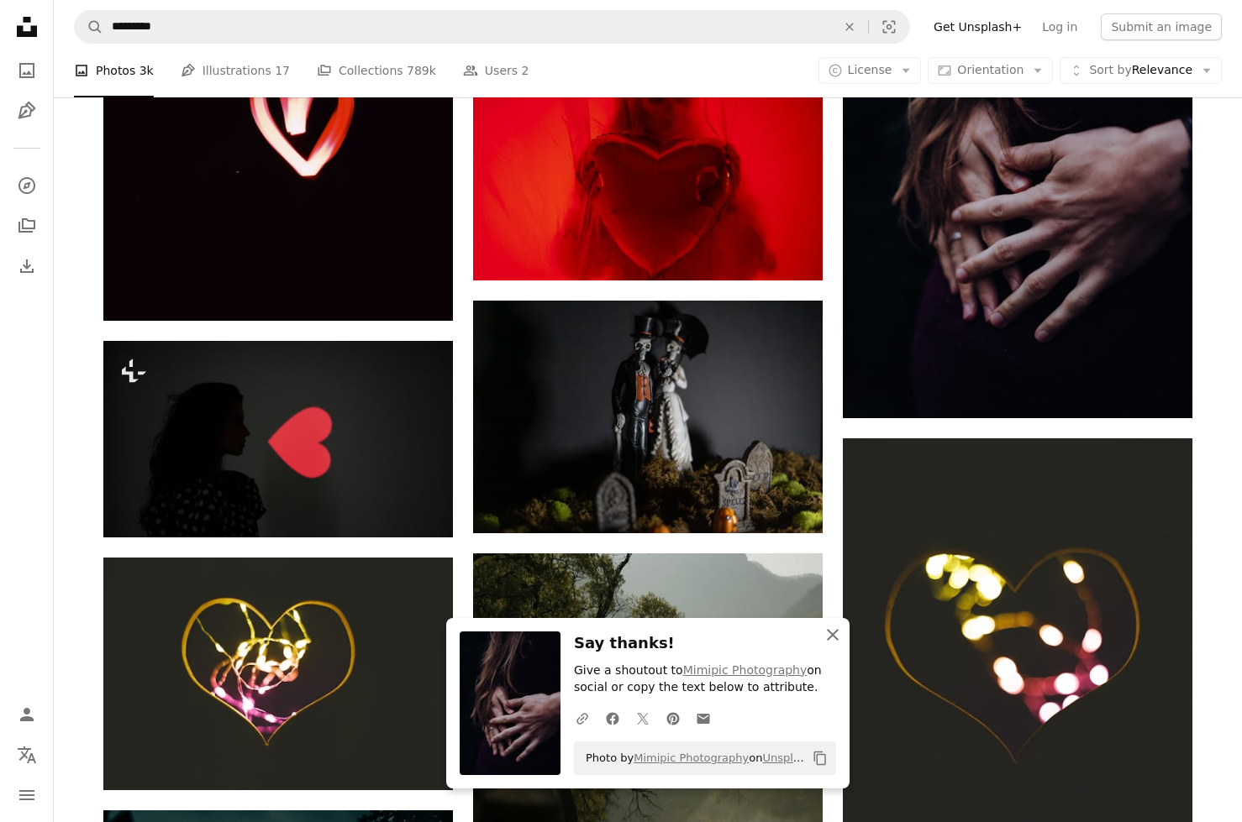
click at [834, 625] on icon "An X shape" at bounding box center [832, 635] width 20 height 20
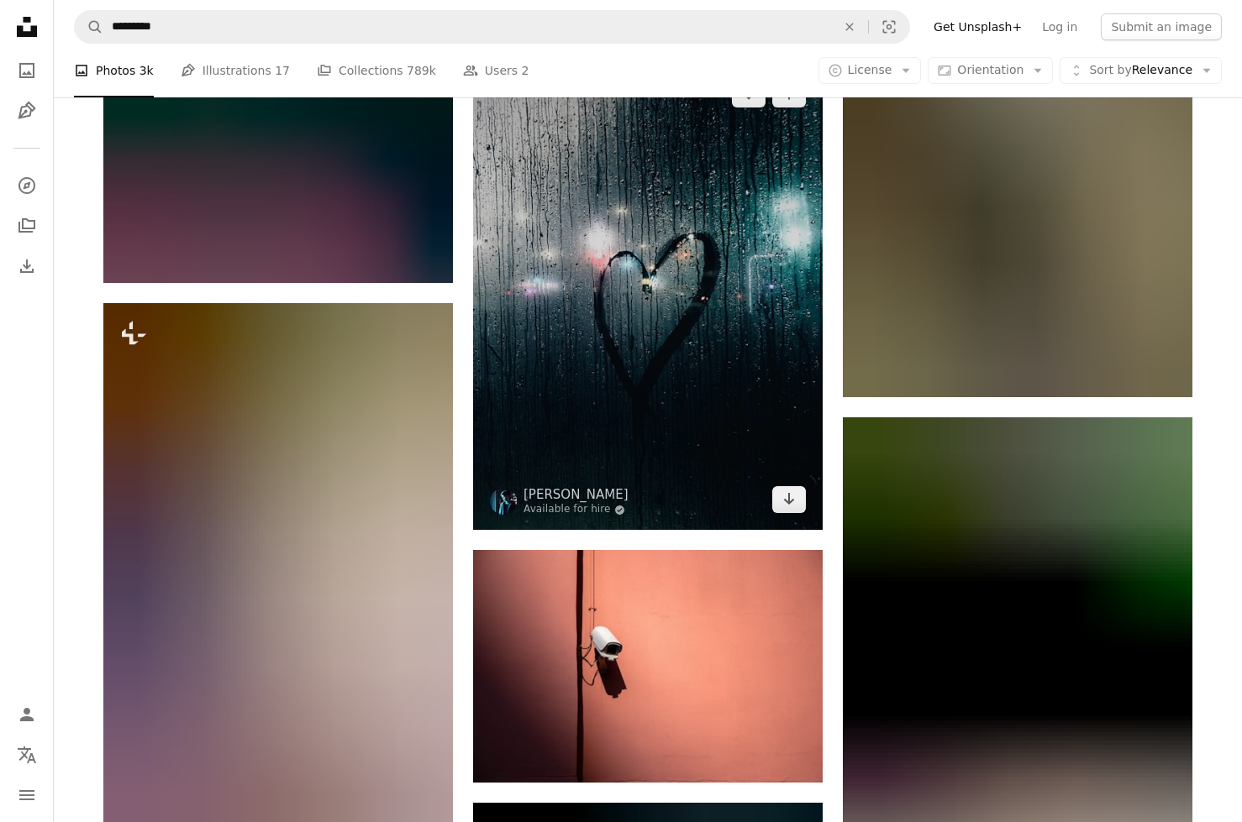
scroll to position [12704, 0]
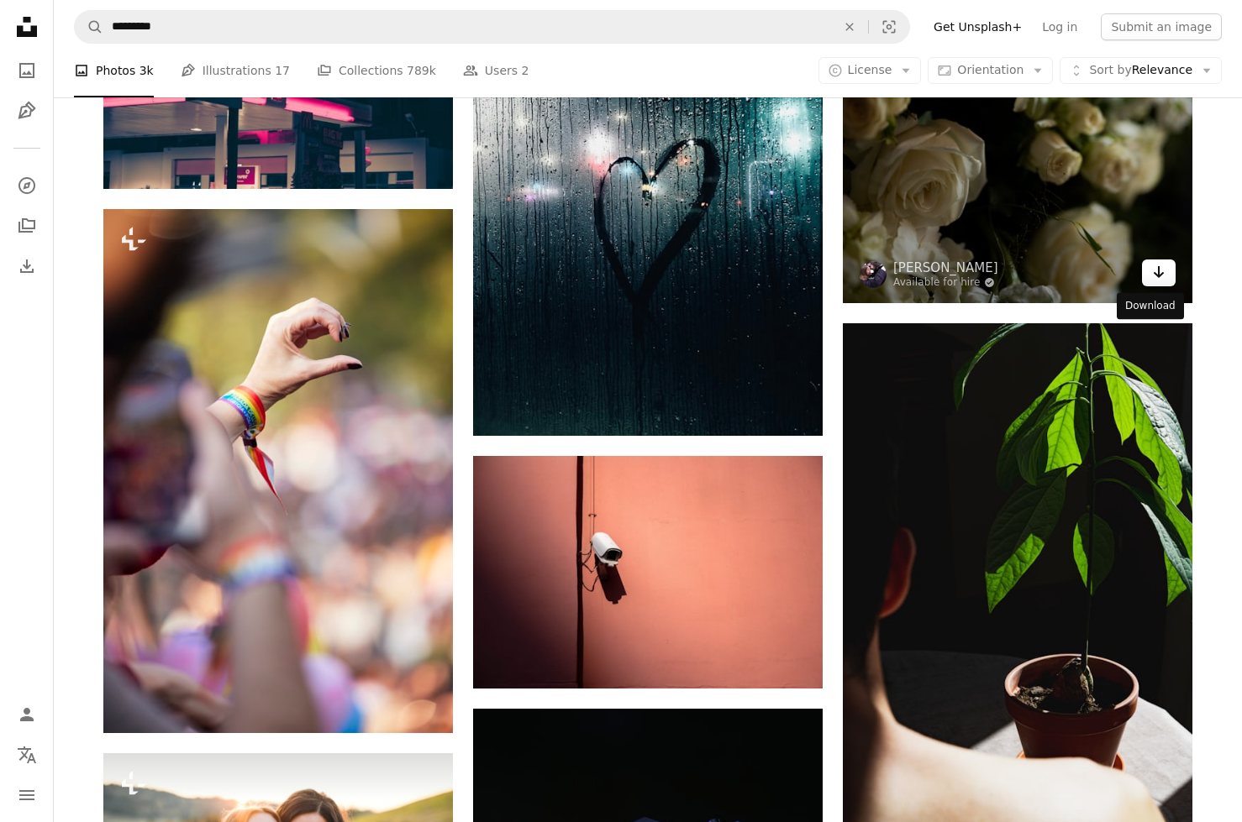
click at [1159, 278] on icon "Download" at bounding box center [1158, 272] width 11 height 12
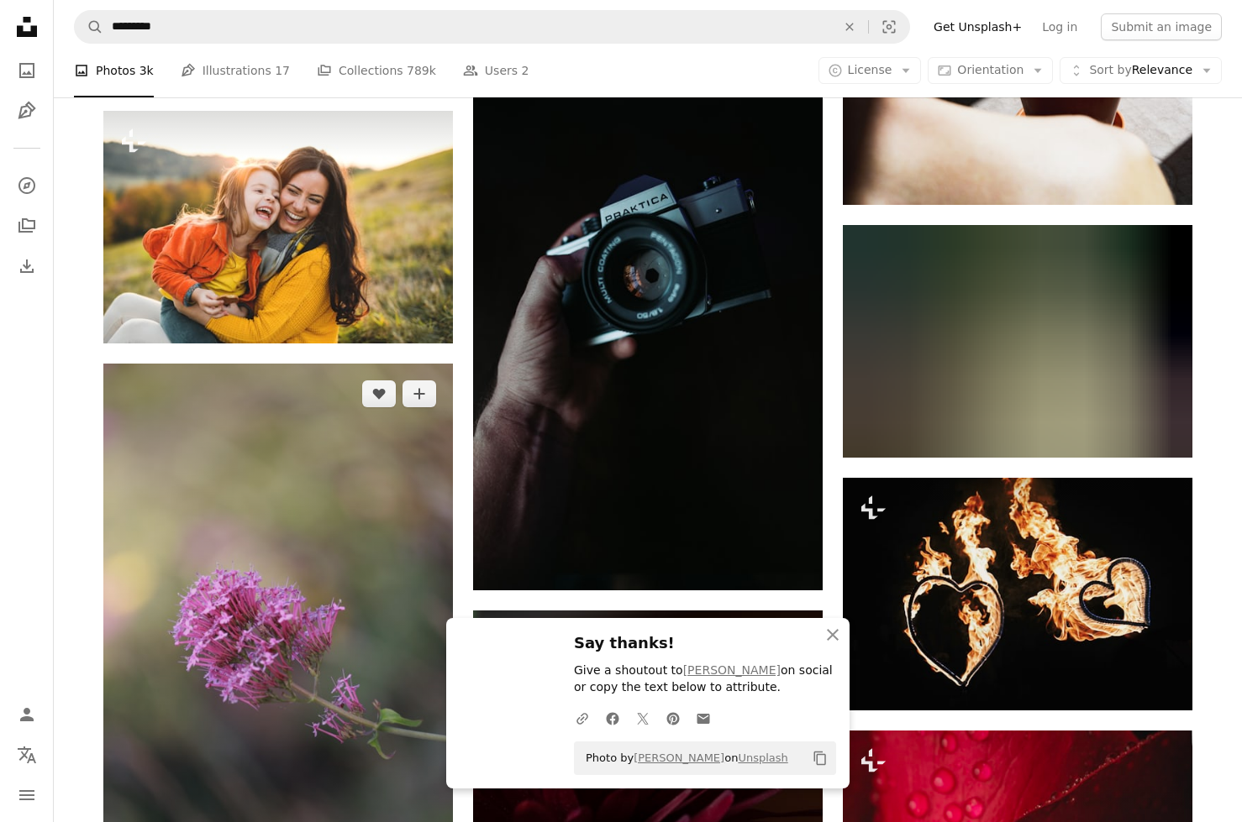
scroll to position [13415, 0]
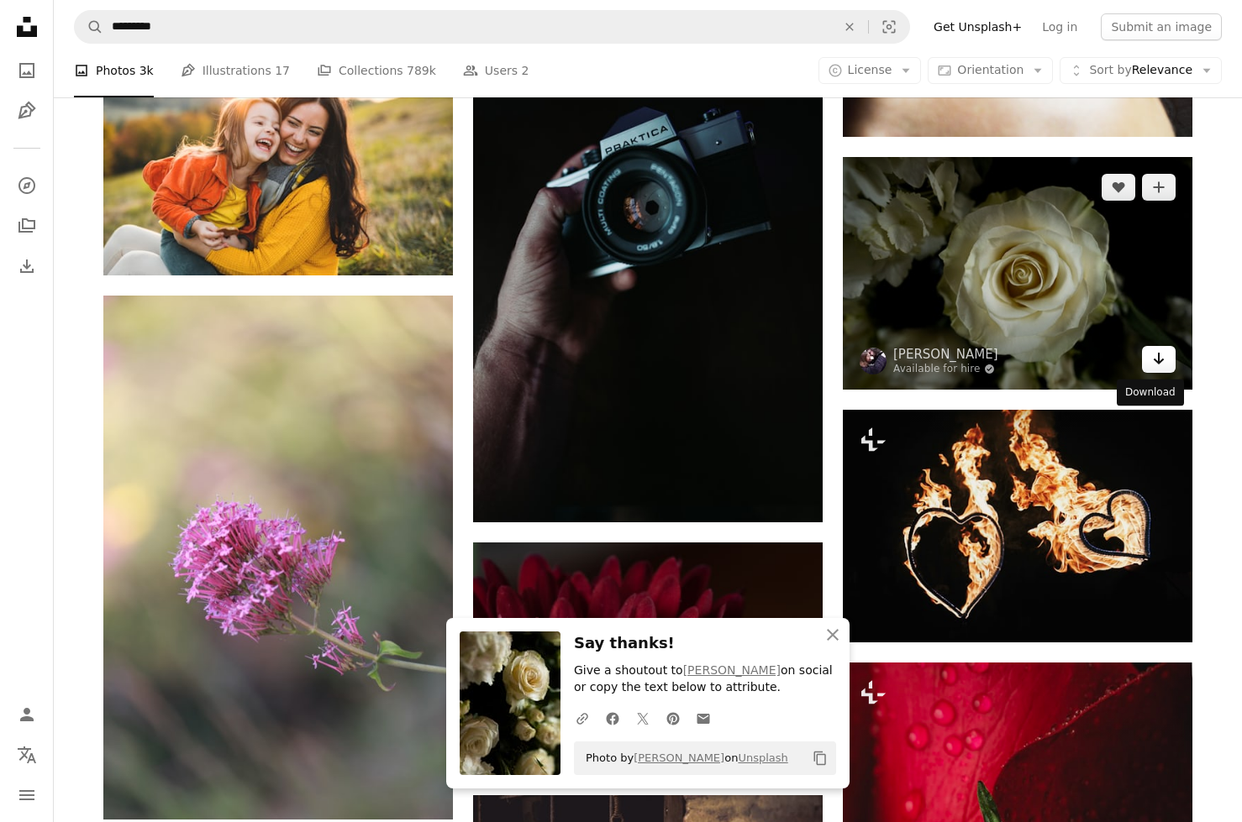
click at [1154, 369] on icon "Arrow pointing down" at bounding box center [1158, 359] width 13 height 20
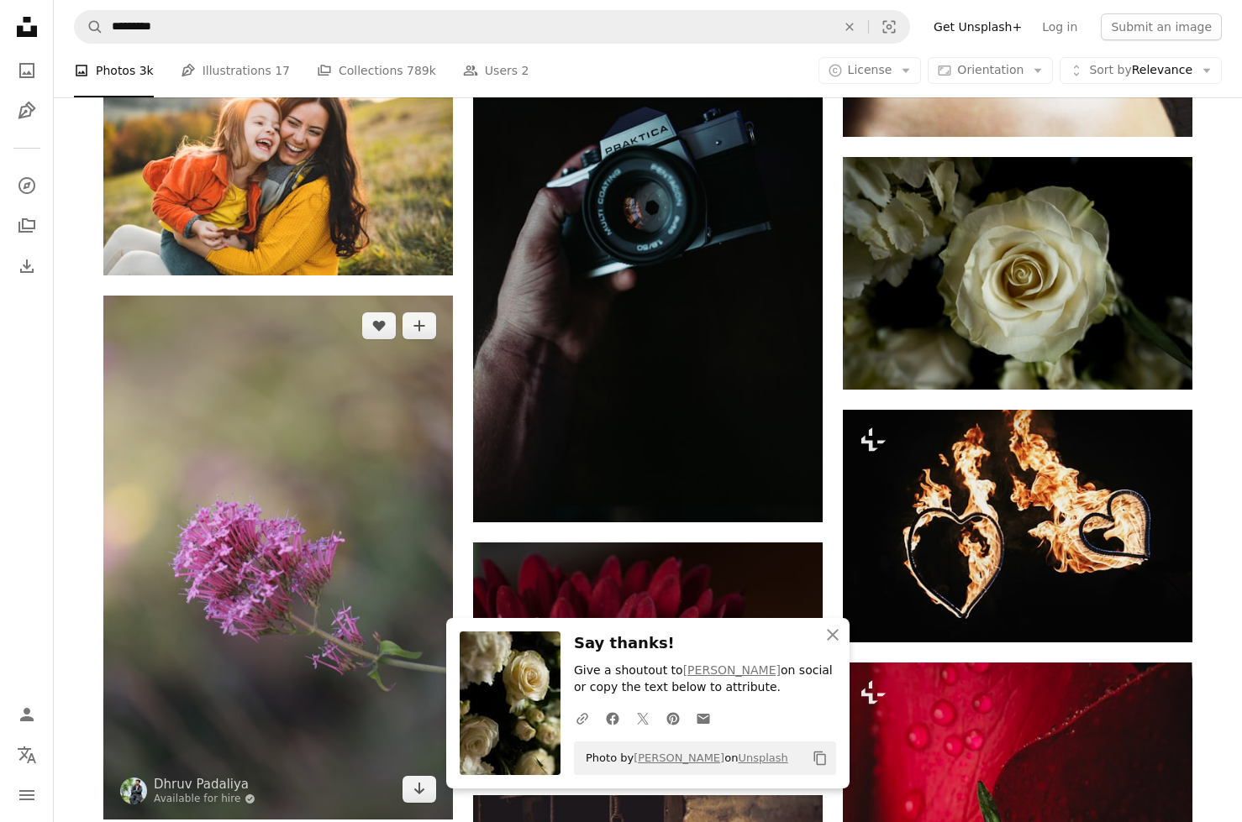
scroll to position [13775, 0]
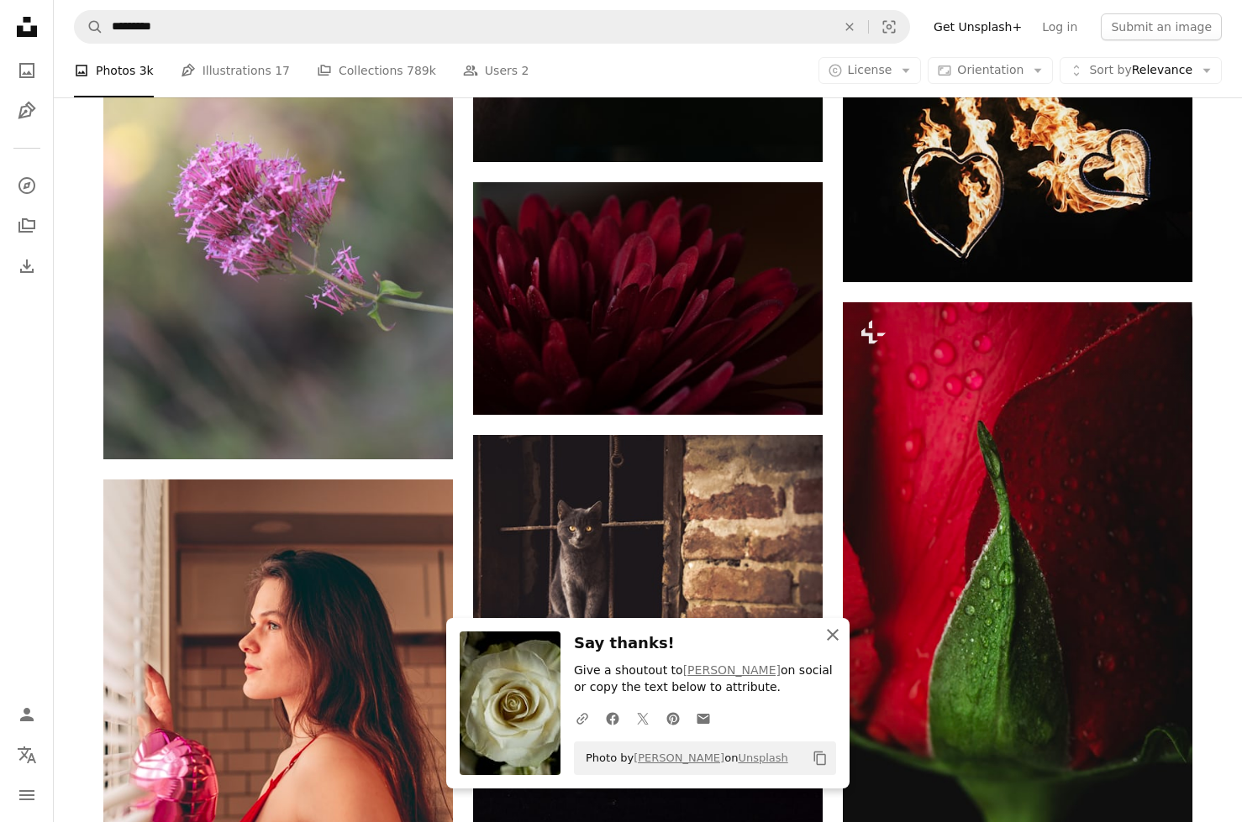
click at [835, 629] on icon "button" at bounding box center [833, 635] width 12 height 12
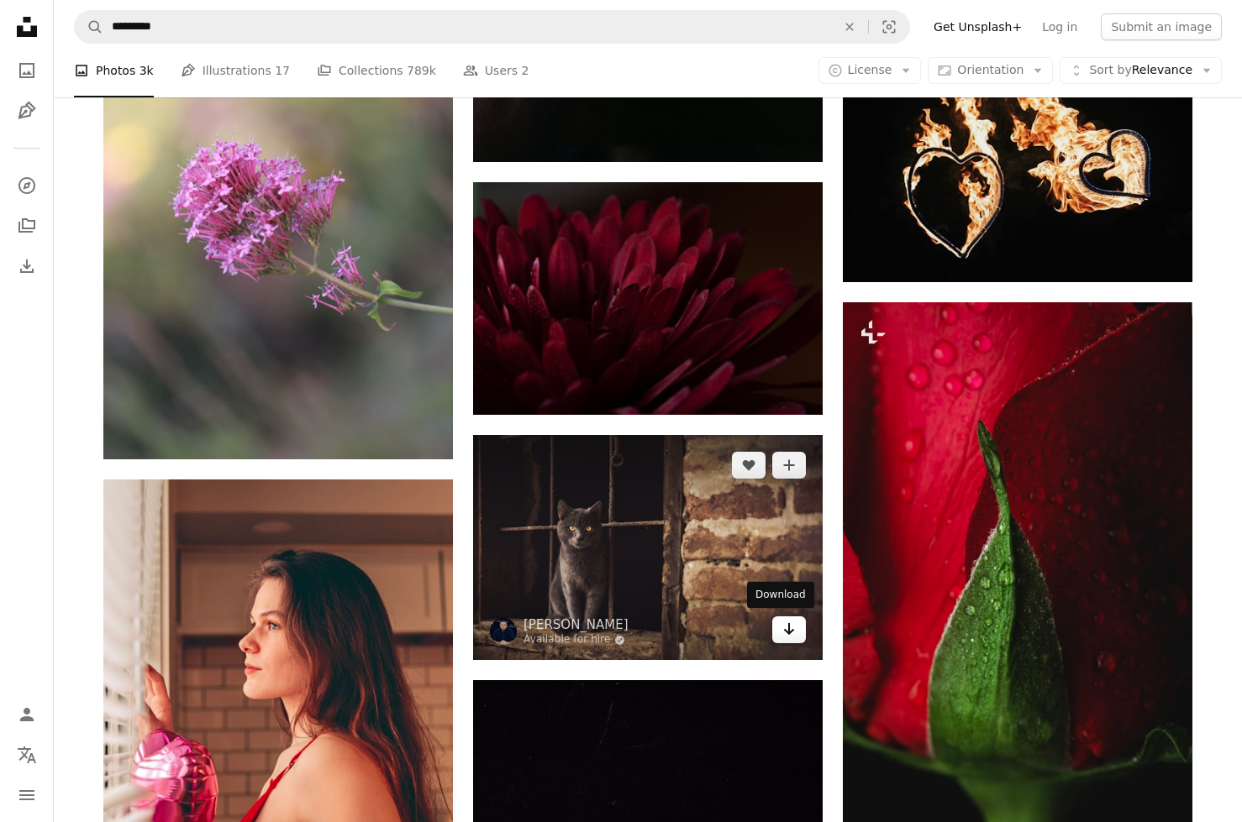
click at [780, 640] on link "Arrow pointing down" at bounding box center [789, 630] width 34 height 27
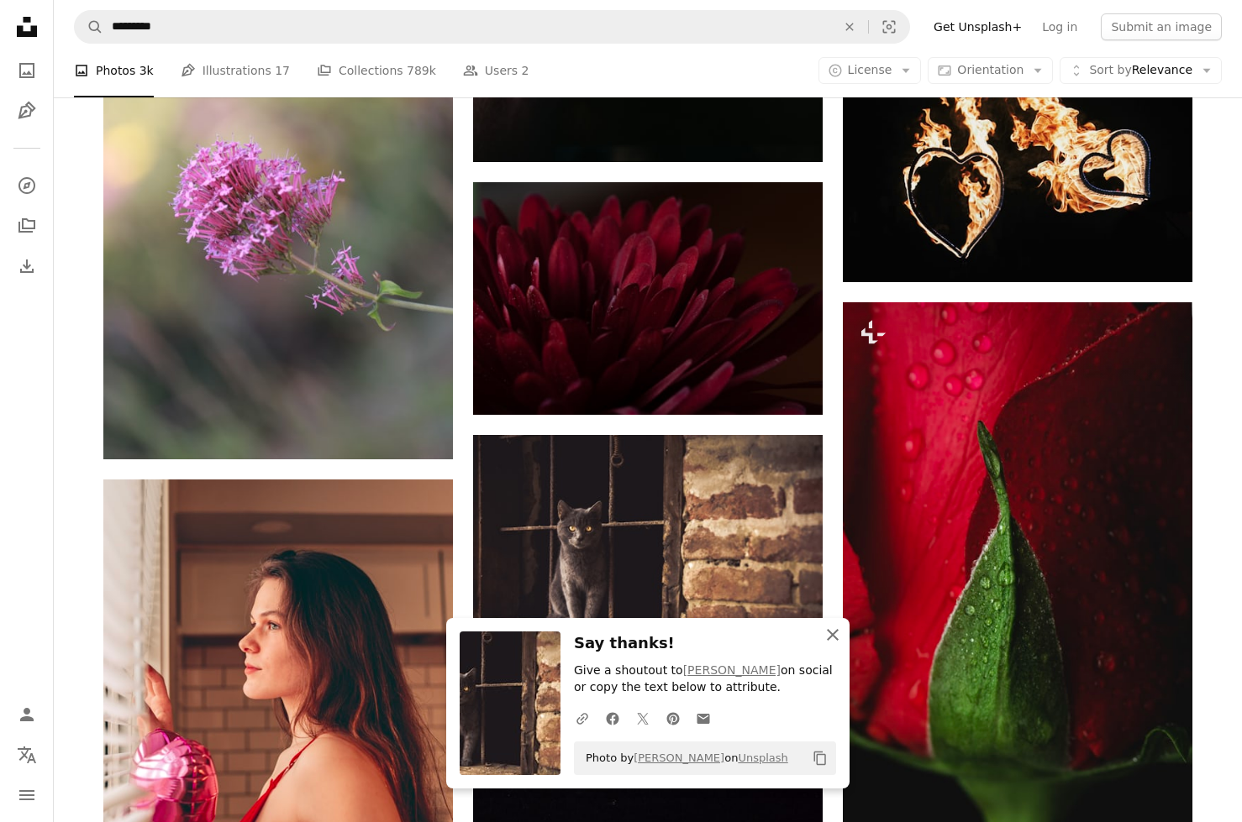
click at [833, 629] on icon "button" at bounding box center [833, 635] width 12 height 12
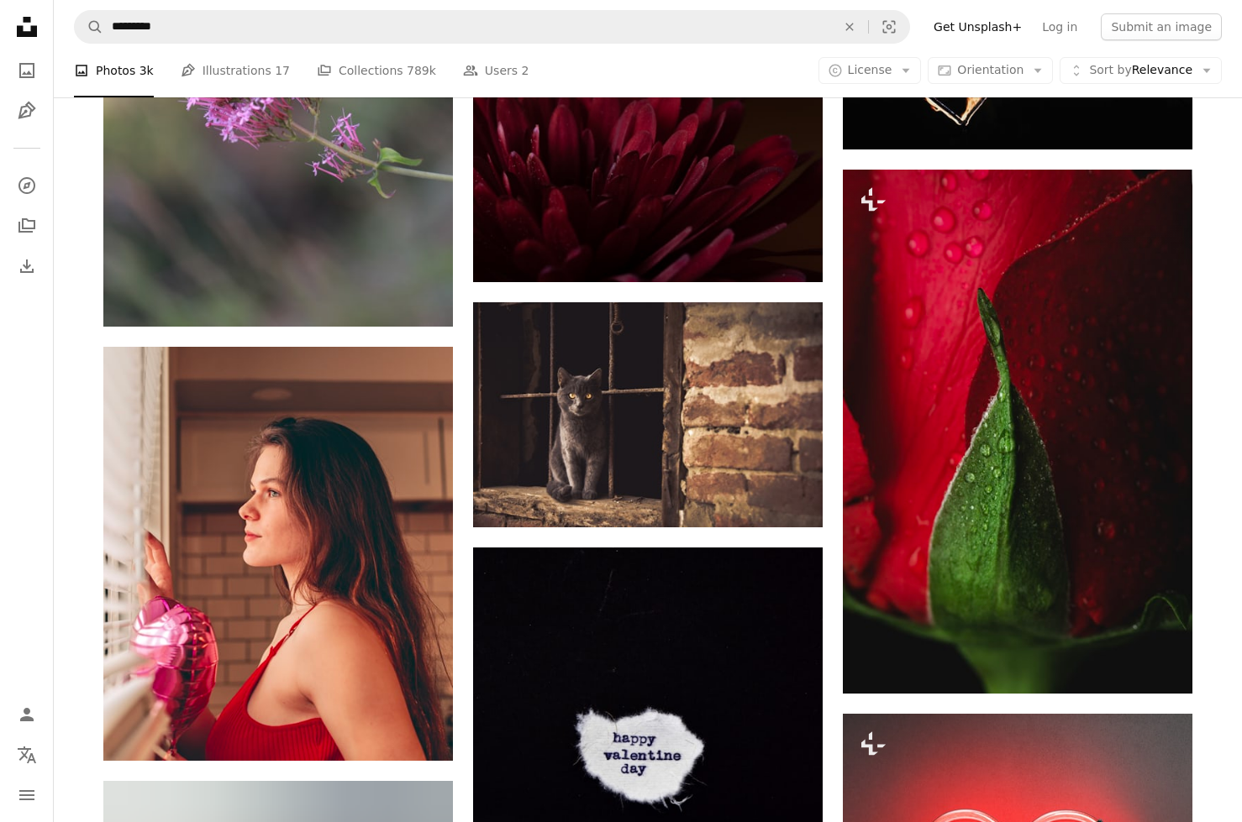
scroll to position [14091, 0]
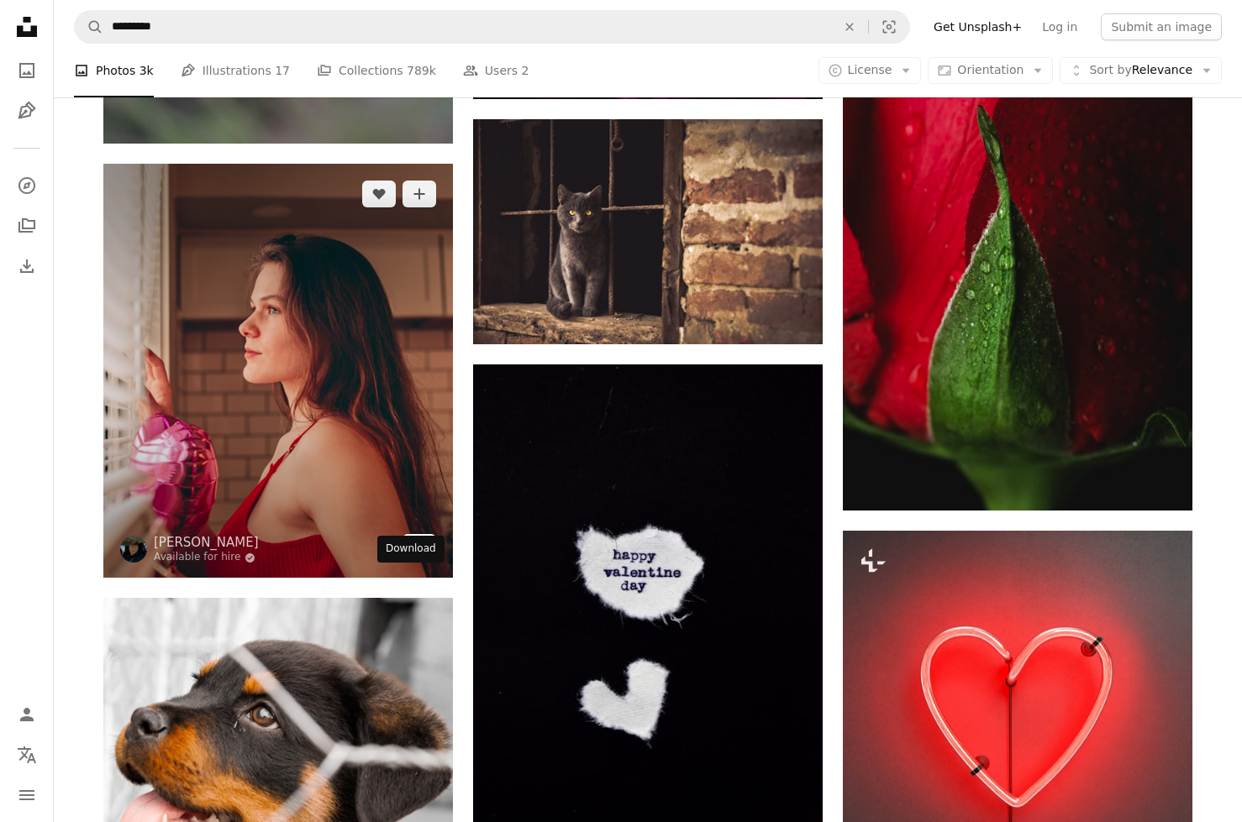
click at [410, 561] on link "Arrow pointing down" at bounding box center [419, 547] width 34 height 27
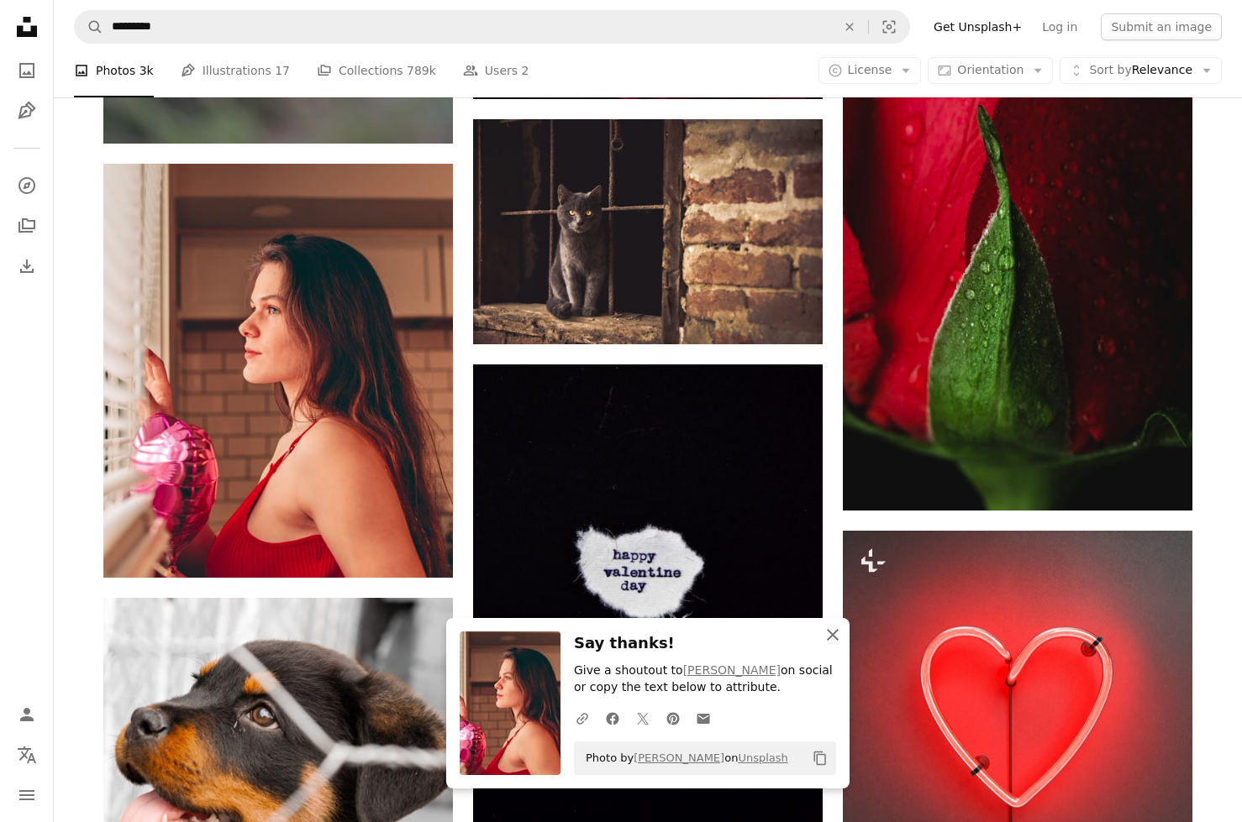
click at [819, 618] on button "An X shape Close" at bounding box center [833, 635] width 34 height 34
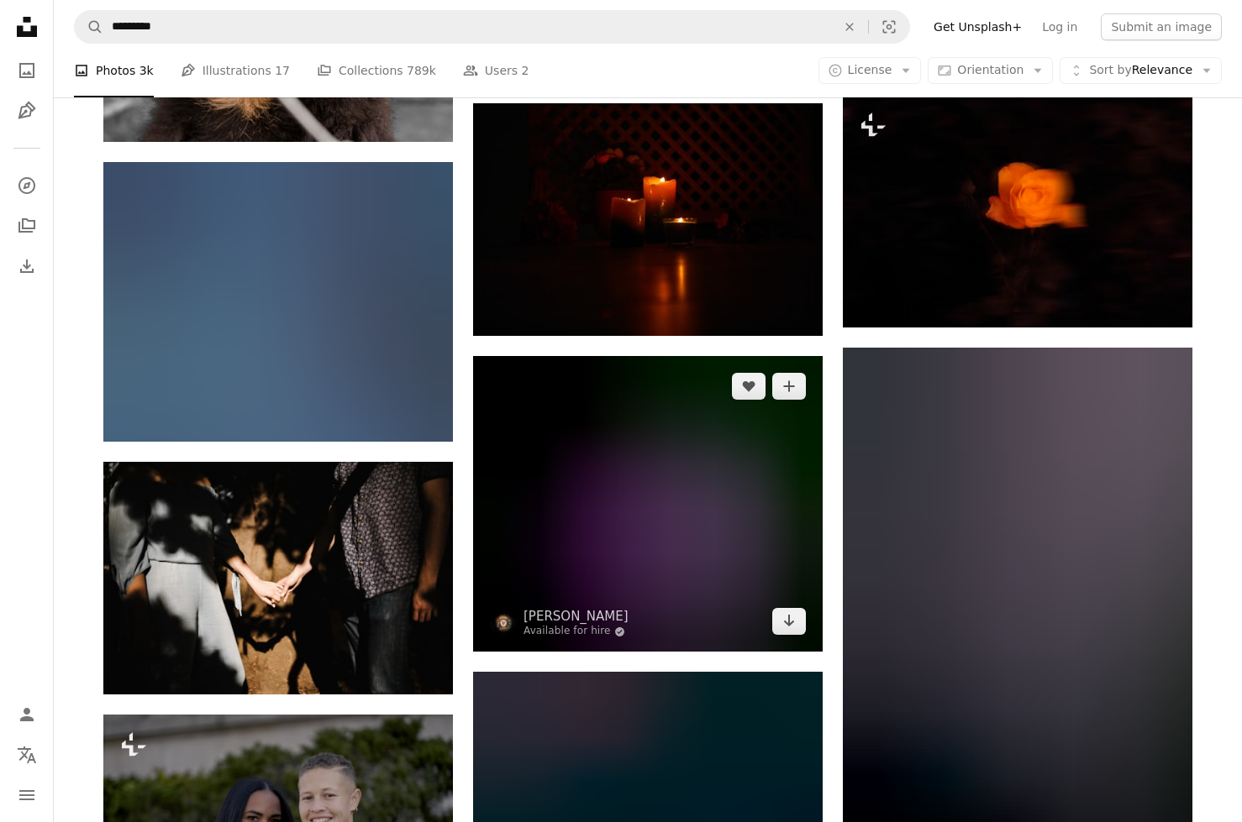
scroll to position [14898, 0]
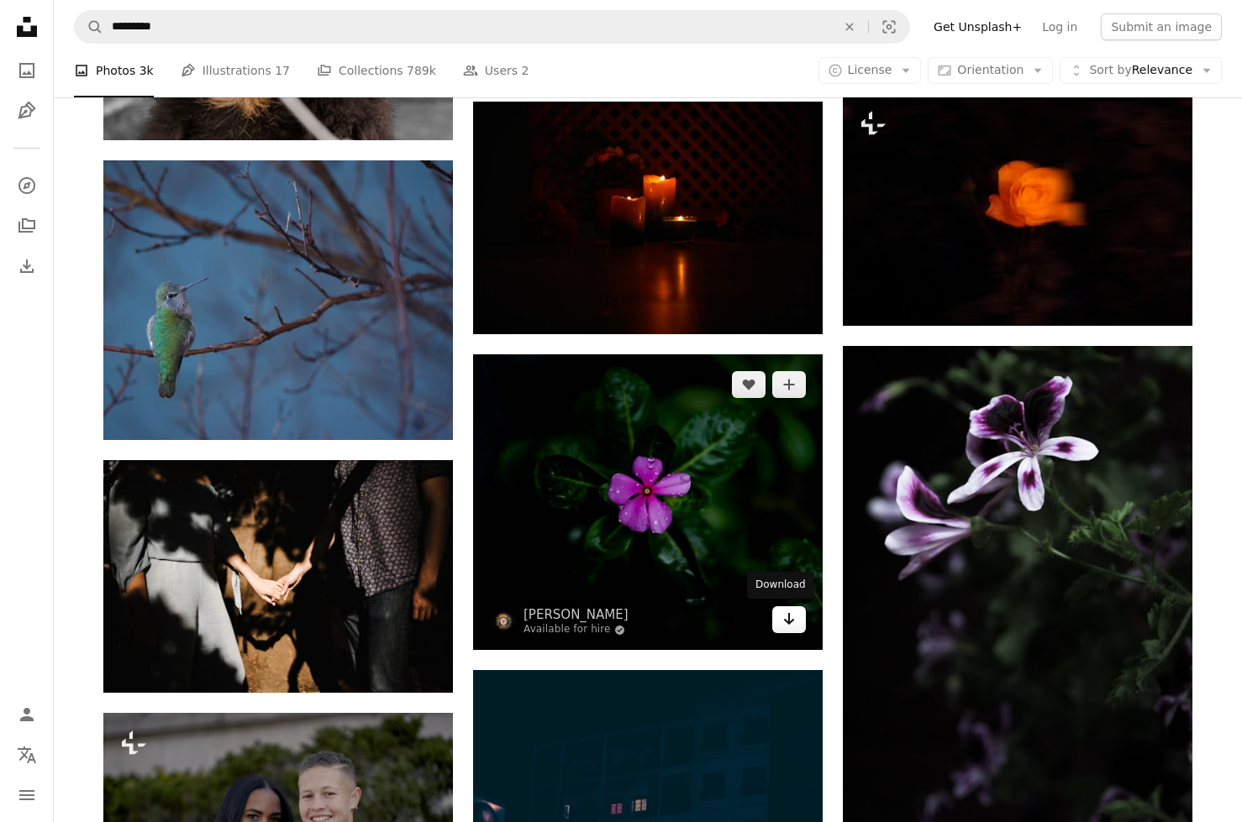
click at [790, 629] on icon "Arrow pointing down" at bounding box center [788, 619] width 13 height 20
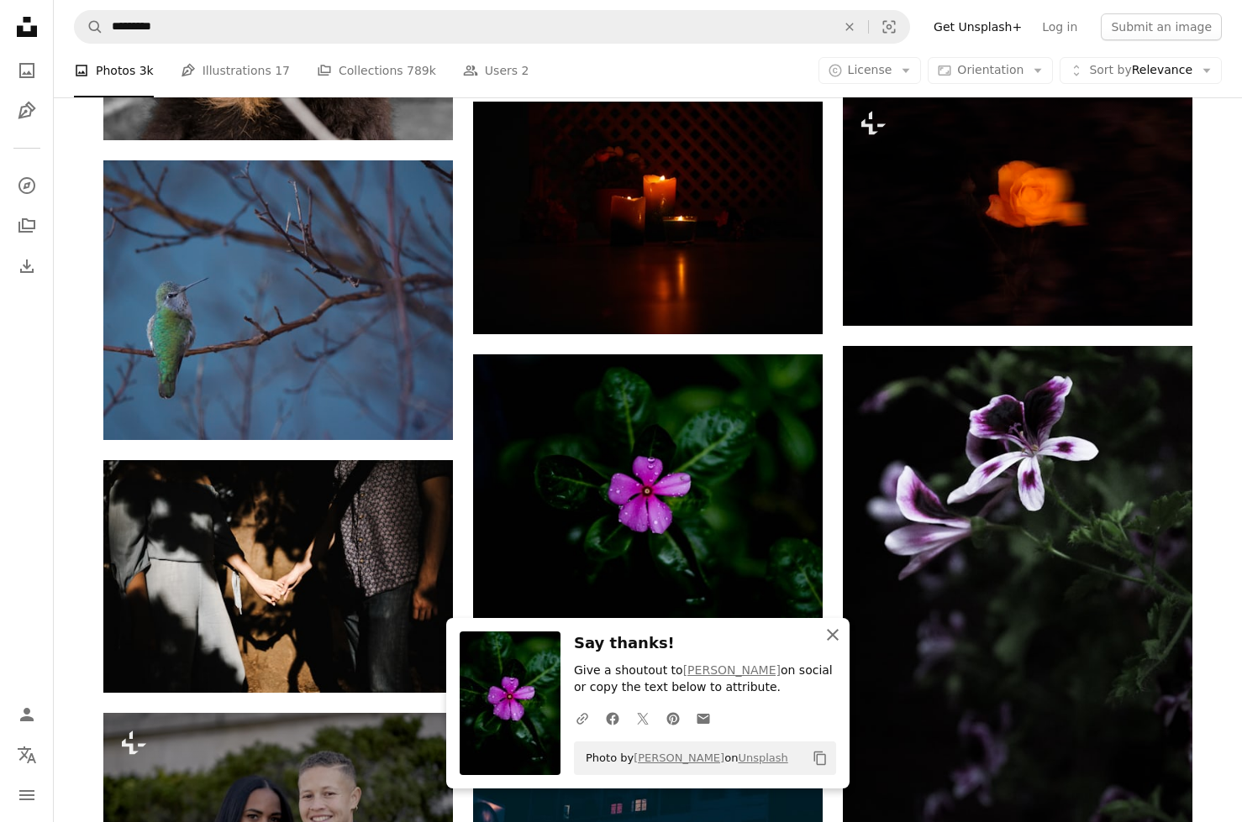
click at [833, 625] on icon "An X shape" at bounding box center [832, 635] width 20 height 20
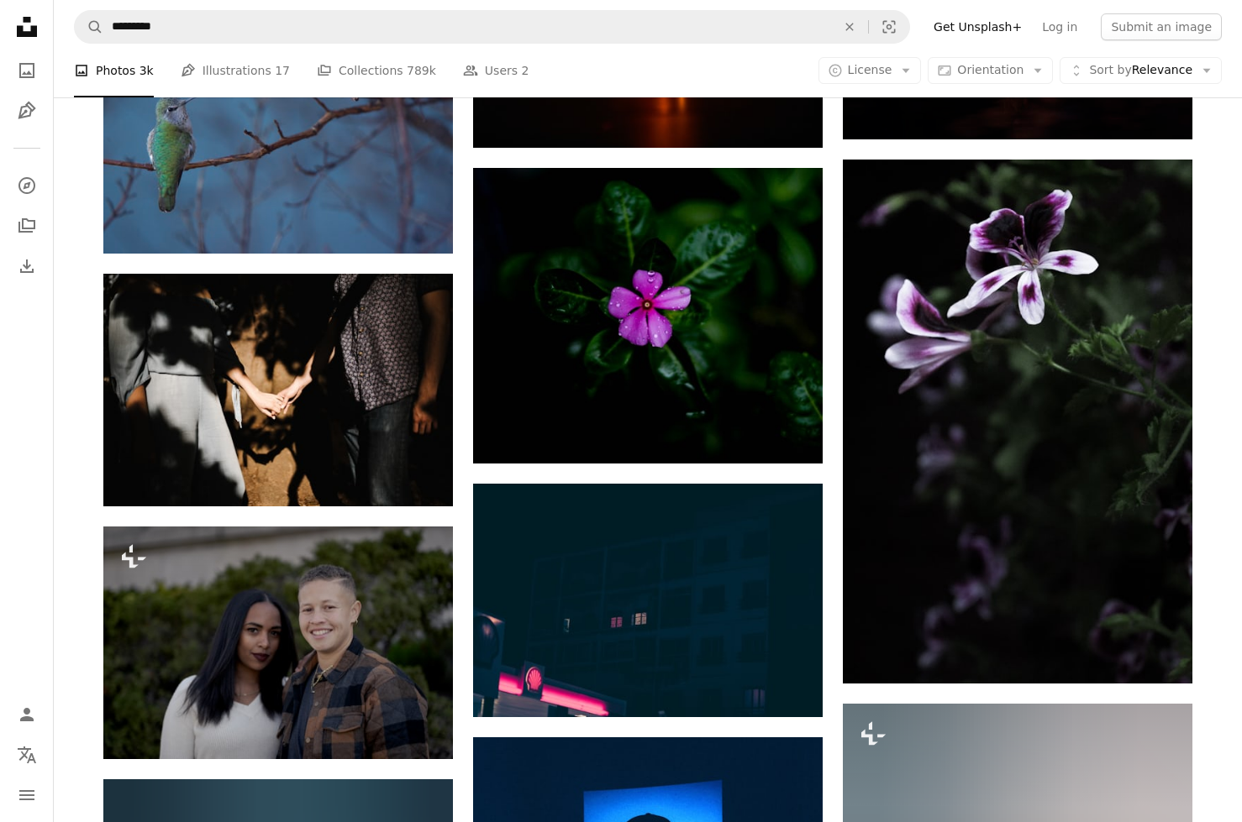
scroll to position [15274, 0]
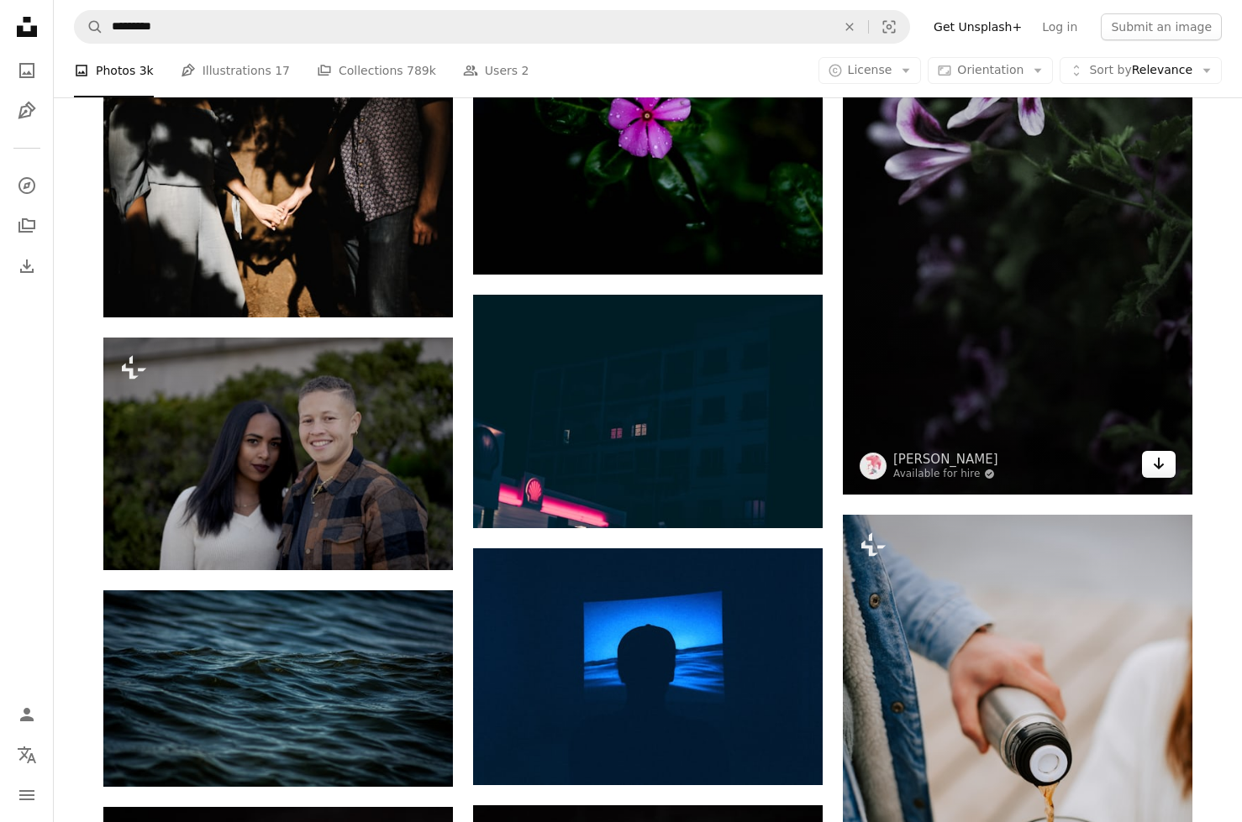
click at [1157, 474] on icon "Arrow pointing down" at bounding box center [1158, 464] width 13 height 20
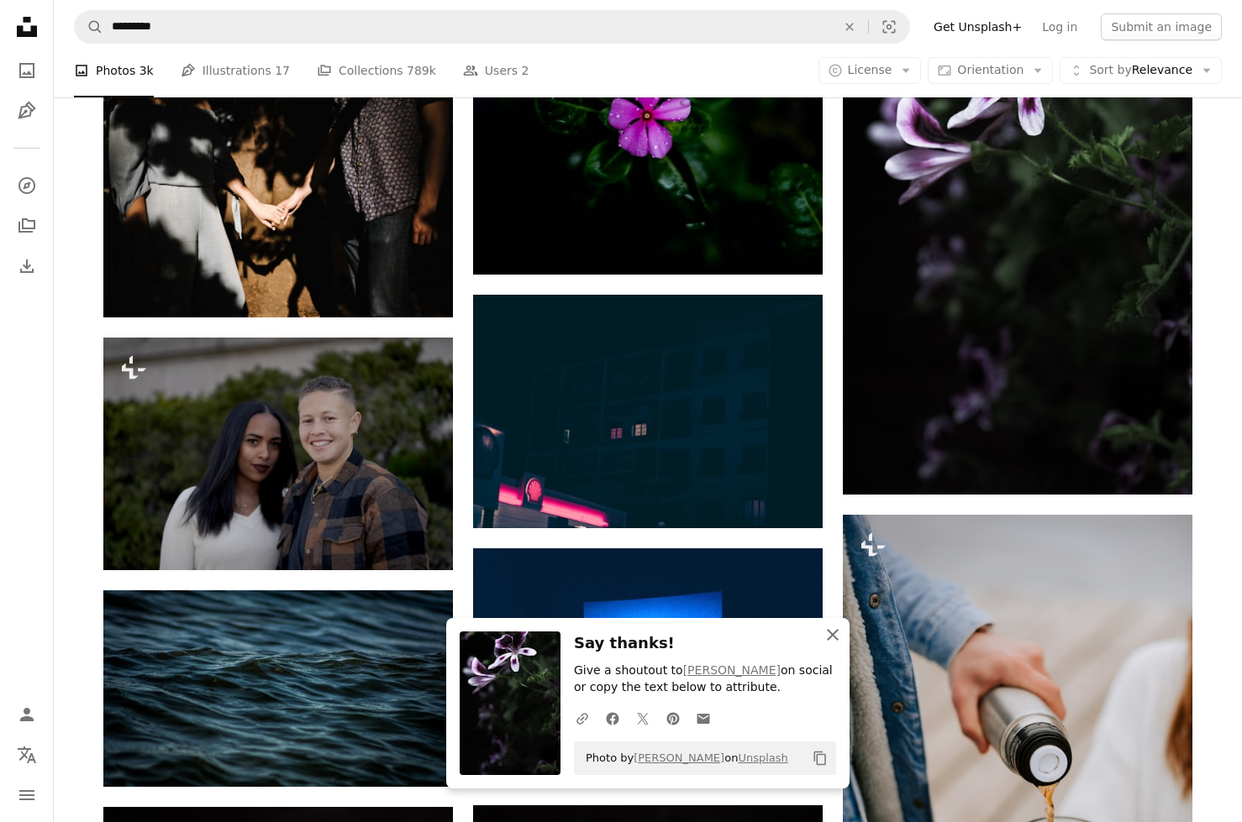
click at [842, 625] on icon "An X shape" at bounding box center [832, 635] width 20 height 20
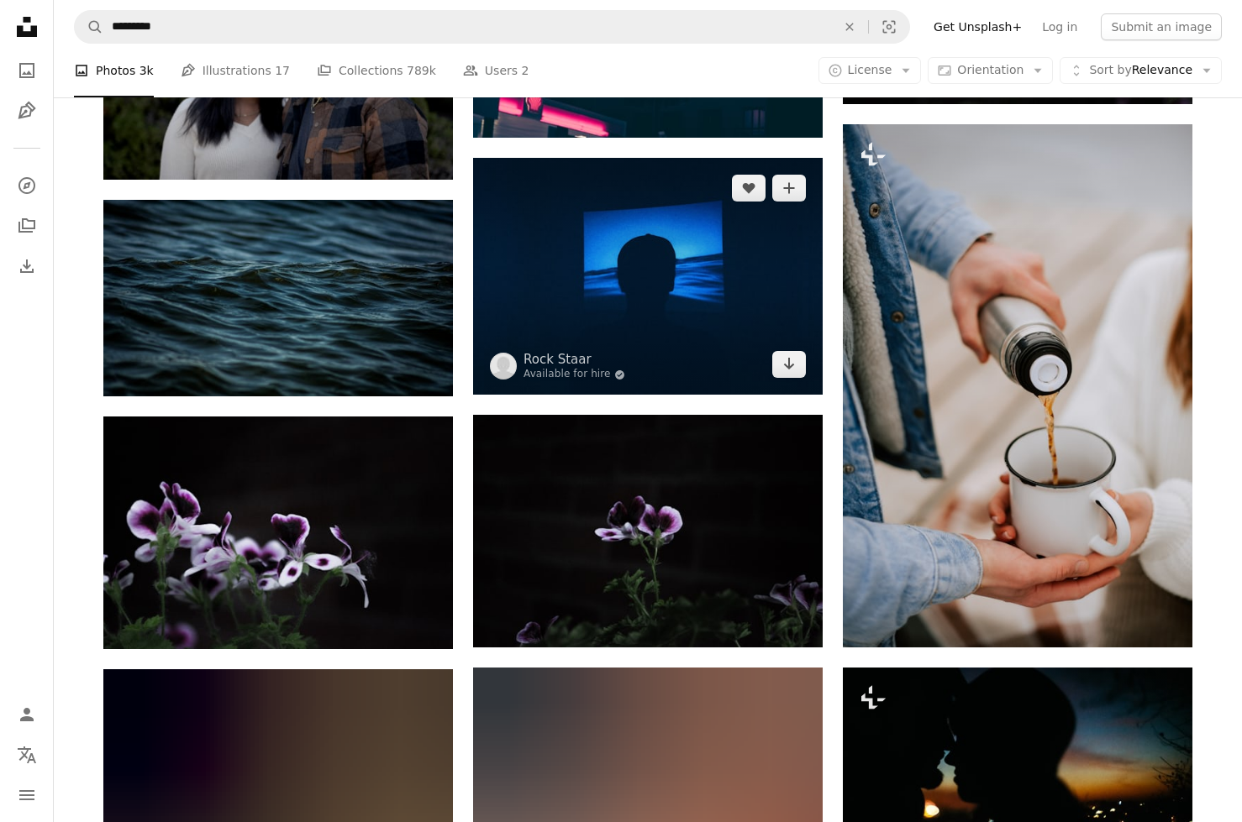
scroll to position [15662, 0]
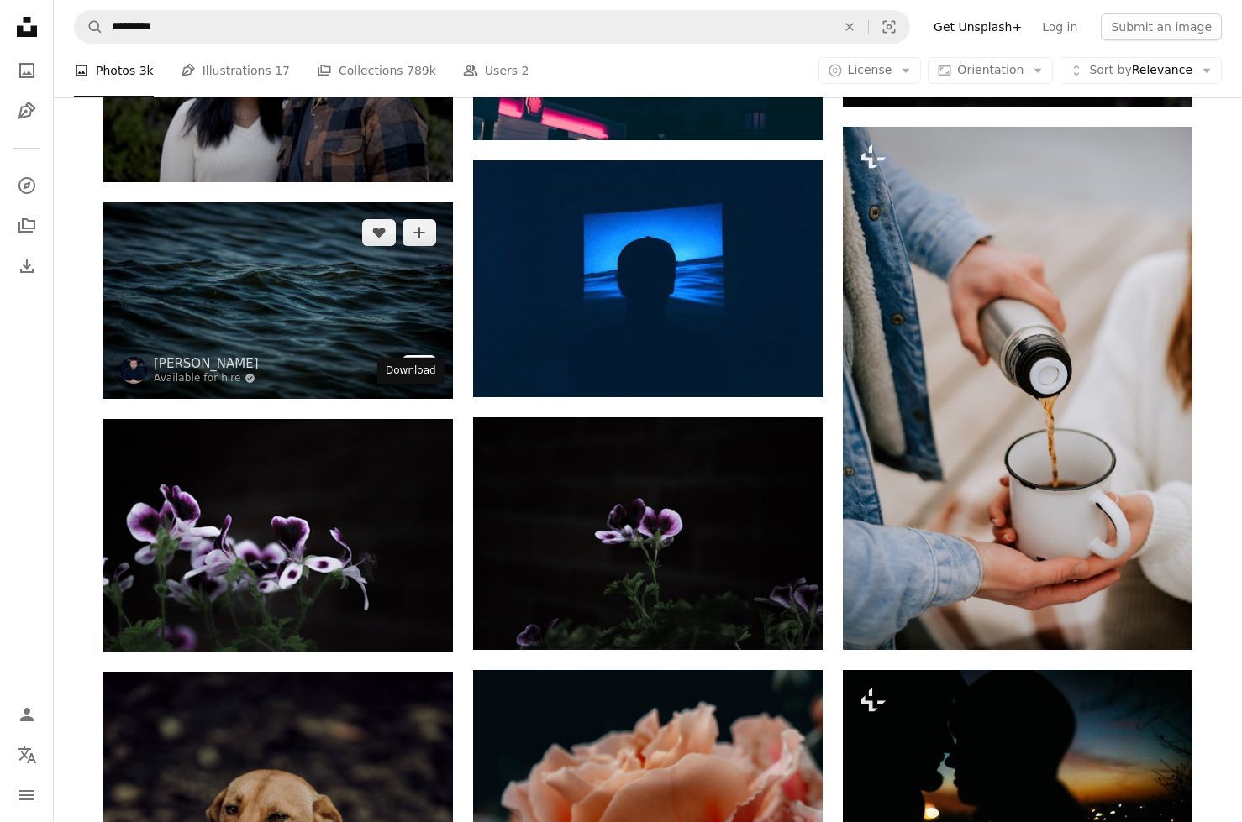
click at [404, 382] on link "Arrow pointing down" at bounding box center [419, 368] width 34 height 27
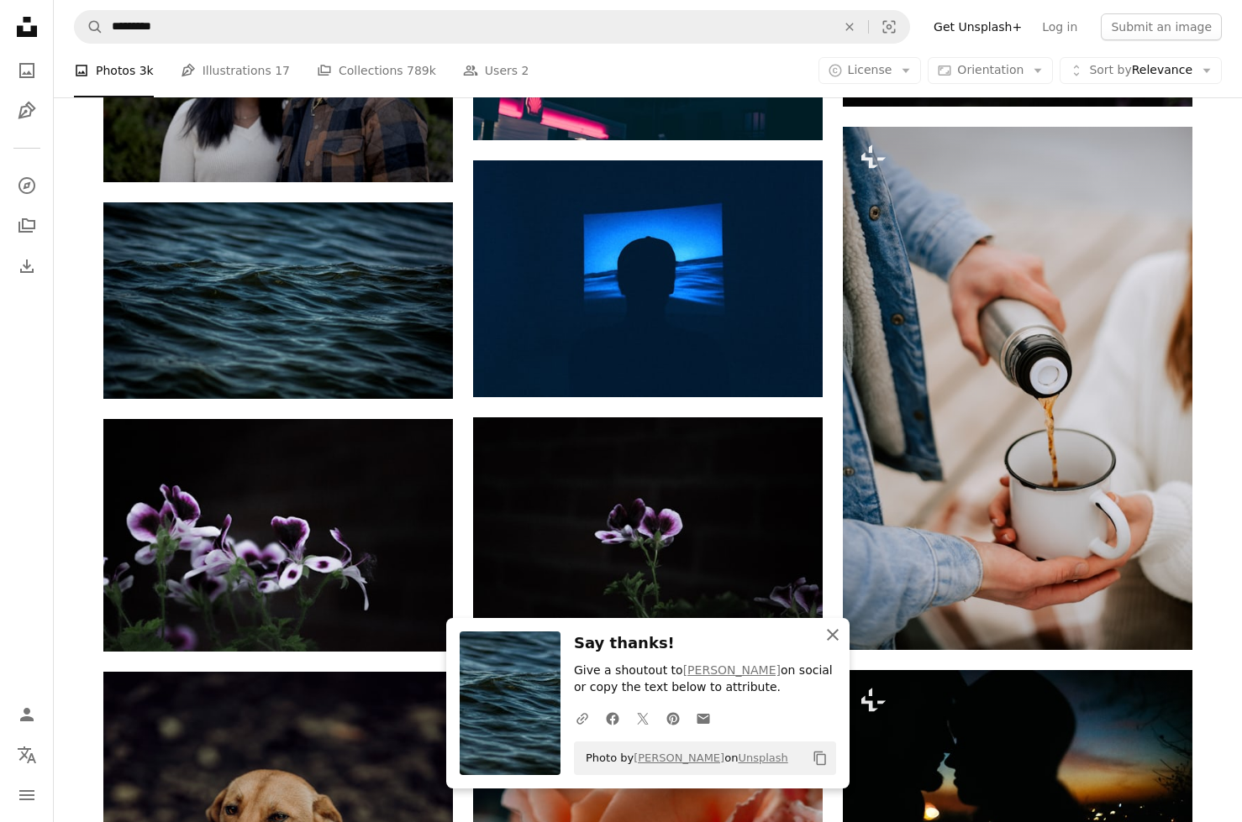
click at [834, 629] on icon "button" at bounding box center [833, 635] width 12 height 12
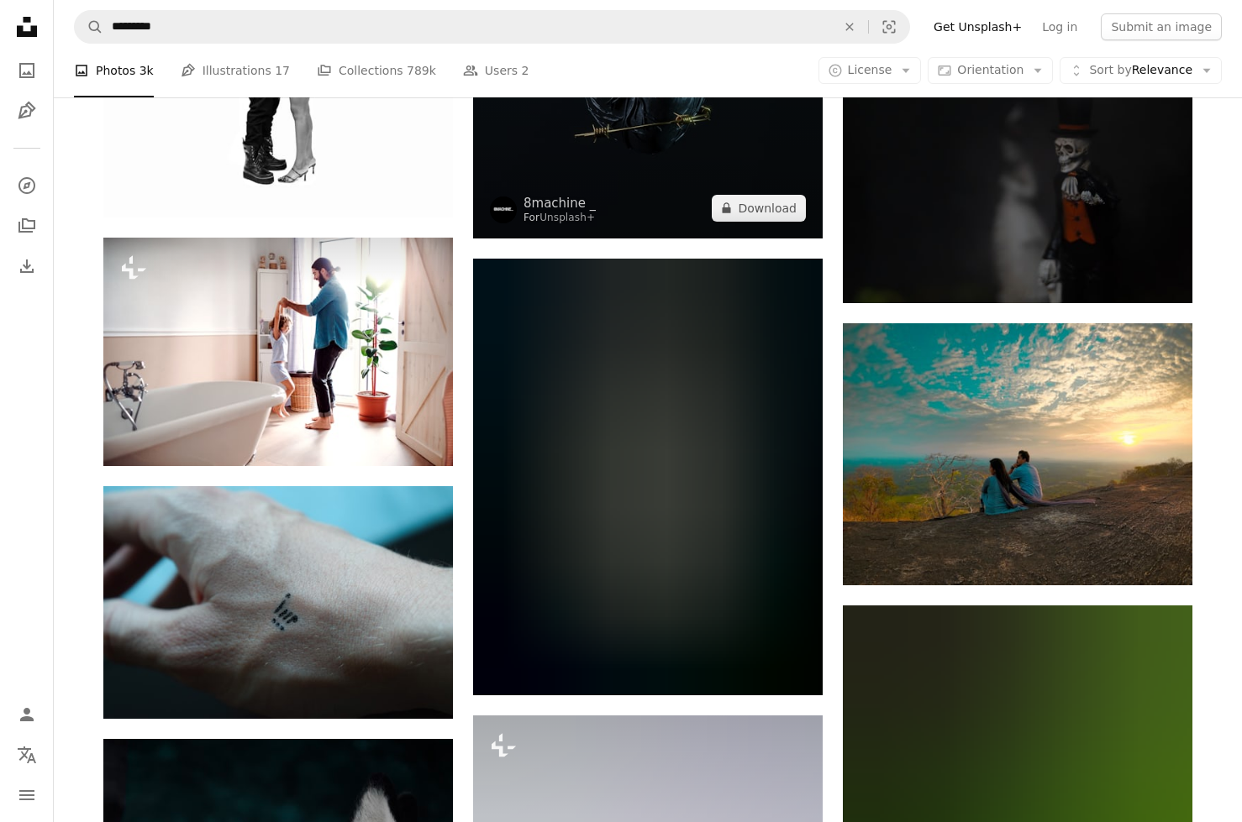
scroll to position [17874, 0]
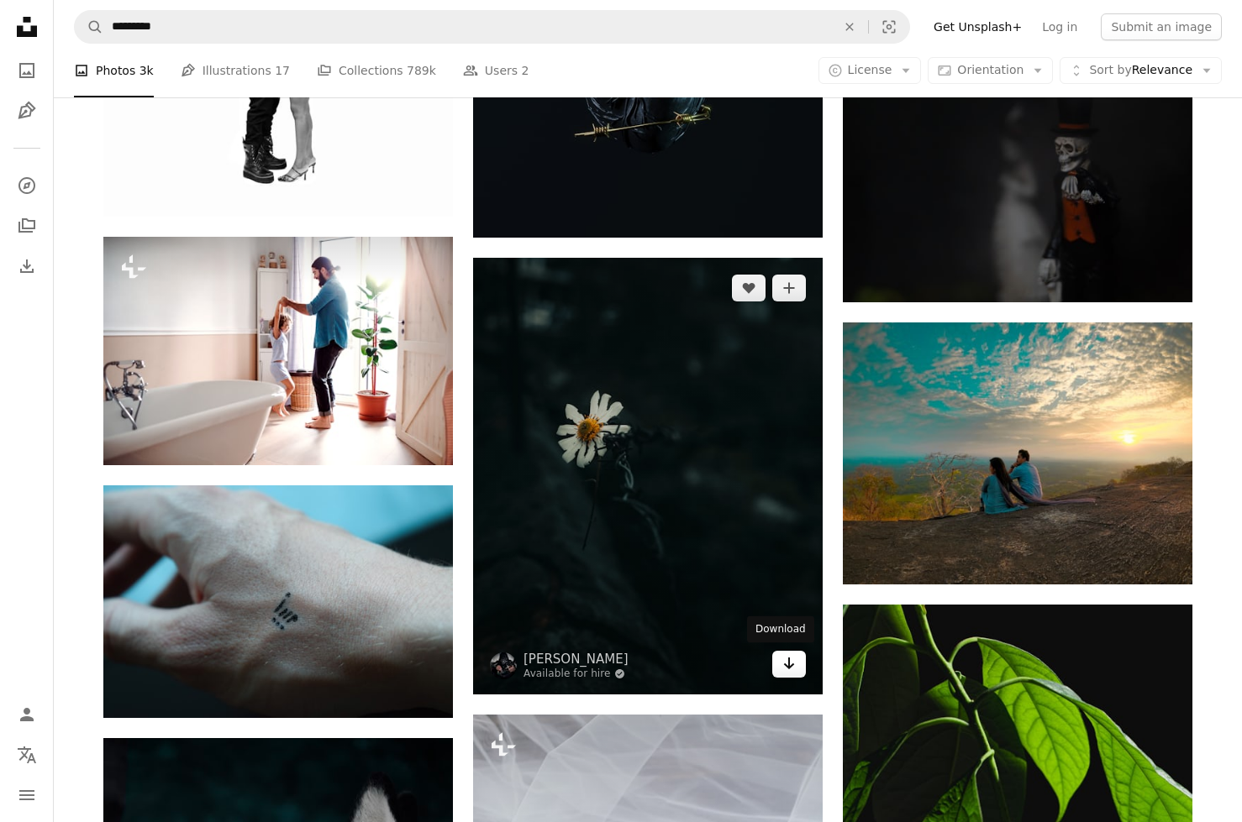
click at [785, 674] on icon "Arrow pointing down" at bounding box center [788, 664] width 13 height 20
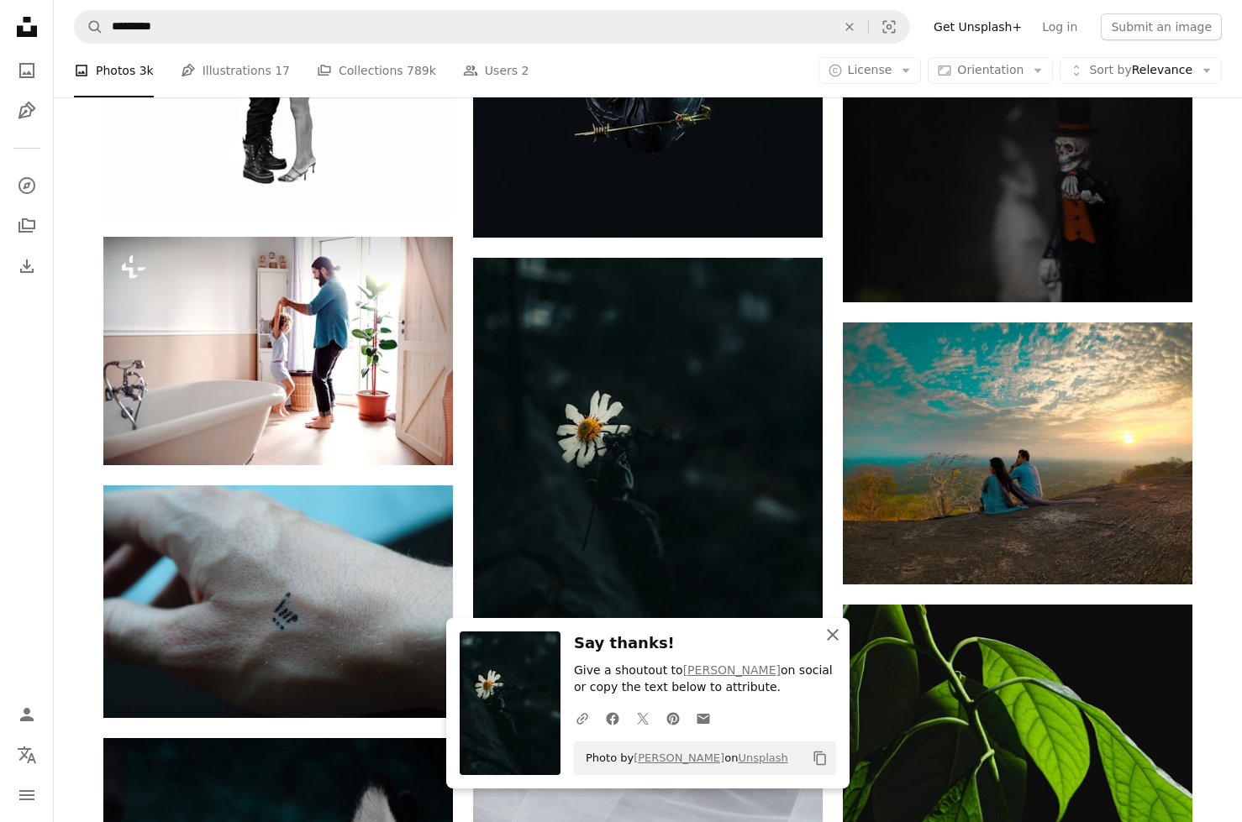
click at [839, 625] on icon "An X shape" at bounding box center [832, 635] width 20 height 20
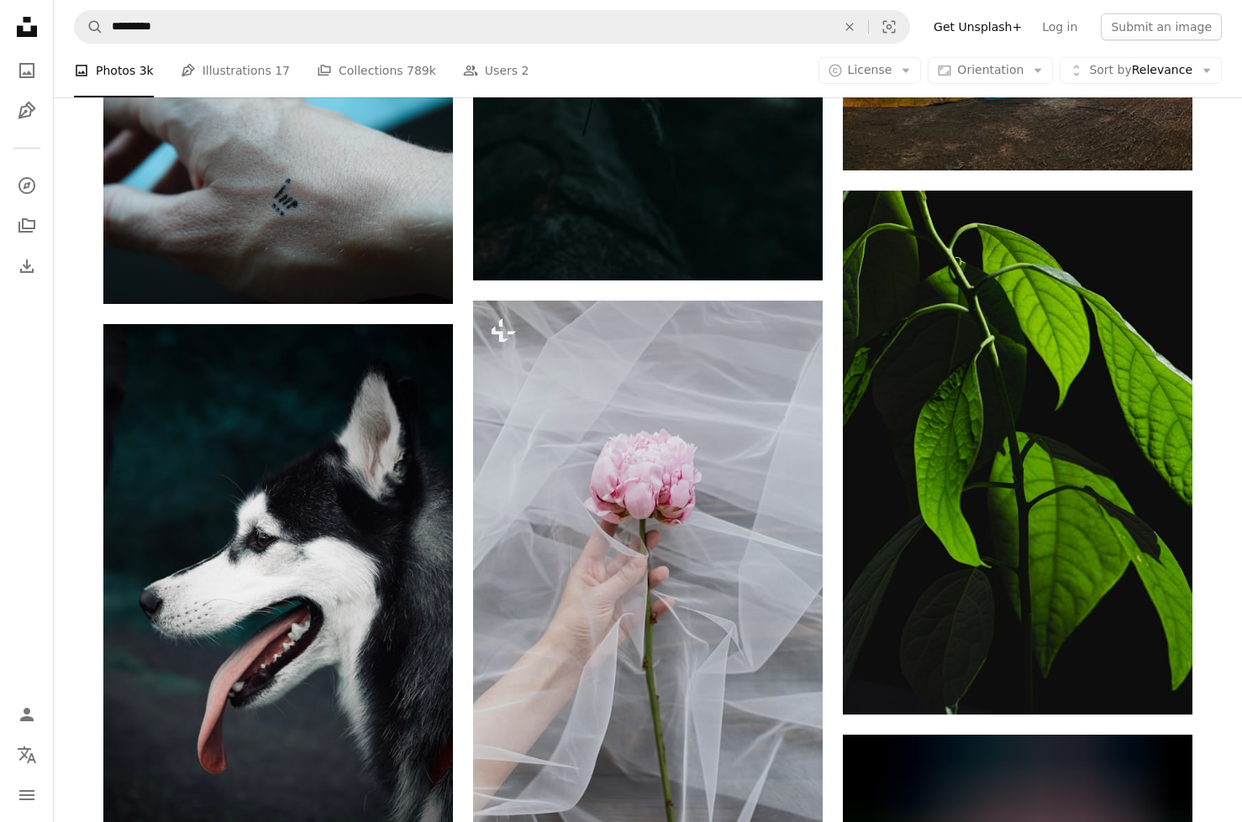
scroll to position [18289, 0]
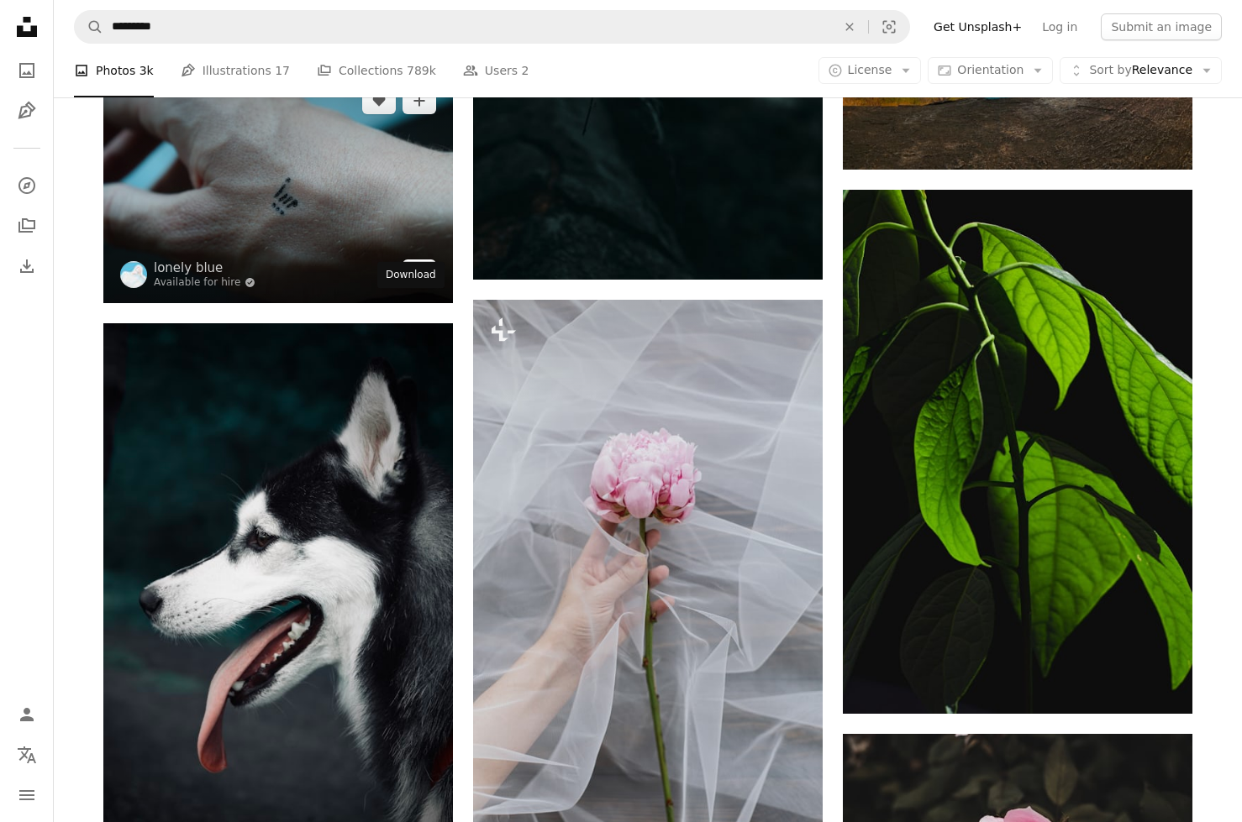
click at [416, 282] on icon "Arrow pointing down" at bounding box center [418, 272] width 13 height 20
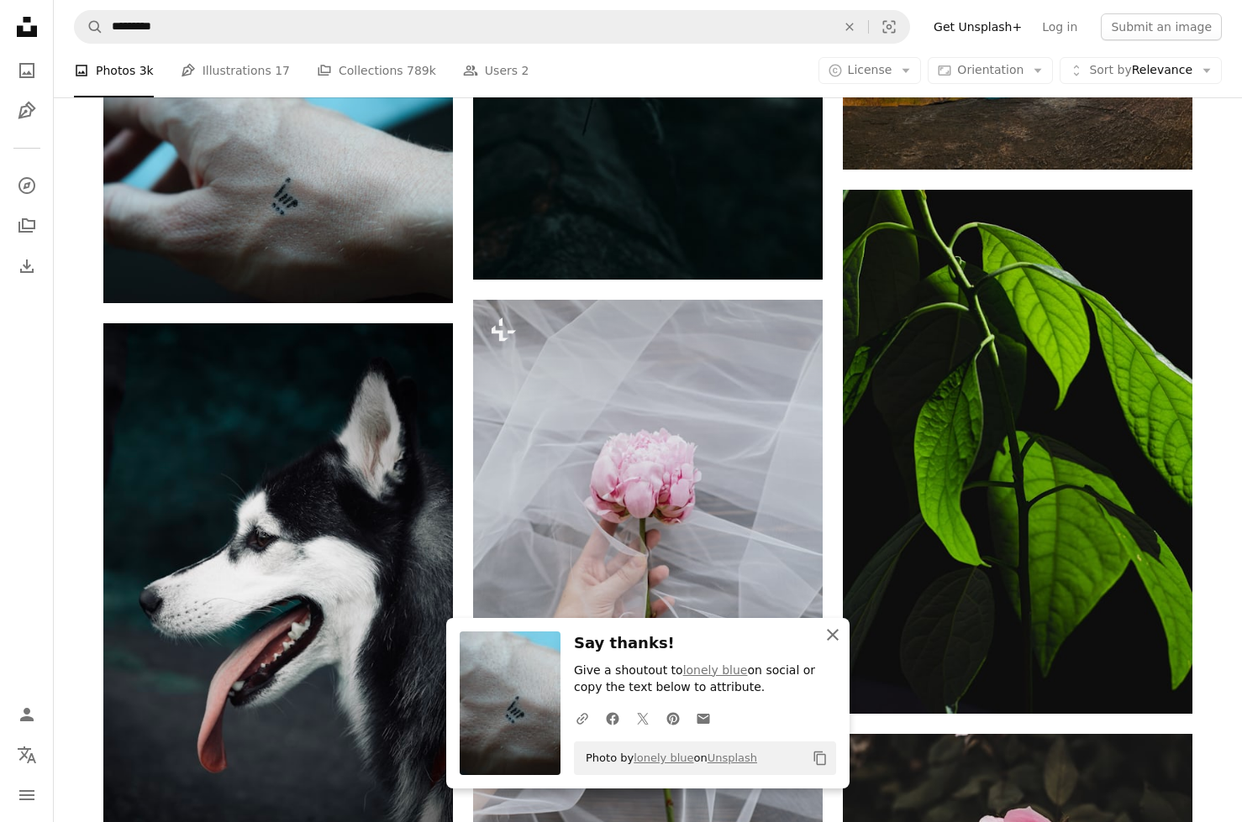
click at [836, 629] on icon "button" at bounding box center [833, 635] width 12 height 12
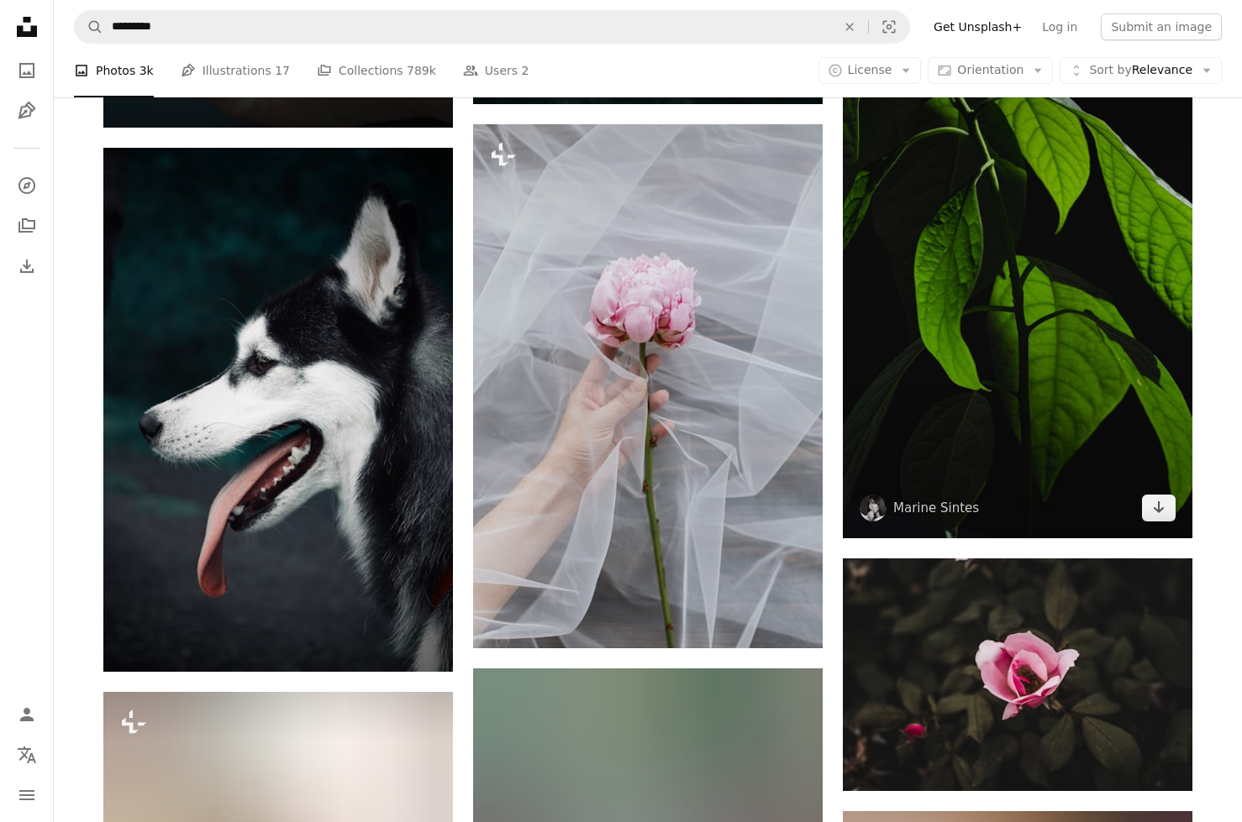
scroll to position [18520, 0]
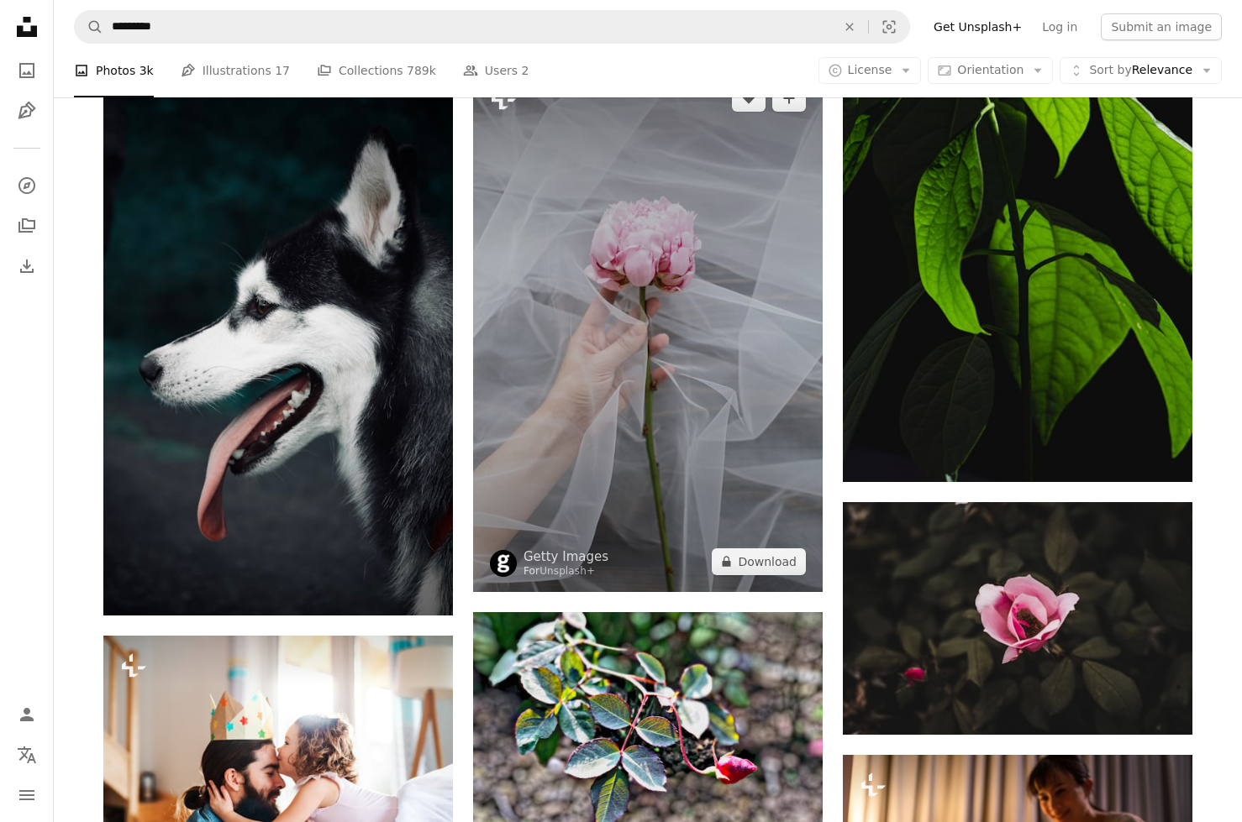
click at [742, 396] on img at bounding box center [647, 330] width 349 height 524
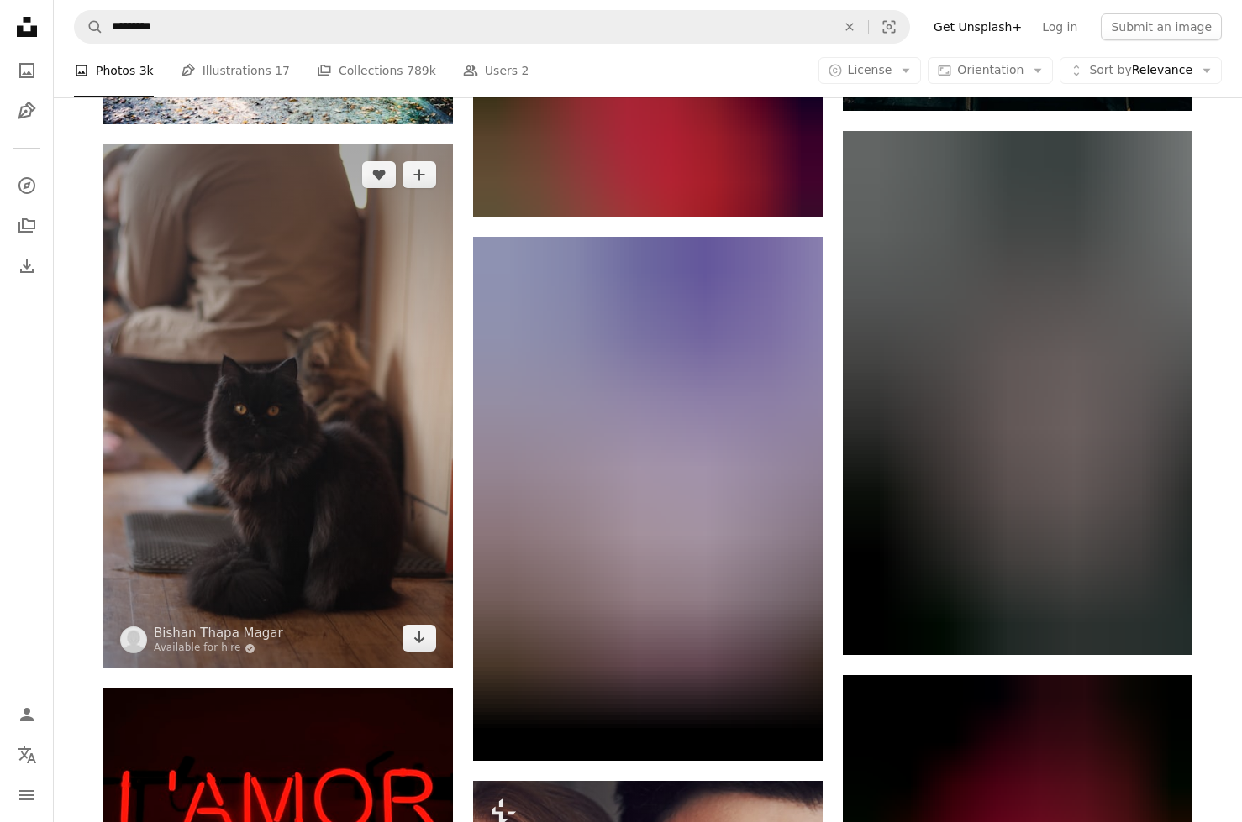
scroll to position [22698, 0]
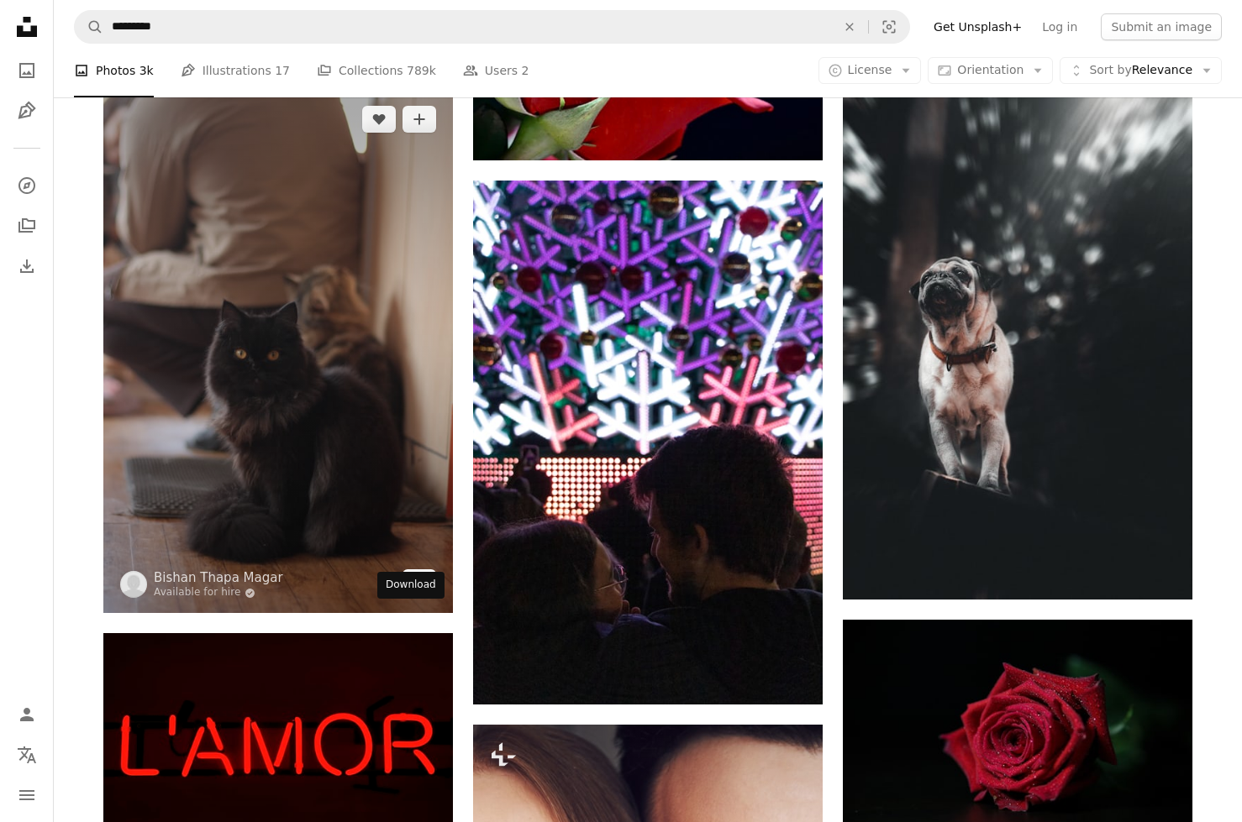
click at [419, 588] on icon "Download" at bounding box center [419, 582] width 11 height 12
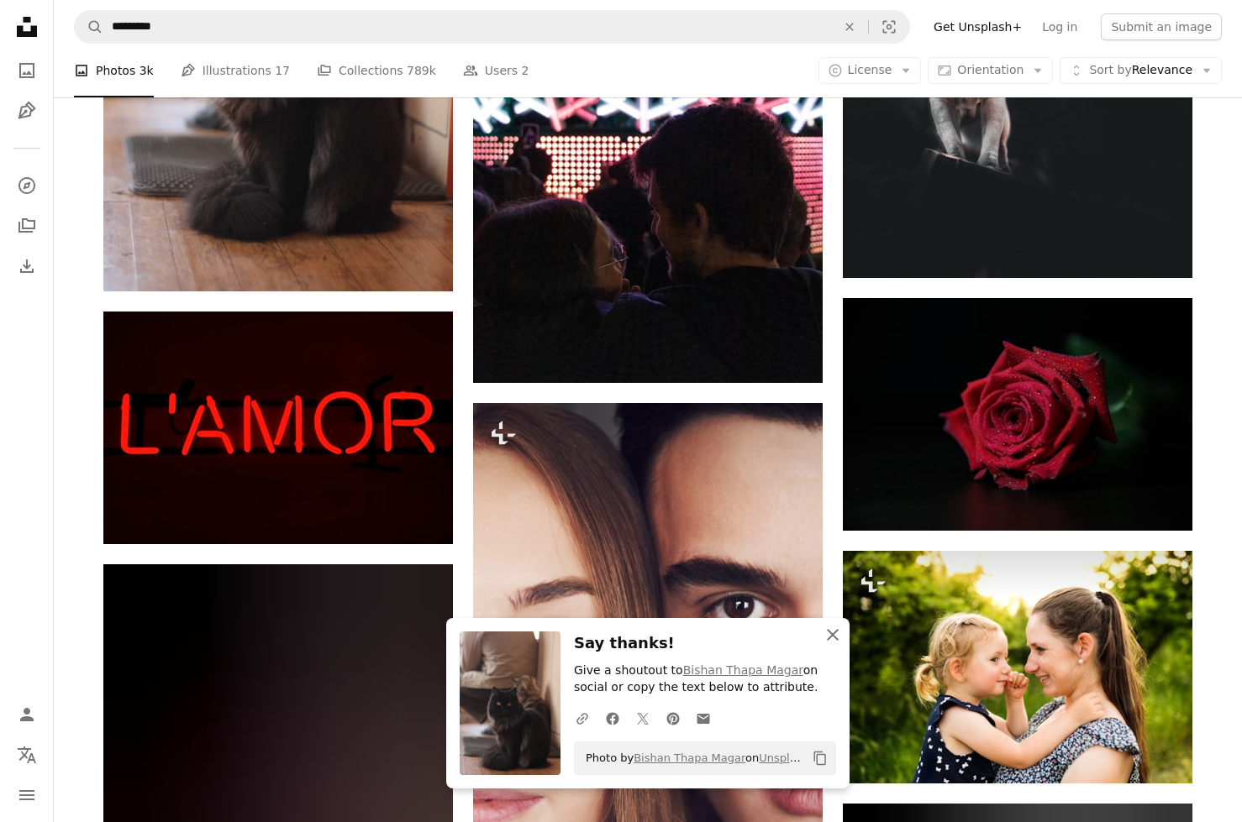
scroll to position [23239, 0]
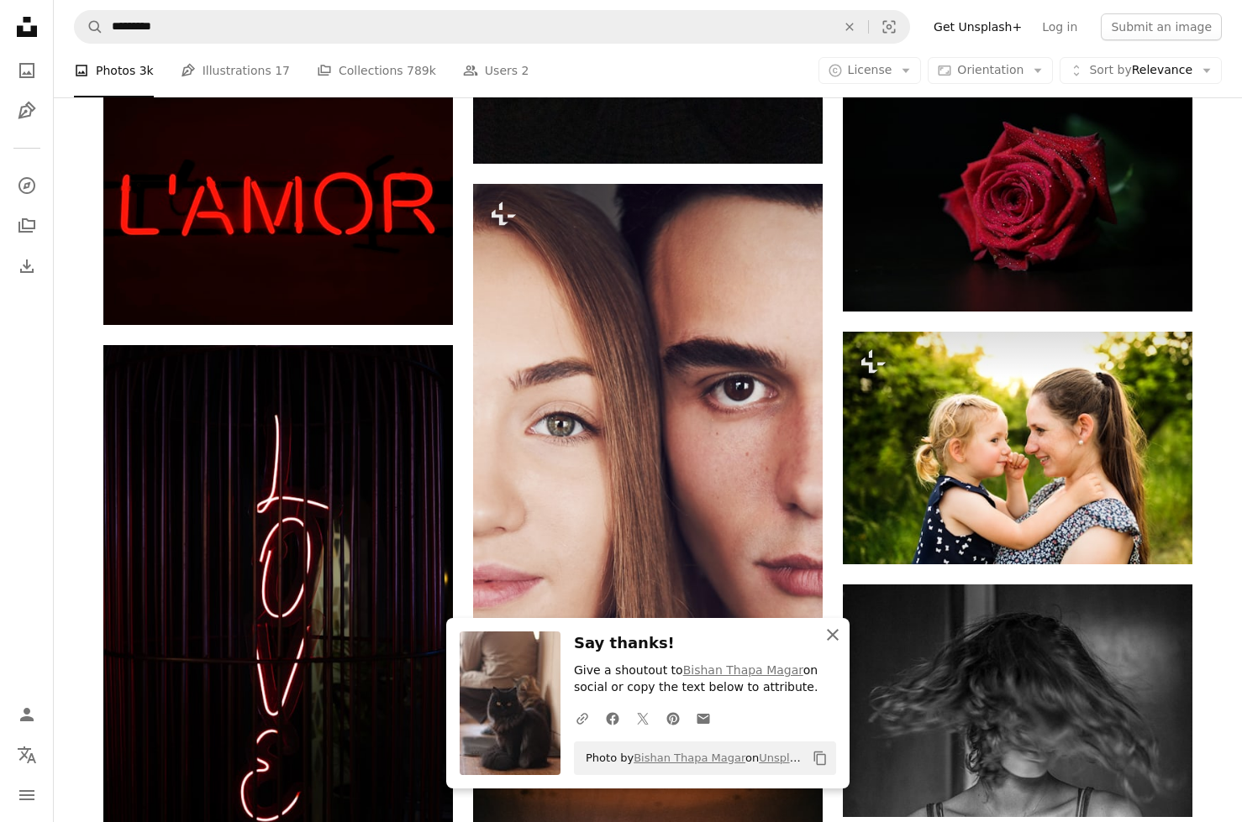
click at [829, 625] on icon "An X shape" at bounding box center [832, 635] width 20 height 20
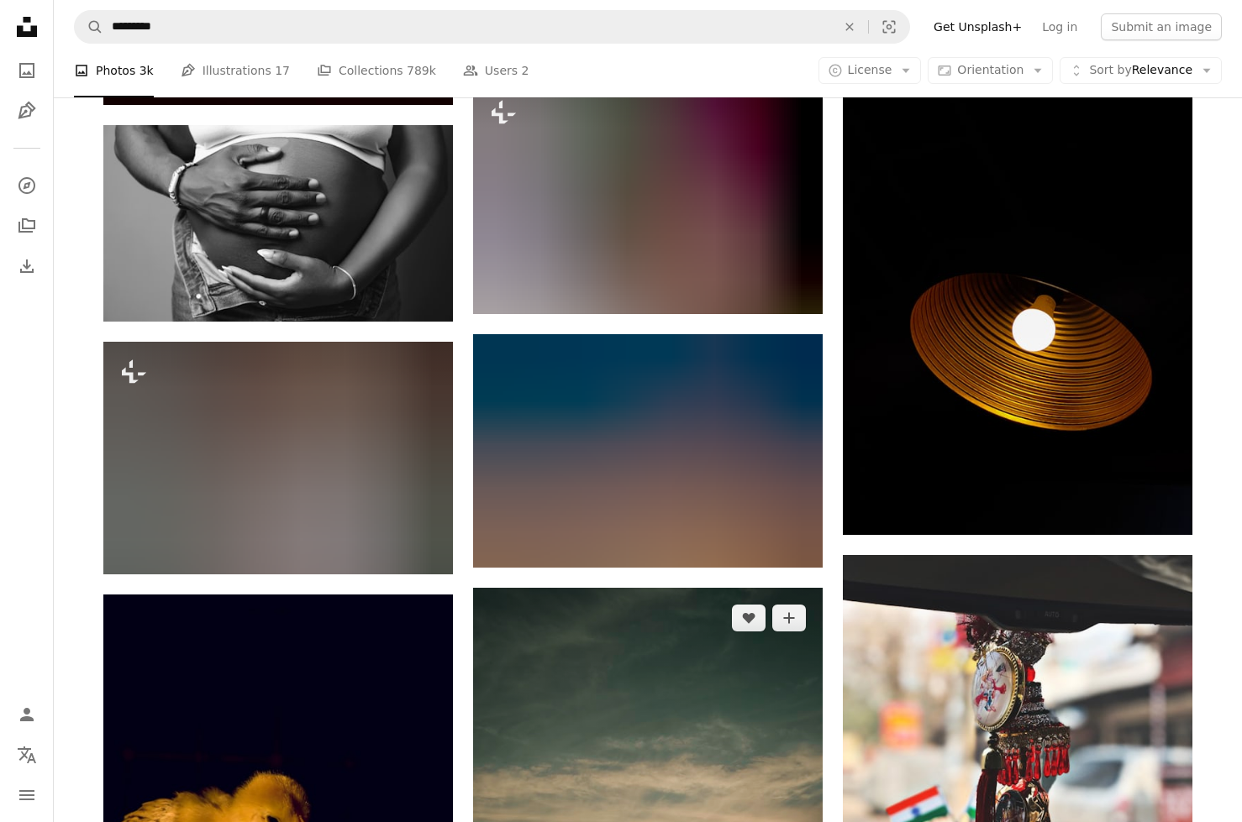
scroll to position [25516, 0]
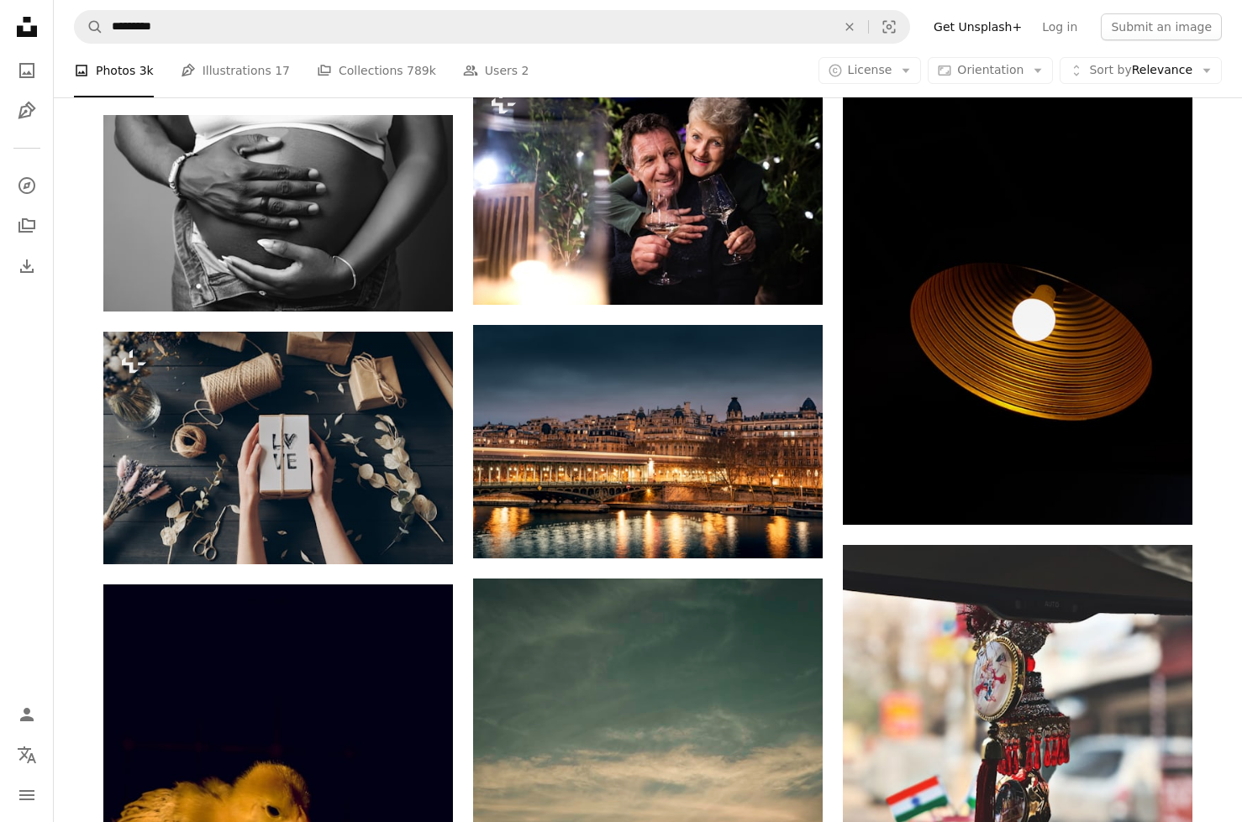
click at [165, 4] on nav "A magnifying glass ********* An X shape Visual search Filters Get Unsplash+ Log…" at bounding box center [648, 27] width 1188 height 54
